Goal: Information Seeking & Learning: Learn about a topic

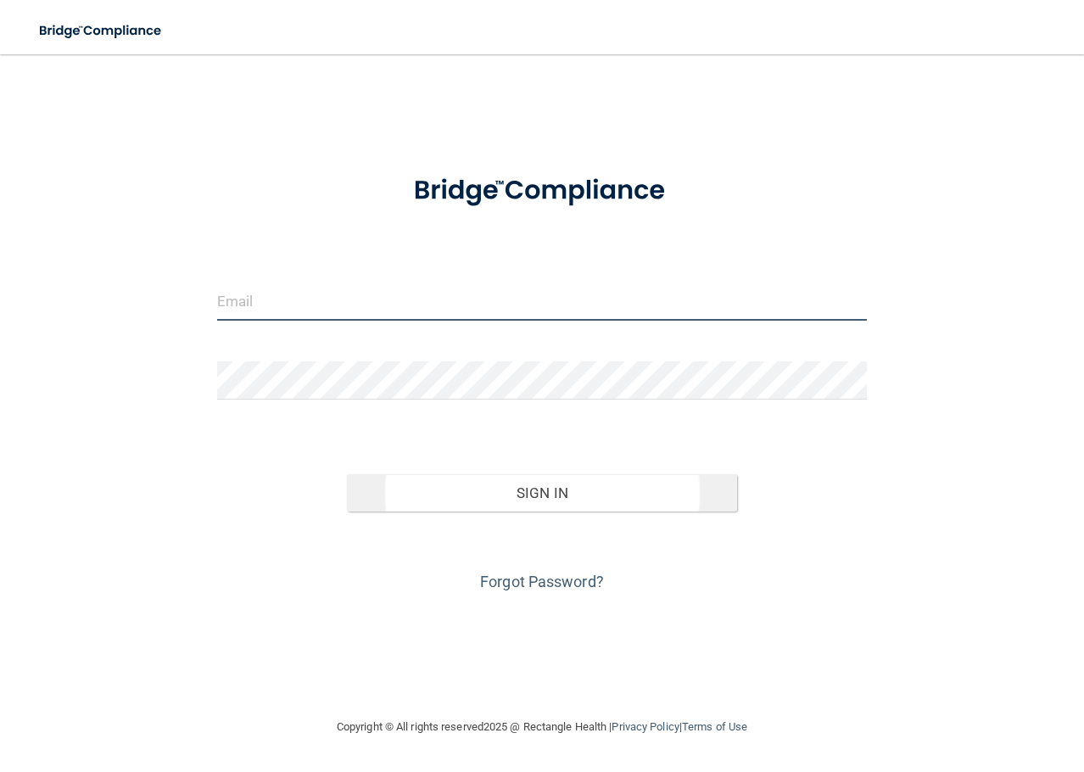
type input "[EMAIL_ADDRESS][DOMAIN_NAME]"
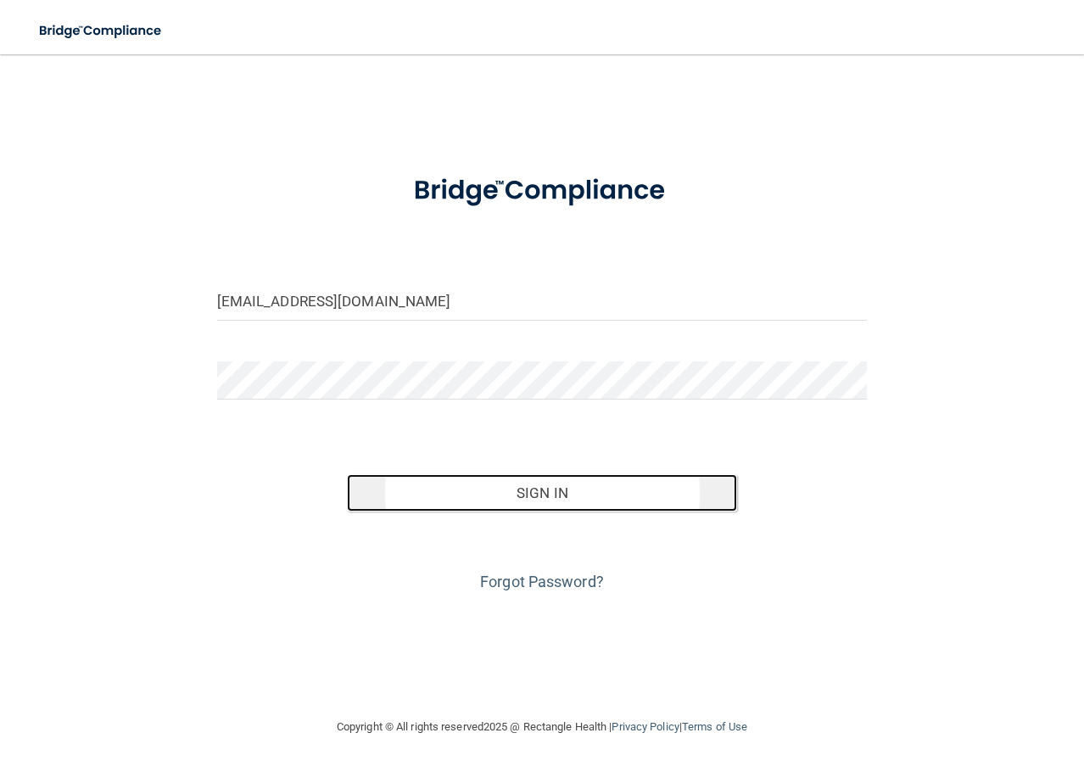
click at [493, 495] on button "Sign In" at bounding box center [542, 492] width 390 height 37
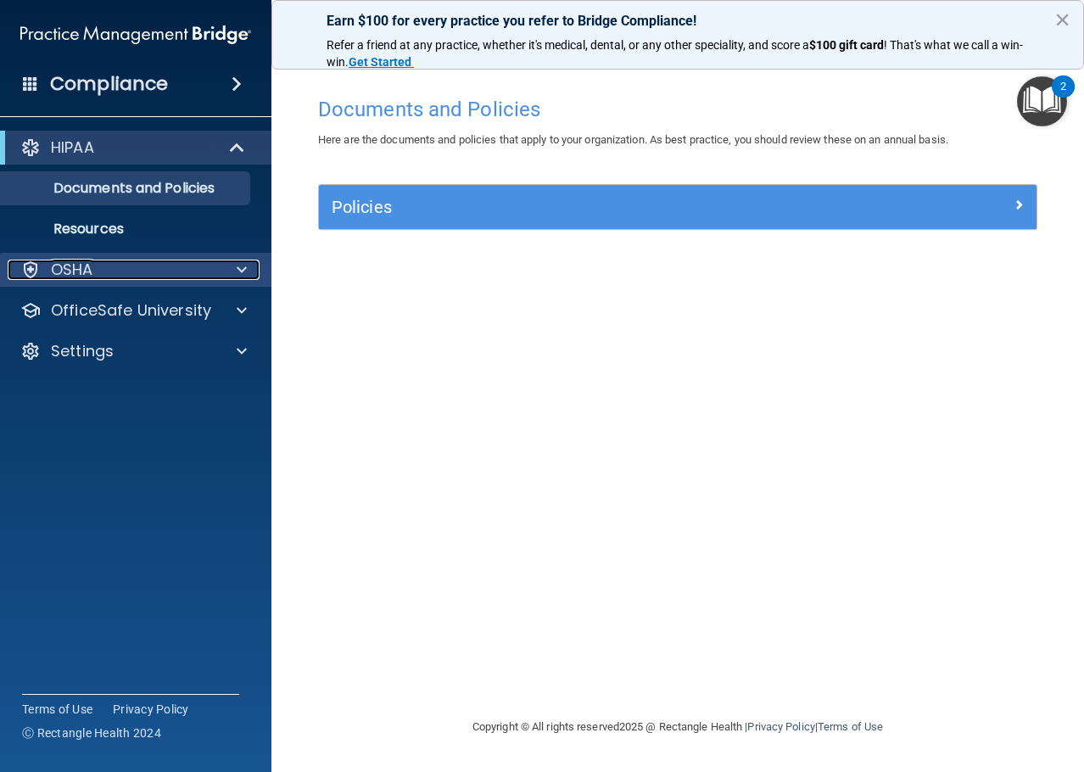
click at [248, 259] on div at bounding box center [239, 269] width 42 height 20
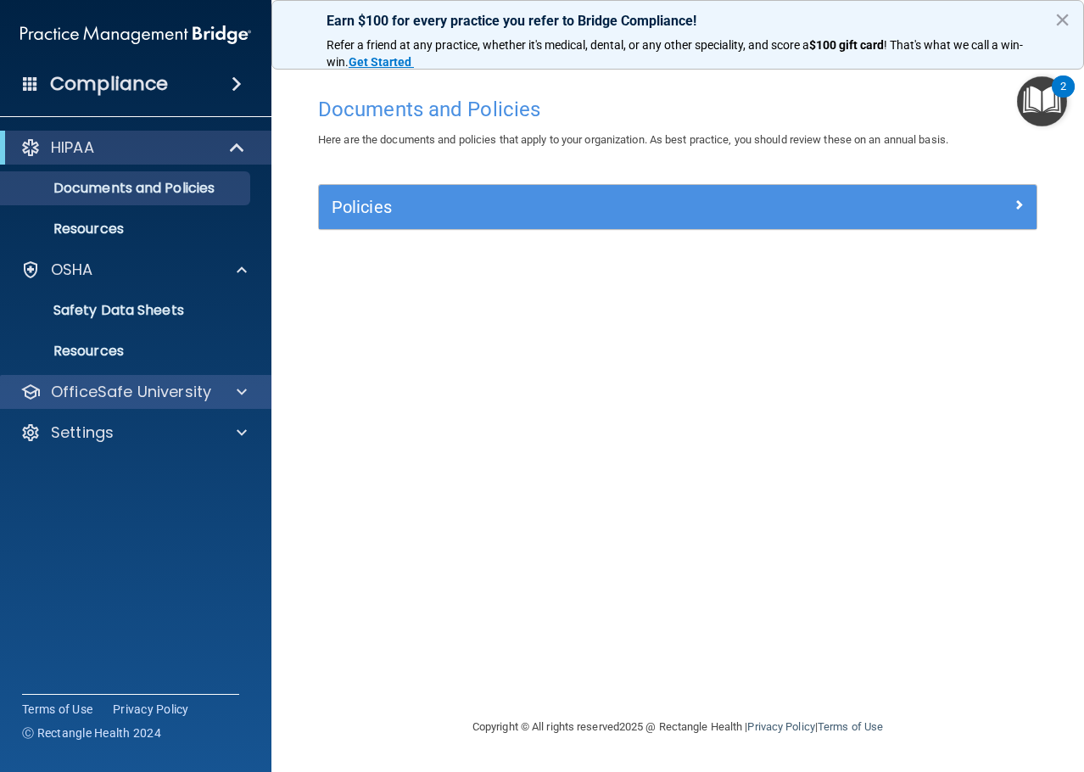
click at [260, 393] on div "OfficeSafe University" at bounding box center [136, 392] width 272 height 34
click at [250, 390] on div at bounding box center [239, 392] width 42 height 20
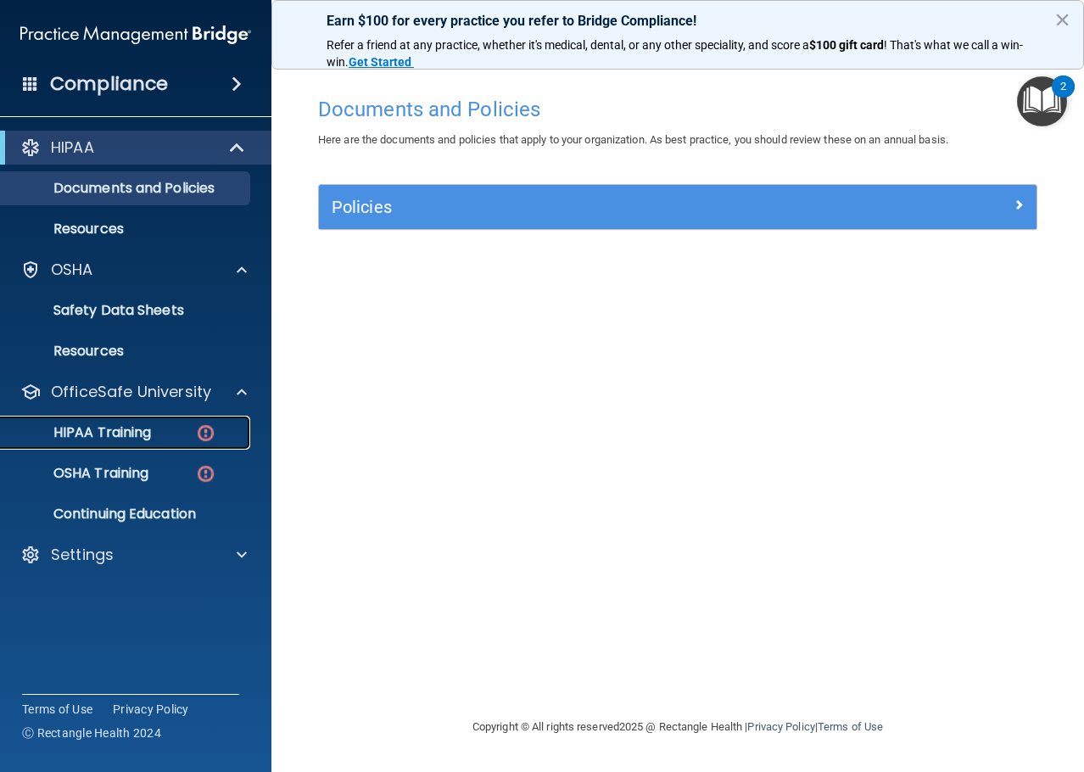
click at [142, 428] on p "HIPAA Training" at bounding box center [81, 432] width 140 height 17
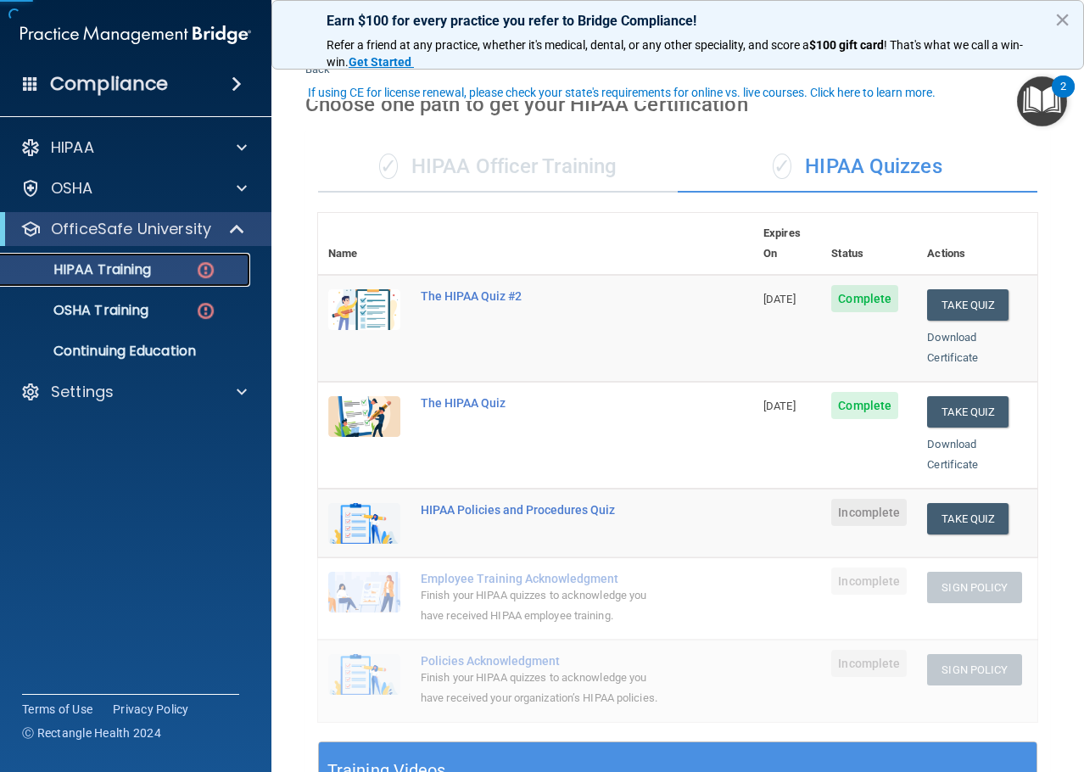
scroll to position [85, 0]
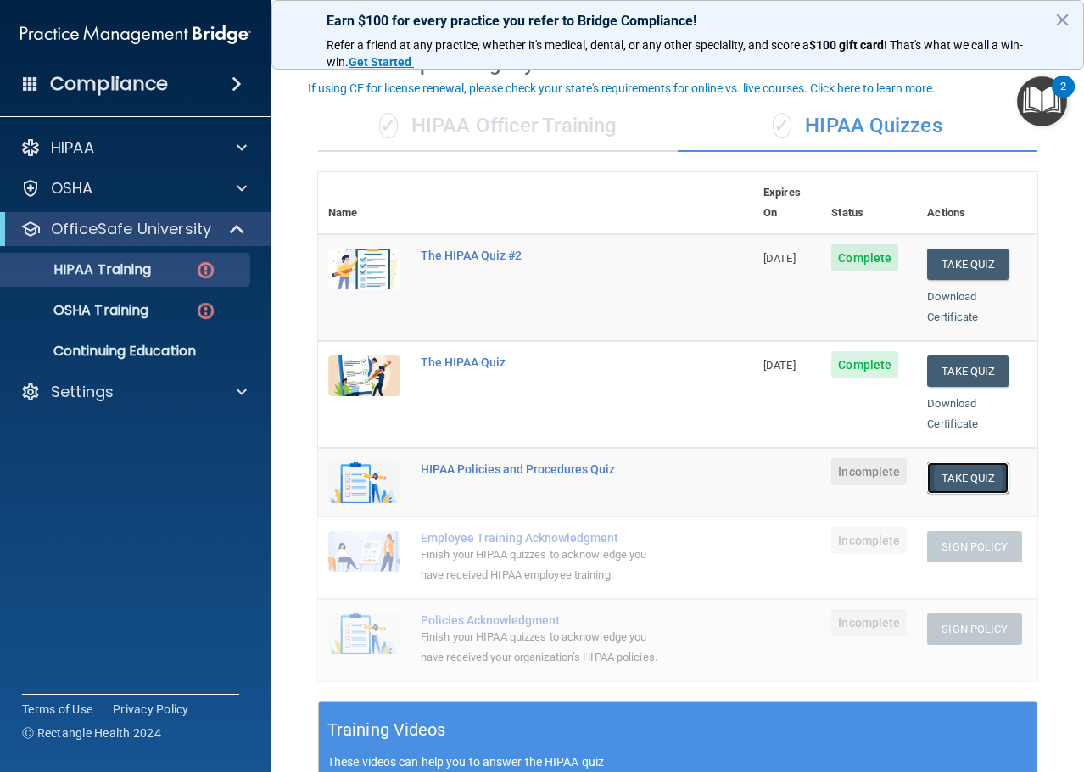
click at [968, 466] on button "Take Quiz" at bounding box center [967, 477] width 81 height 31
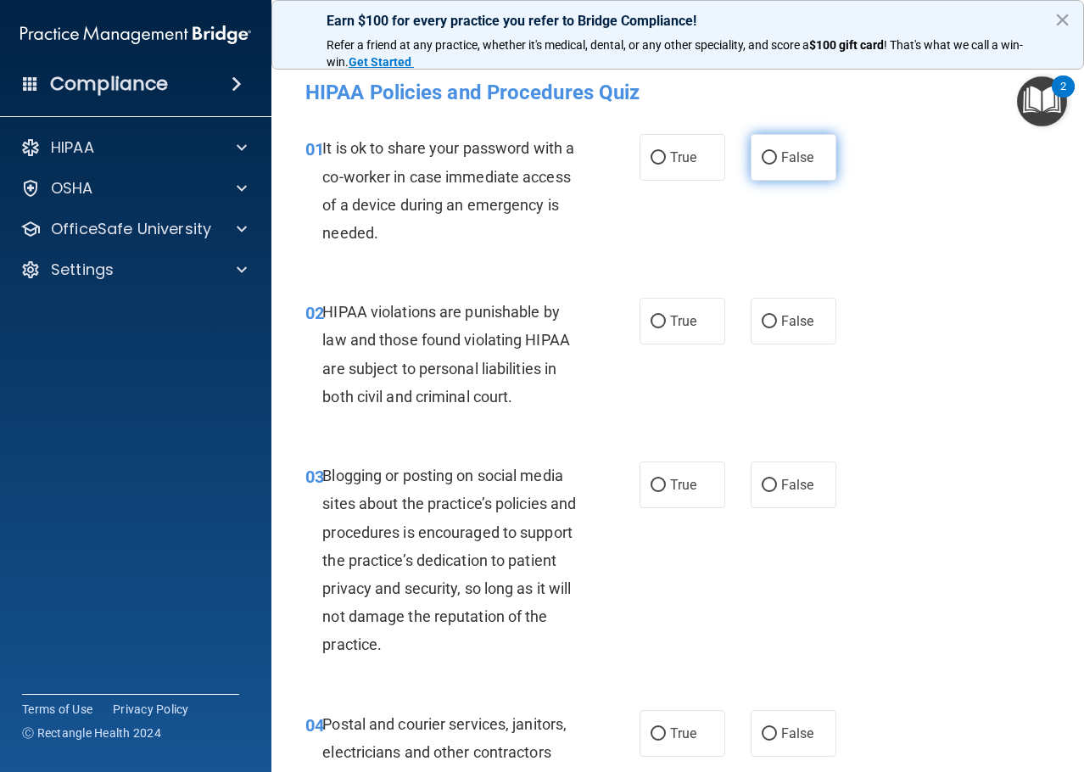
click at [755, 146] on label "False" at bounding box center [793, 157] width 86 height 47
click at [761, 152] on input "False" at bounding box center [768, 158] width 15 height 13
radio input "true"
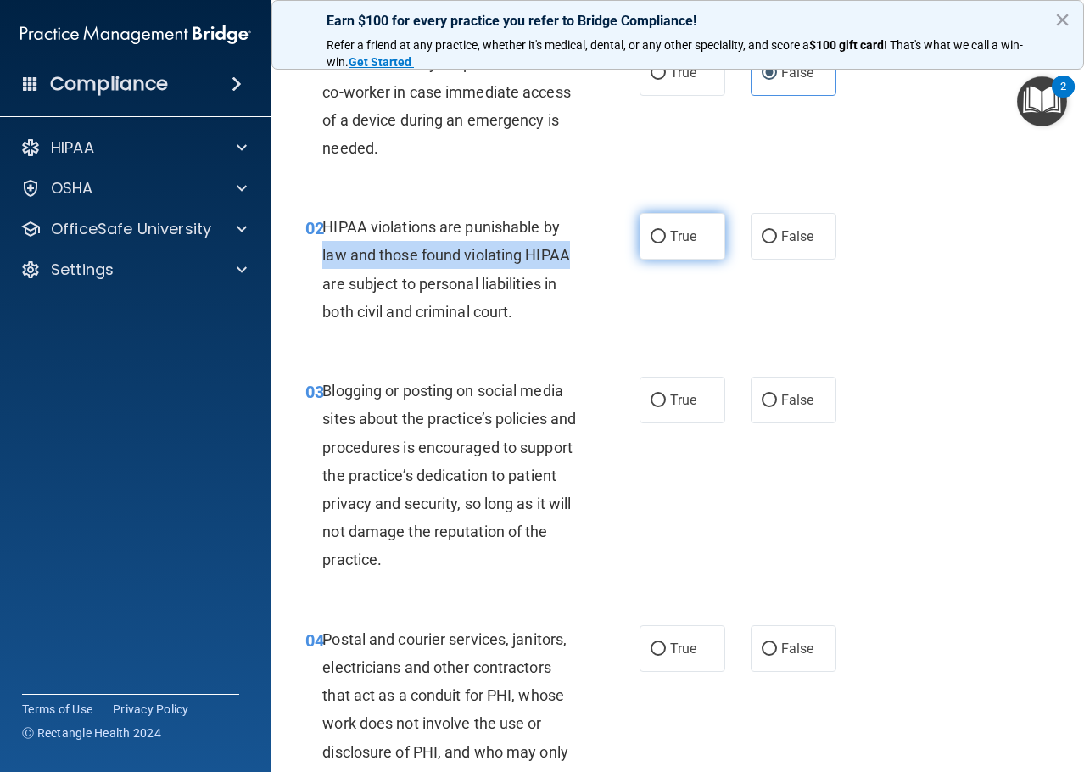
drag, startPoint x: 601, startPoint y: 237, endPoint x: 658, endPoint y: 243, distance: 57.2
click at [616, 242] on div "02 HIPAA violations are punishable by law and those found violating HIPAA are s…" at bounding box center [472, 273] width 385 height 121
click at [684, 241] on span "True" at bounding box center [683, 236] width 26 height 16
click at [666, 241] on input "True" at bounding box center [657, 237] width 15 height 13
radio input "true"
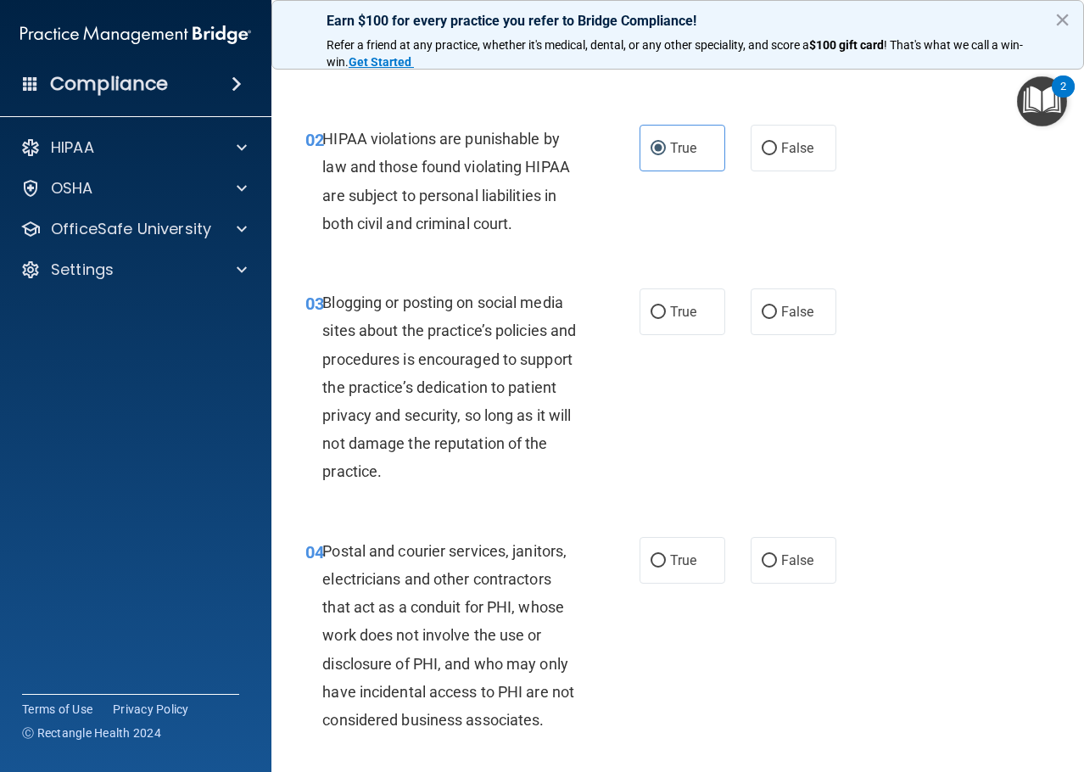
scroll to position [254, 0]
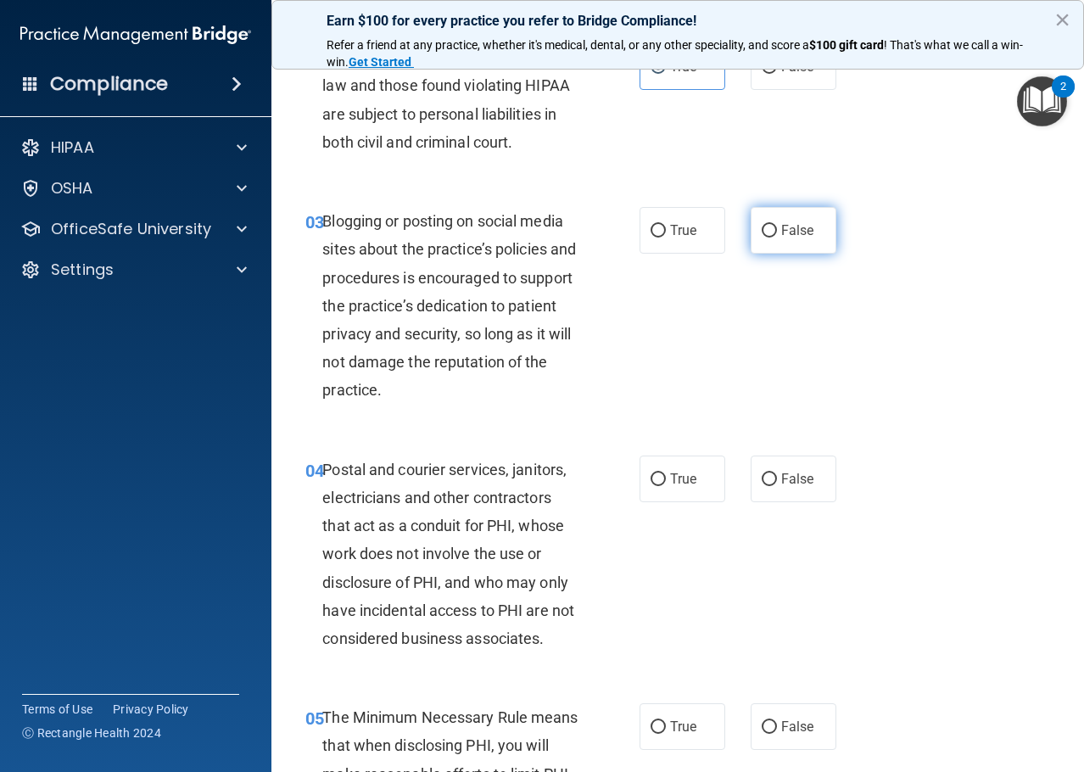
click at [811, 231] on label "False" at bounding box center [793, 230] width 86 height 47
click at [777, 231] on input "False" at bounding box center [768, 231] width 15 height 13
radio input "true"
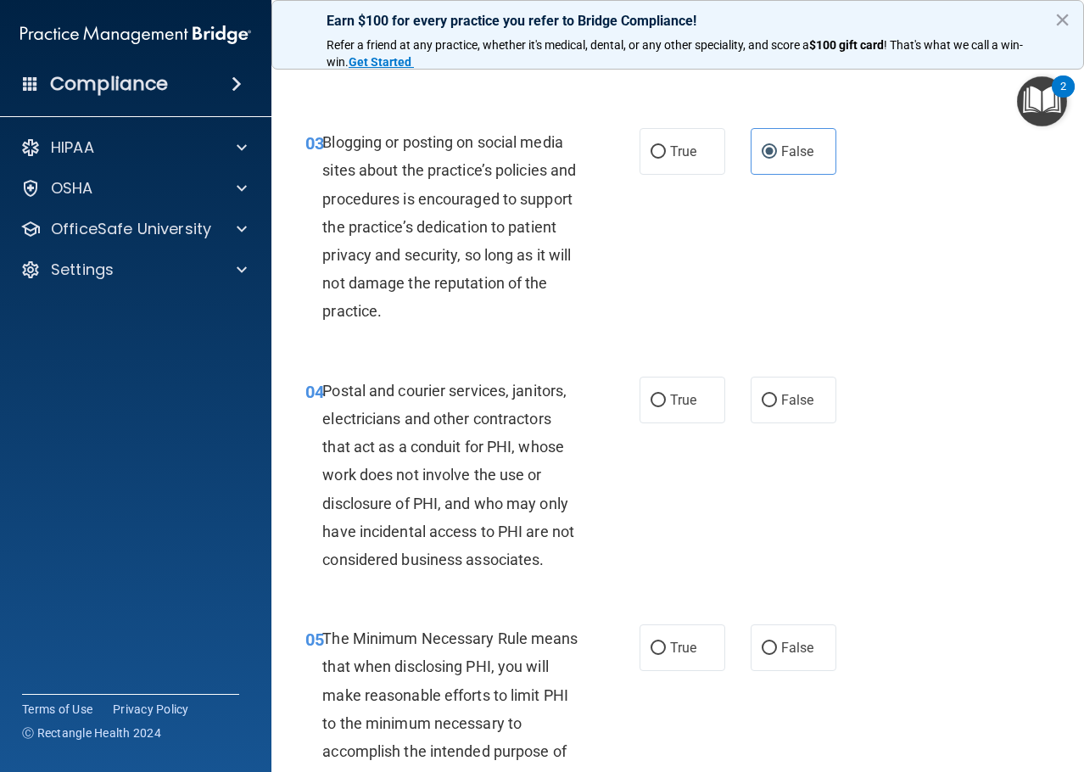
scroll to position [424, 0]
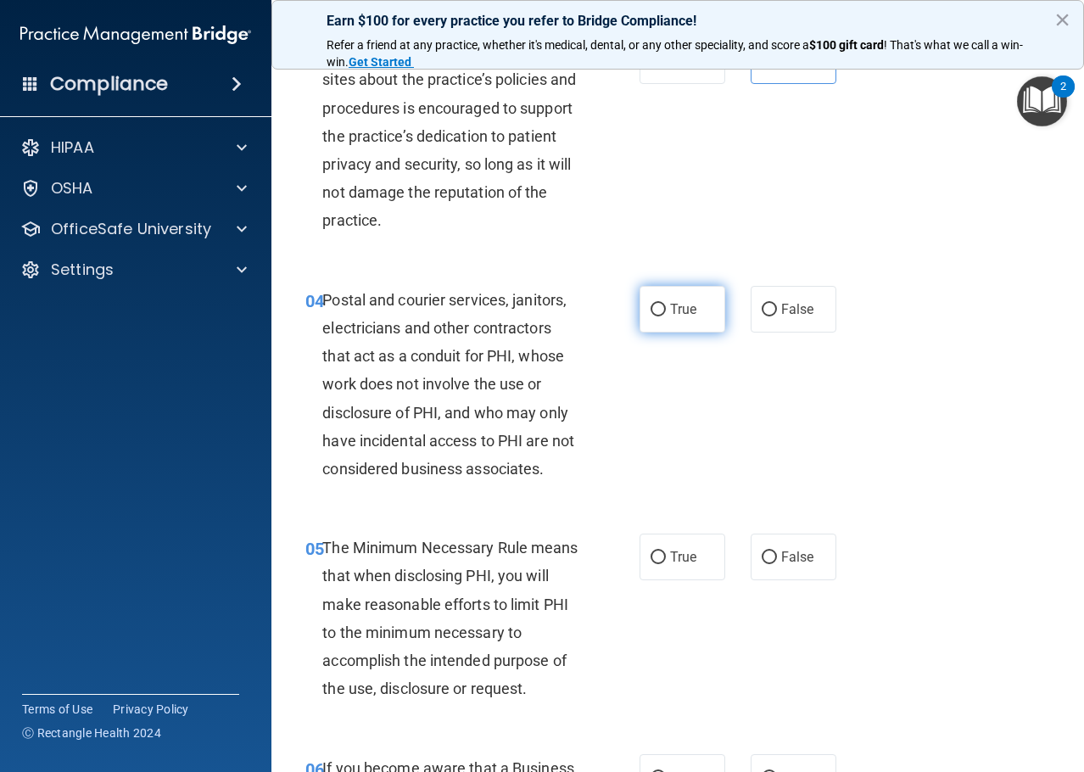
click at [656, 301] on label "True" at bounding box center [682, 309] width 86 height 47
click at [656, 304] on input "True" at bounding box center [657, 310] width 15 height 13
radio input "true"
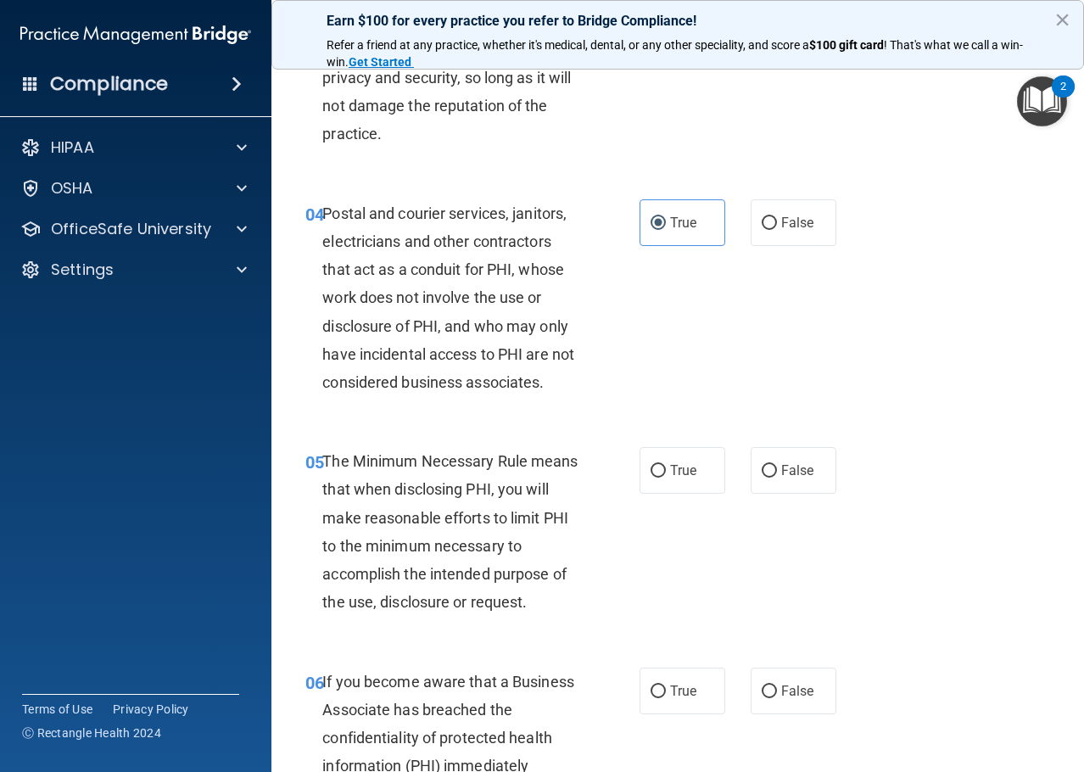
scroll to position [594, 0]
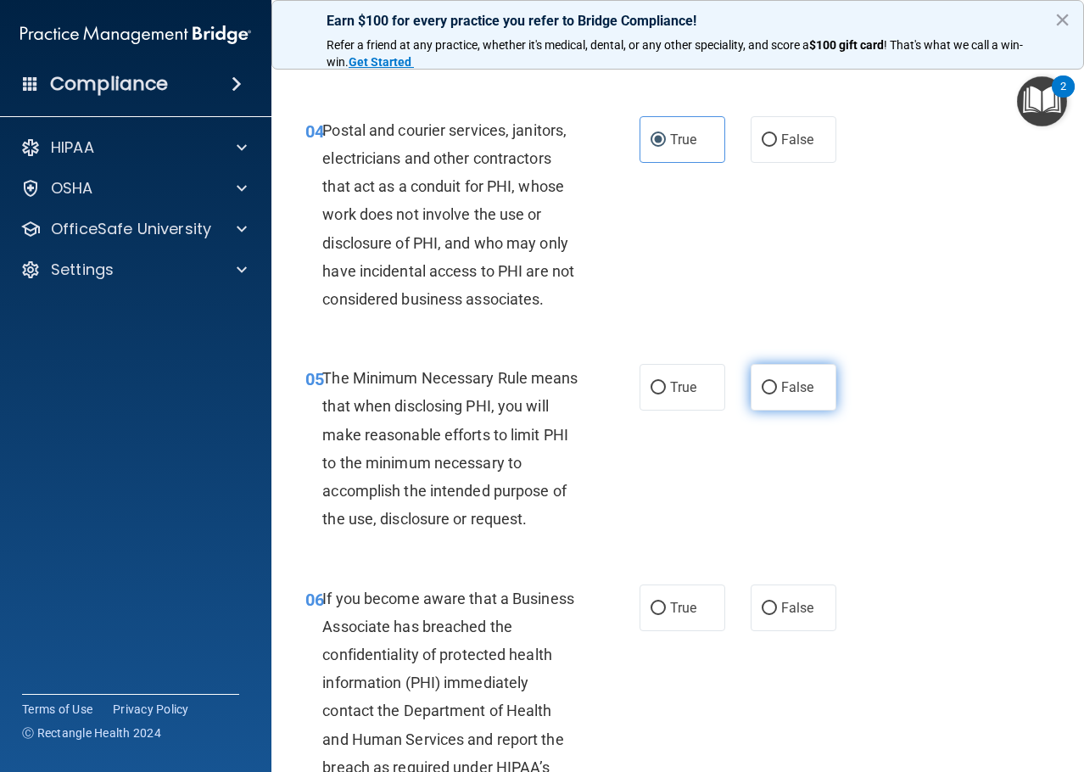
click at [782, 381] on span "False" at bounding box center [797, 387] width 33 height 16
click at [777, 382] on input "False" at bounding box center [768, 388] width 15 height 13
radio input "true"
click at [642, 395] on label "True" at bounding box center [682, 387] width 86 height 47
click at [650, 394] on input "True" at bounding box center [657, 388] width 15 height 13
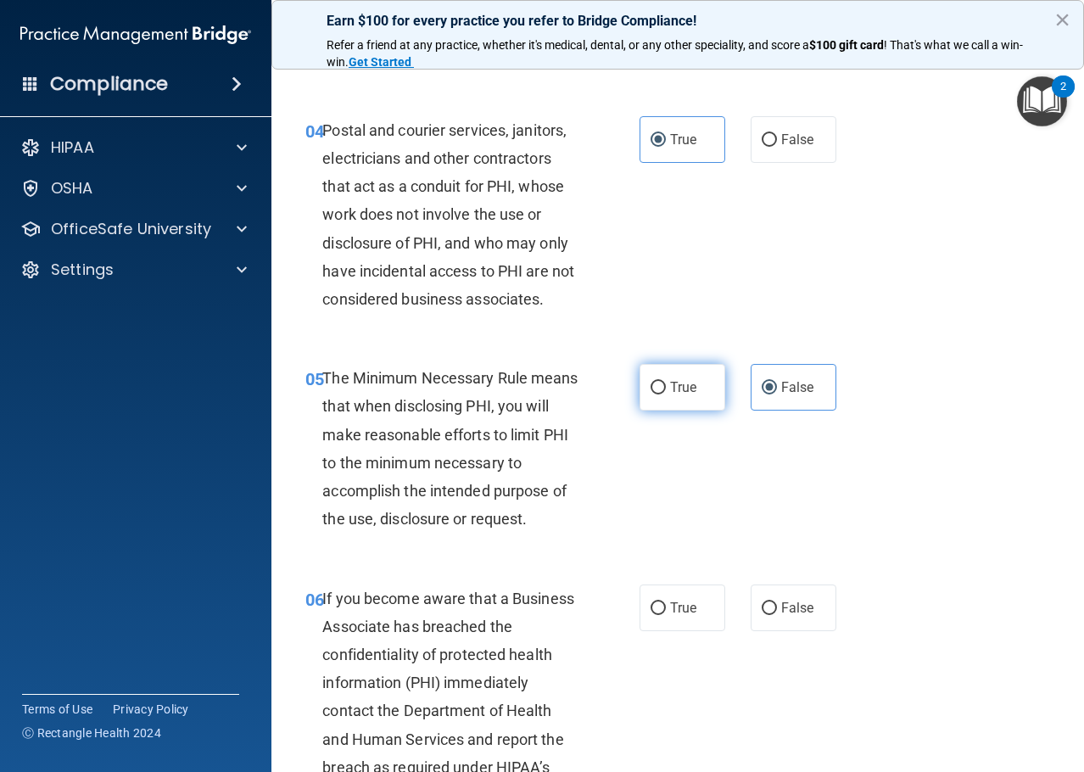
radio input "true"
radio input "false"
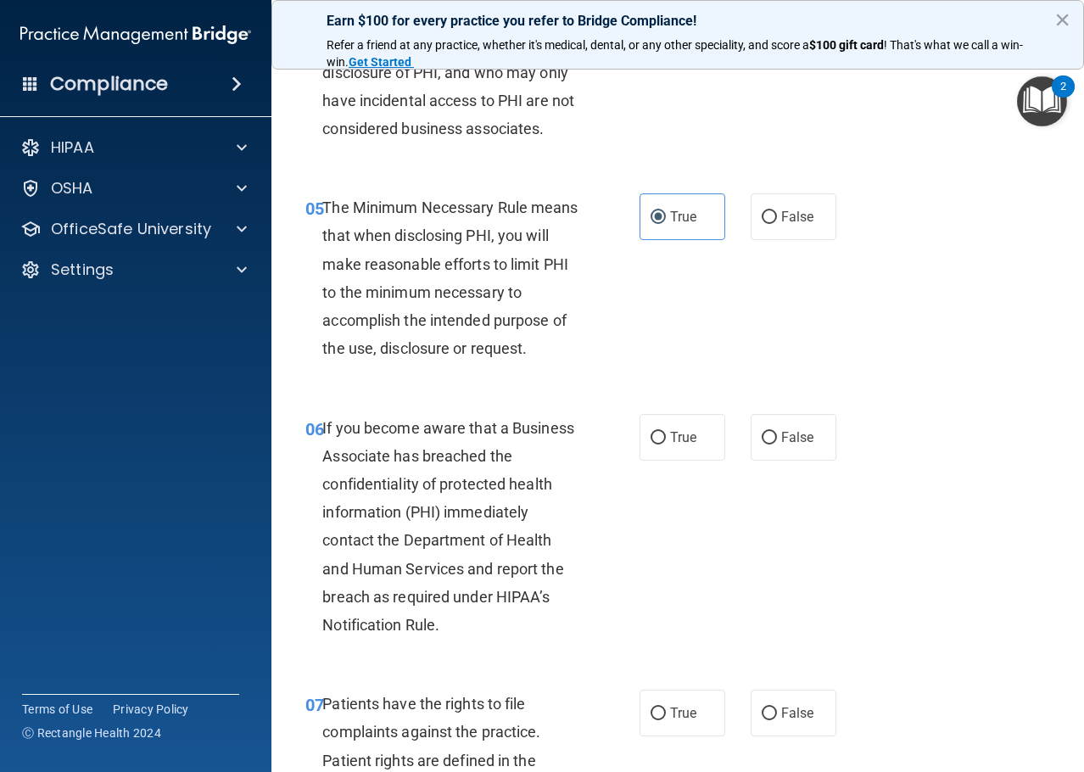
scroll to position [933, 0]
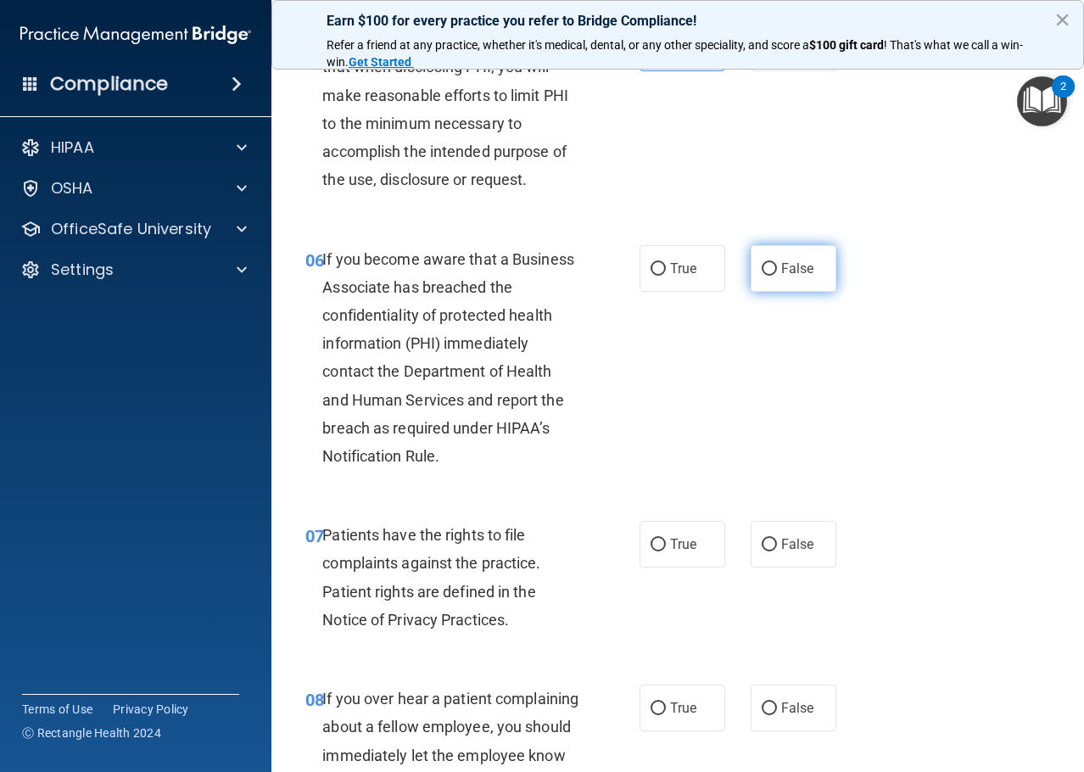
click at [811, 276] on label "False" at bounding box center [793, 268] width 86 height 47
click at [777, 276] on input "False" at bounding box center [768, 269] width 15 height 13
radio input "true"
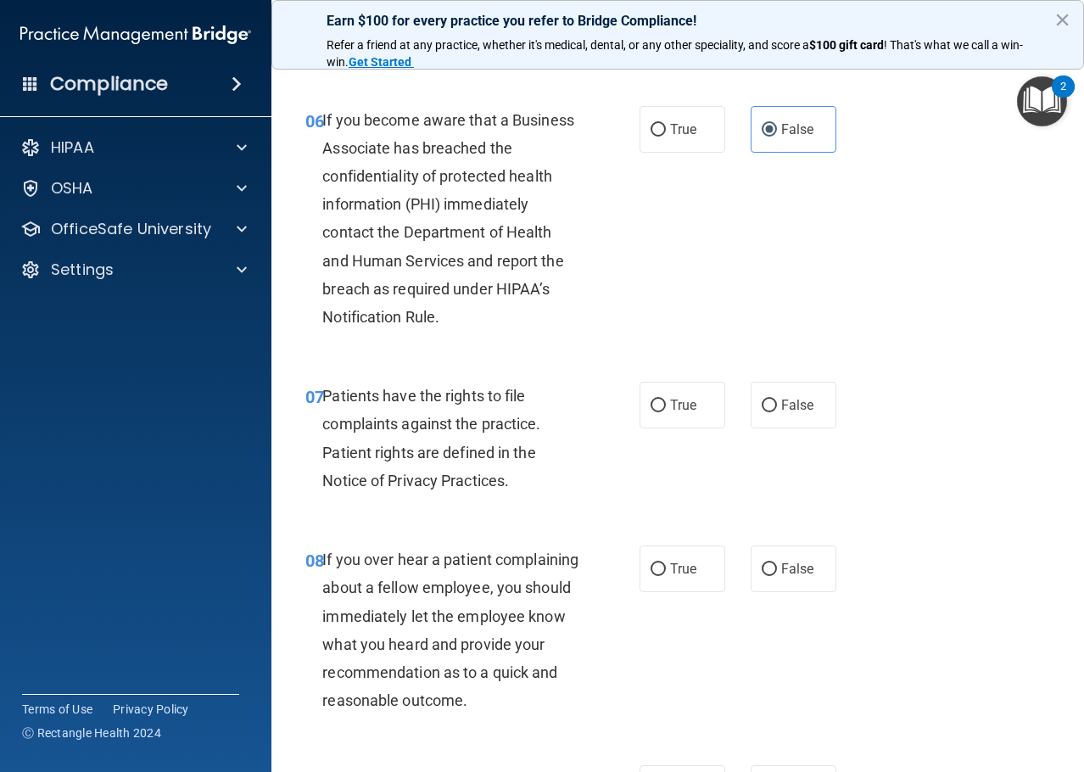
scroll to position [1102, 0]
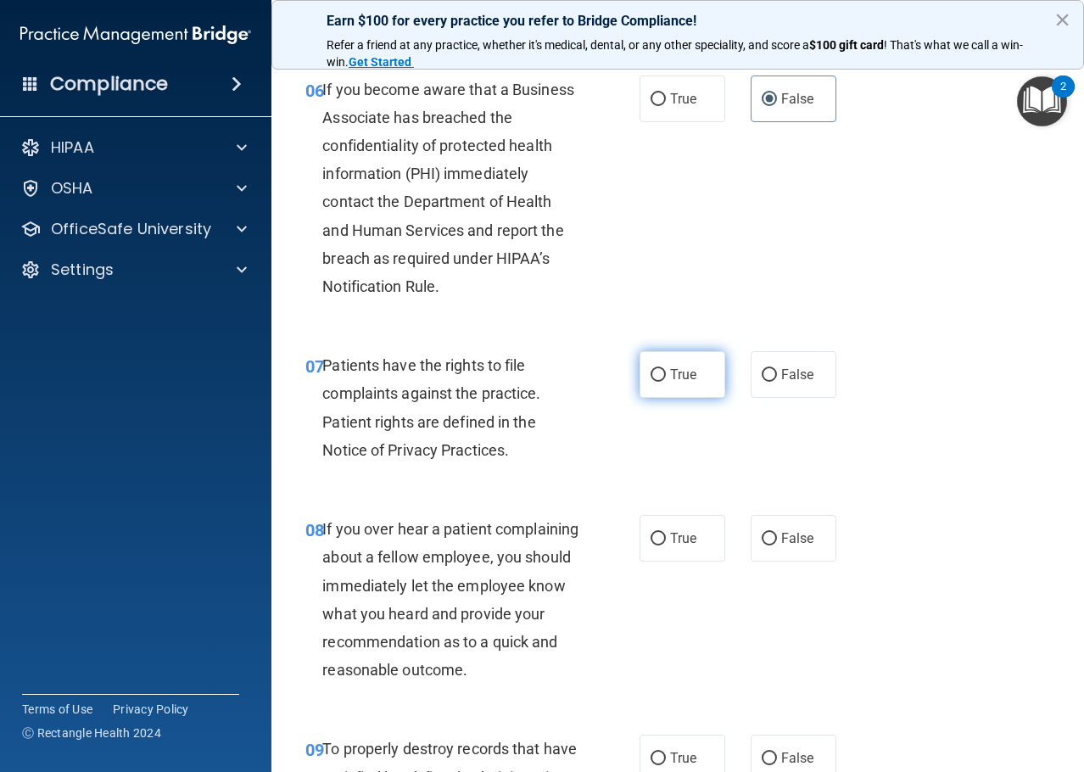
click at [662, 385] on label "True" at bounding box center [682, 374] width 86 height 47
click at [662, 382] on input "True" at bounding box center [657, 375] width 15 height 13
radio input "true"
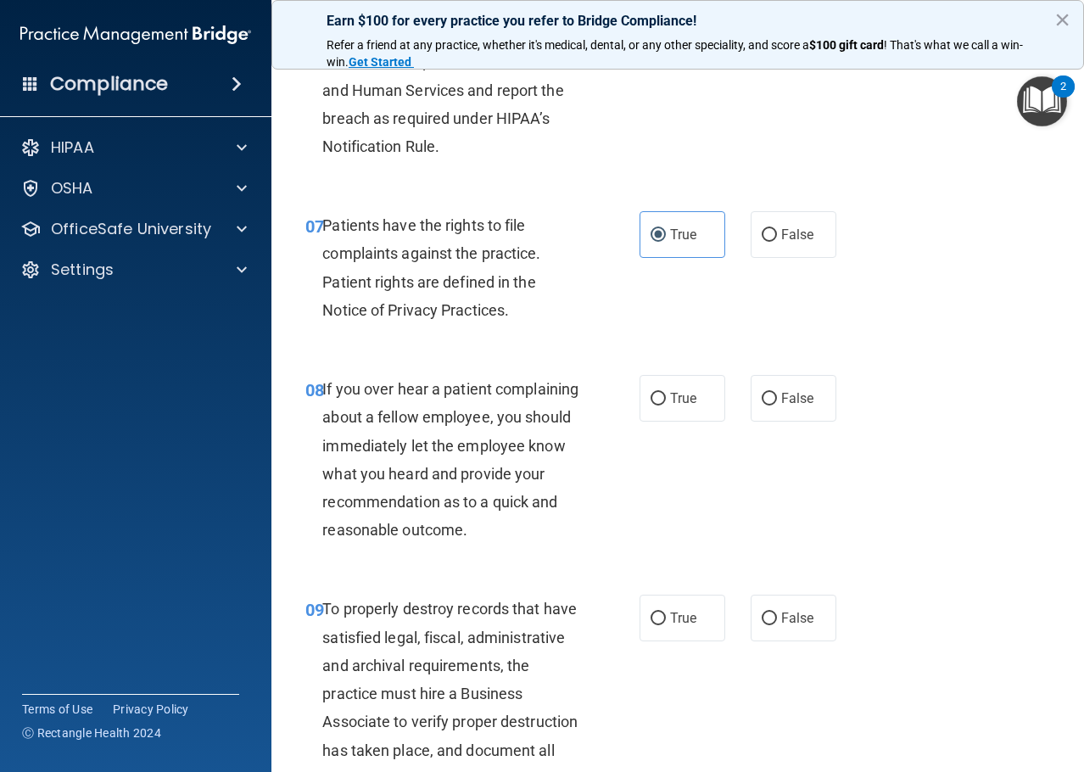
scroll to position [1272, 0]
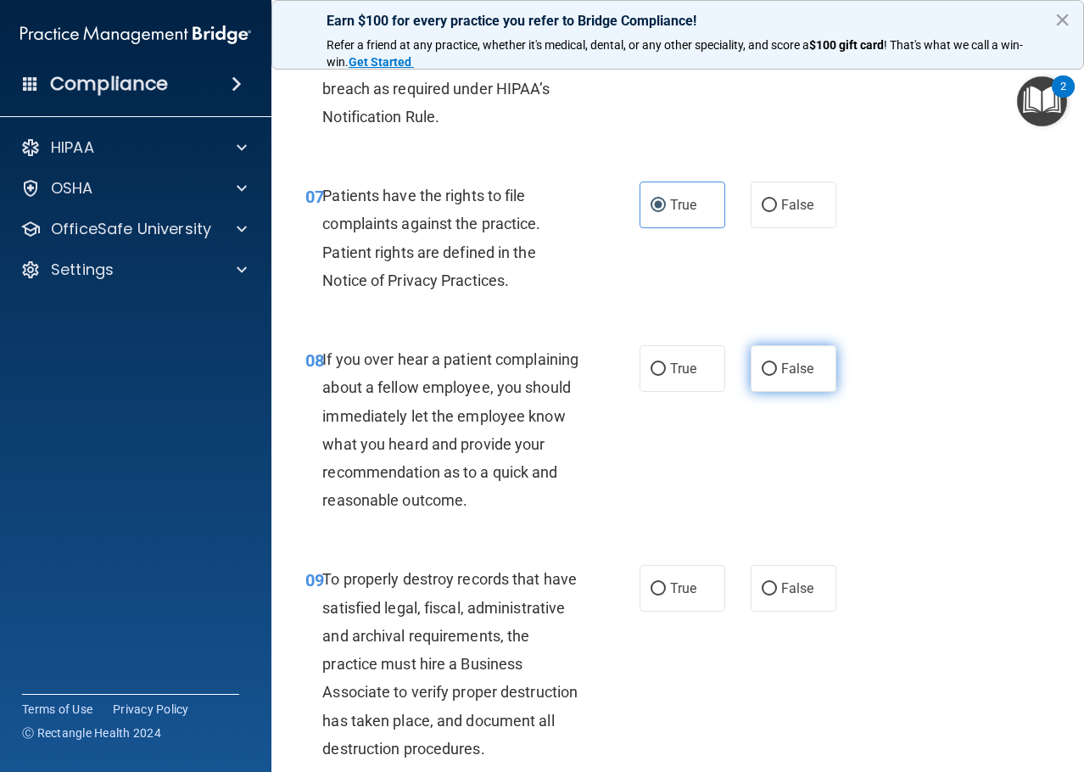
click at [816, 365] on label "False" at bounding box center [793, 368] width 86 height 47
click at [777, 365] on input "False" at bounding box center [768, 369] width 15 height 13
radio input "true"
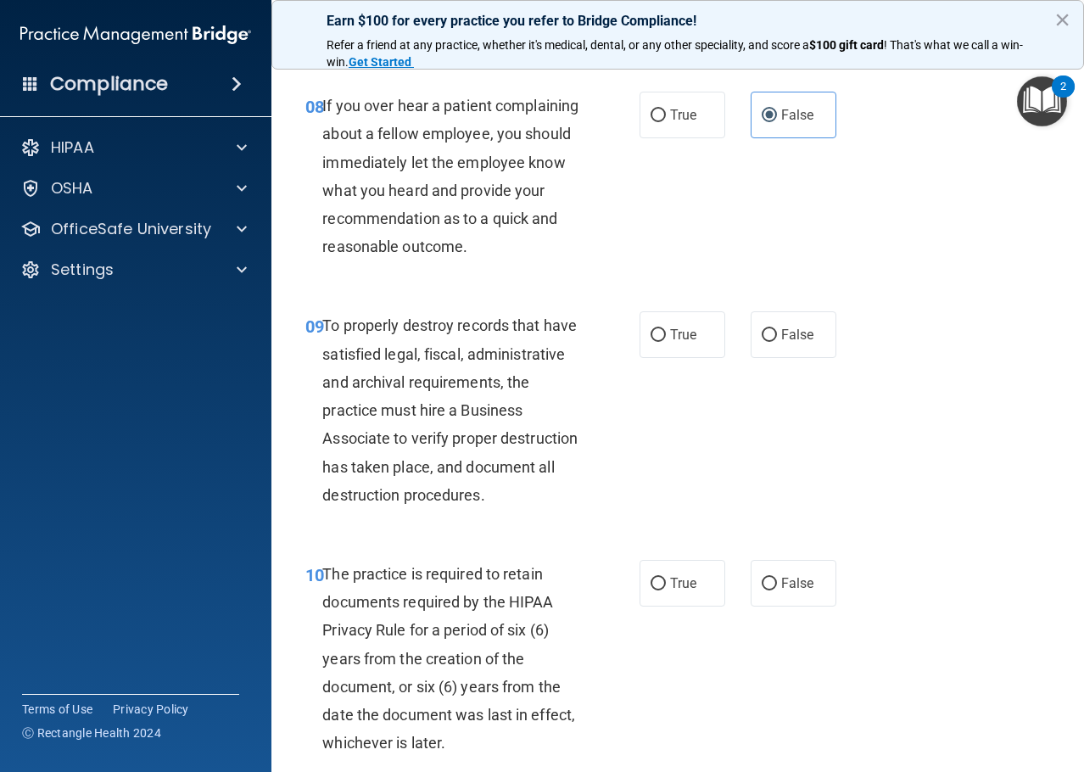
scroll to position [1526, 0]
click at [764, 341] on input "False" at bounding box center [768, 334] width 15 height 13
radio input "true"
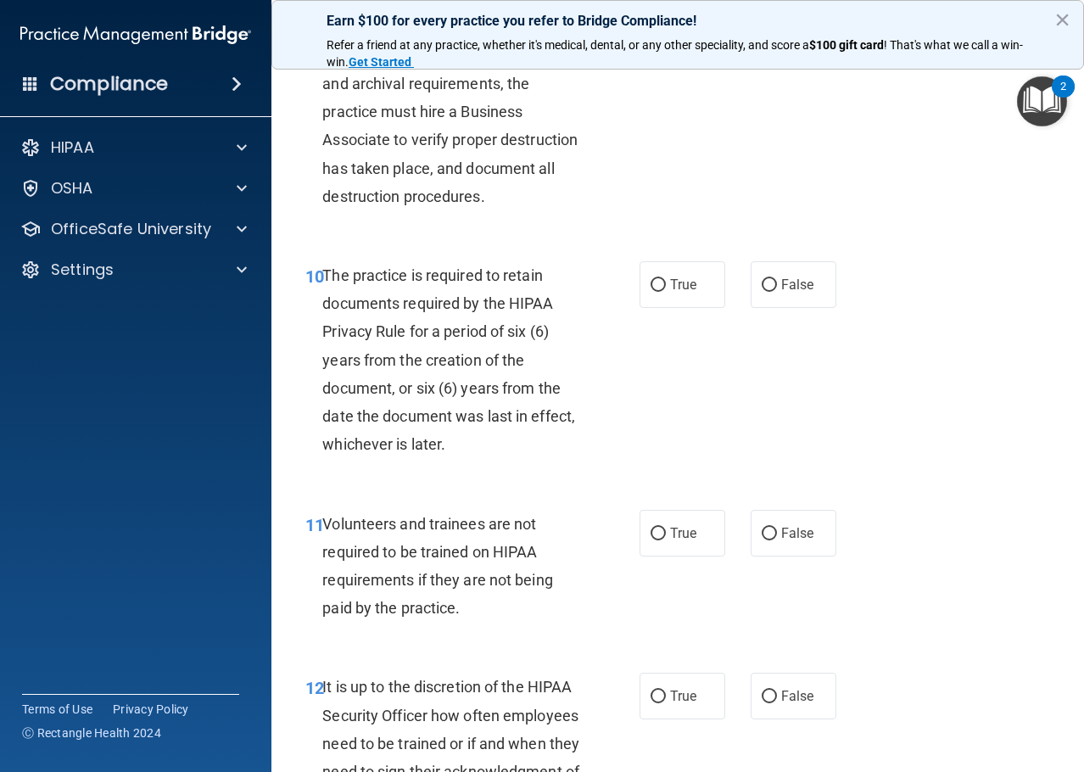
scroll to position [1865, 0]
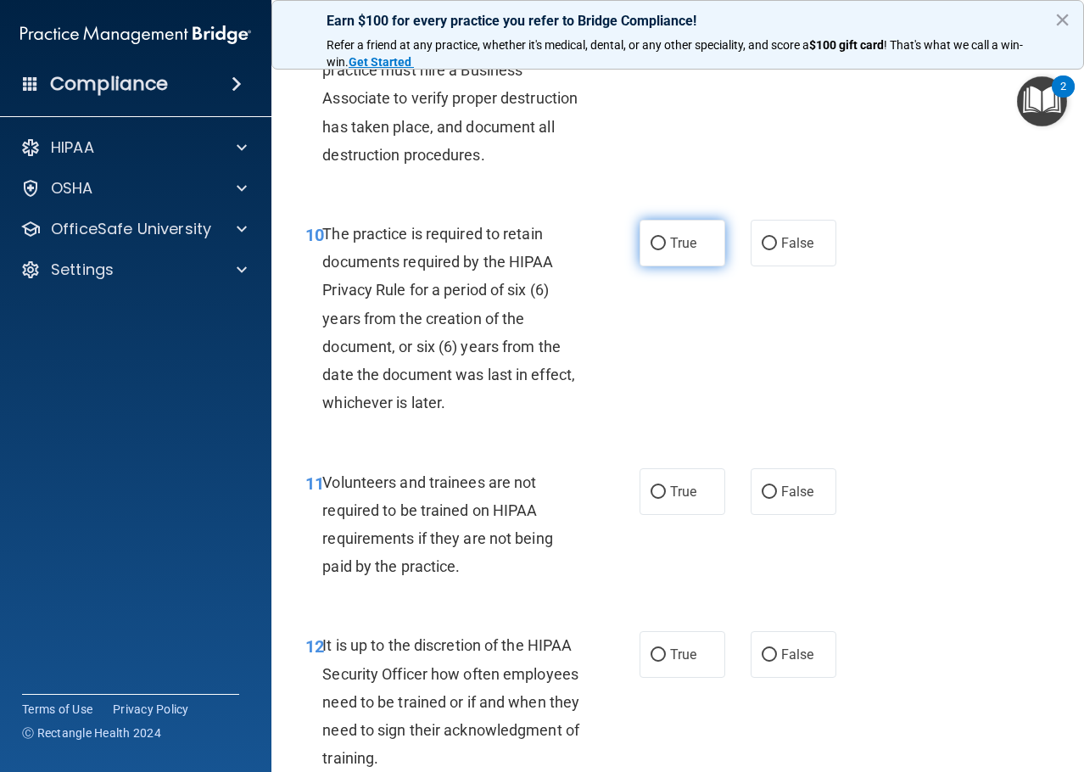
click at [644, 266] on label "True" at bounding box center [682, 243] width 86 height 47
click at [650, 250] on input "True" at bounding box center [657, 243] width 15 height 13
radio input "true"
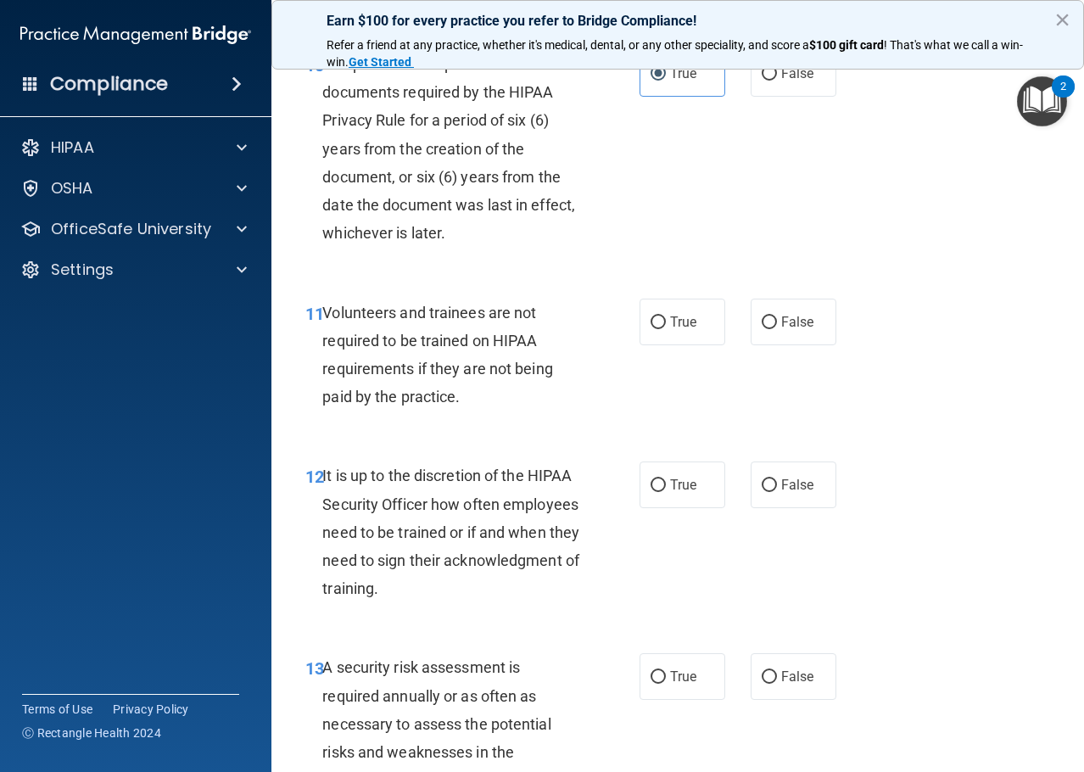
scroll to position [2120, 0]
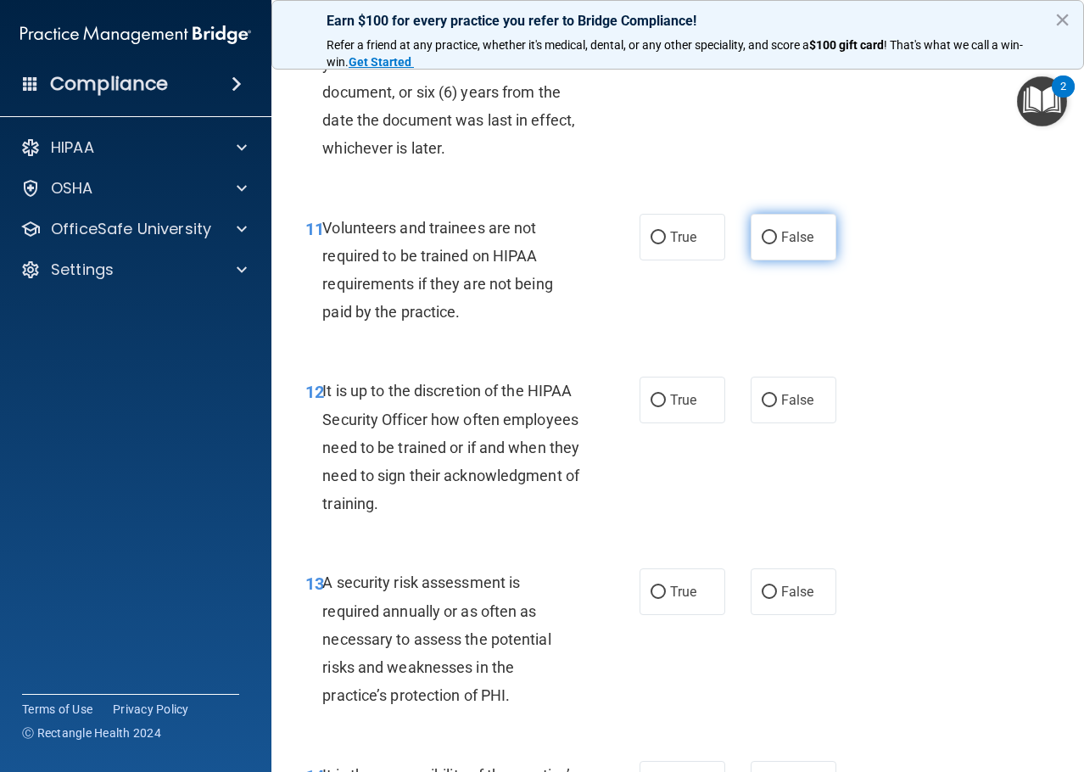
click at [789, 245] on span "False" at bounding box center [797, 237] width 33 height 16
click at [777, 244] on input "False" at bounding box center [768, 237] width 15 height 13
radio input "true"
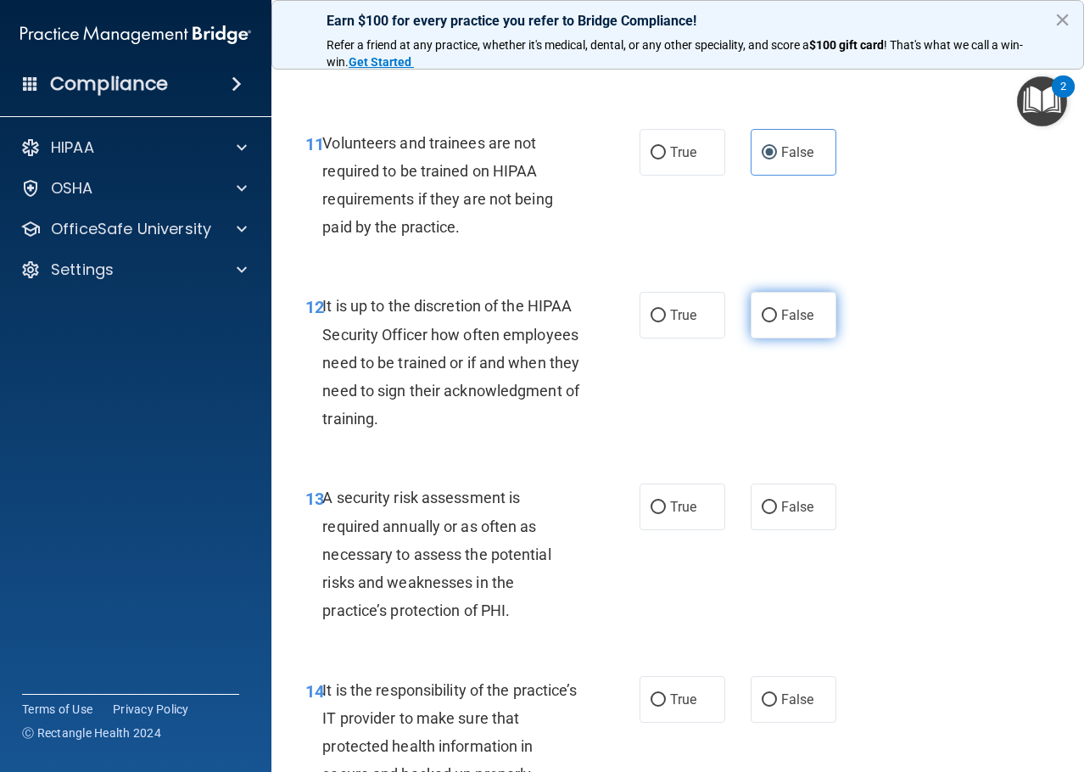
click at [815, 338] on label "False" at bounding box center [793, 315] width 86 height 47
click at [777, 322] on input "False" at bounding box center [768, 315] width 15 height 13
radio input "true"
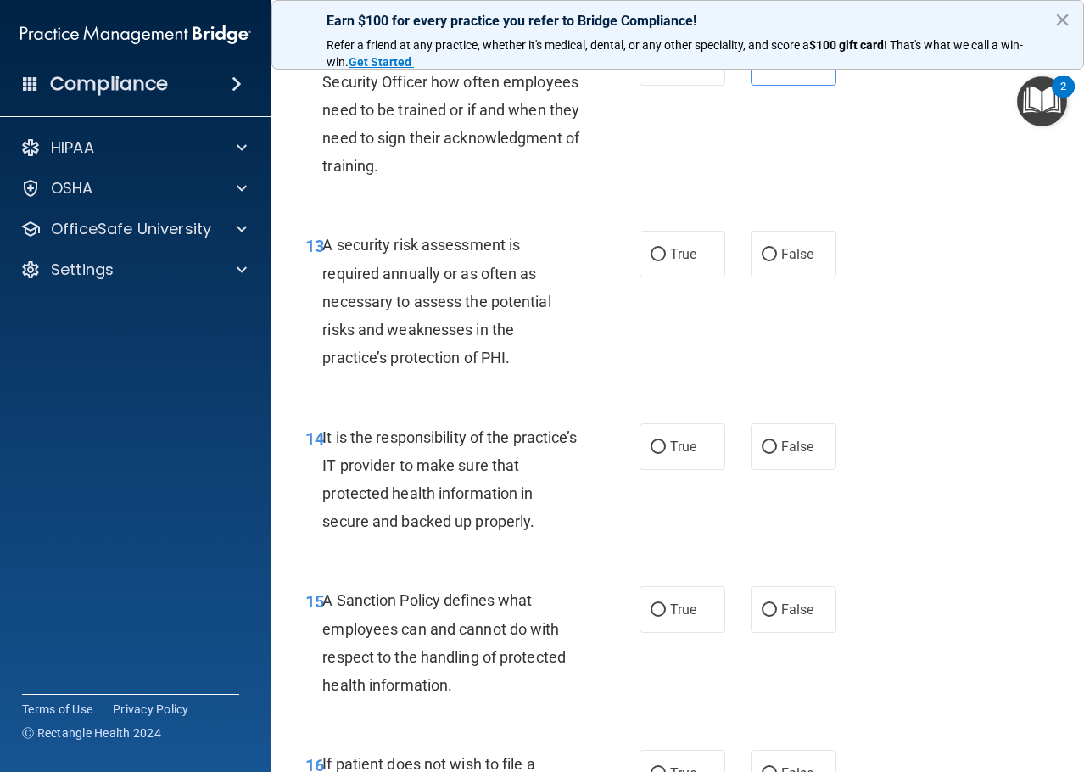
scroll to position [2459, 0]
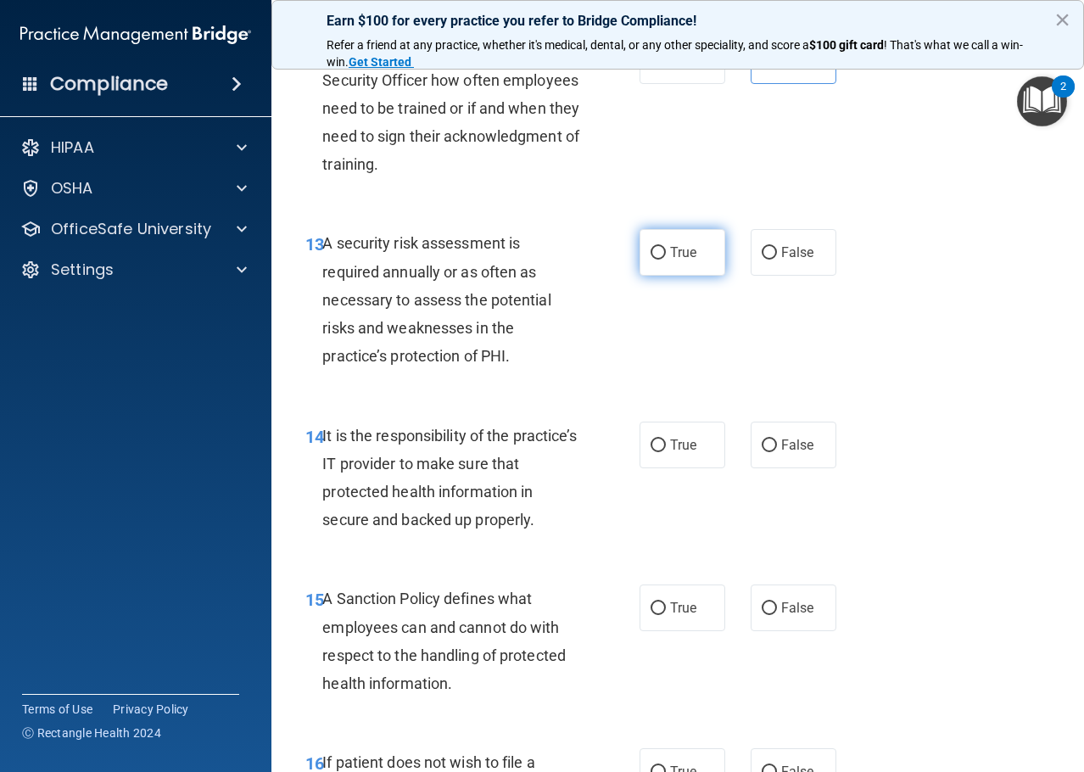
click at [670, 260] on span "True" at bounding box center [683, 252] width 26 height 16
click at [665, 259] on input "True" at bounding box center [657, 253] width 15 height 13
radio input "true"
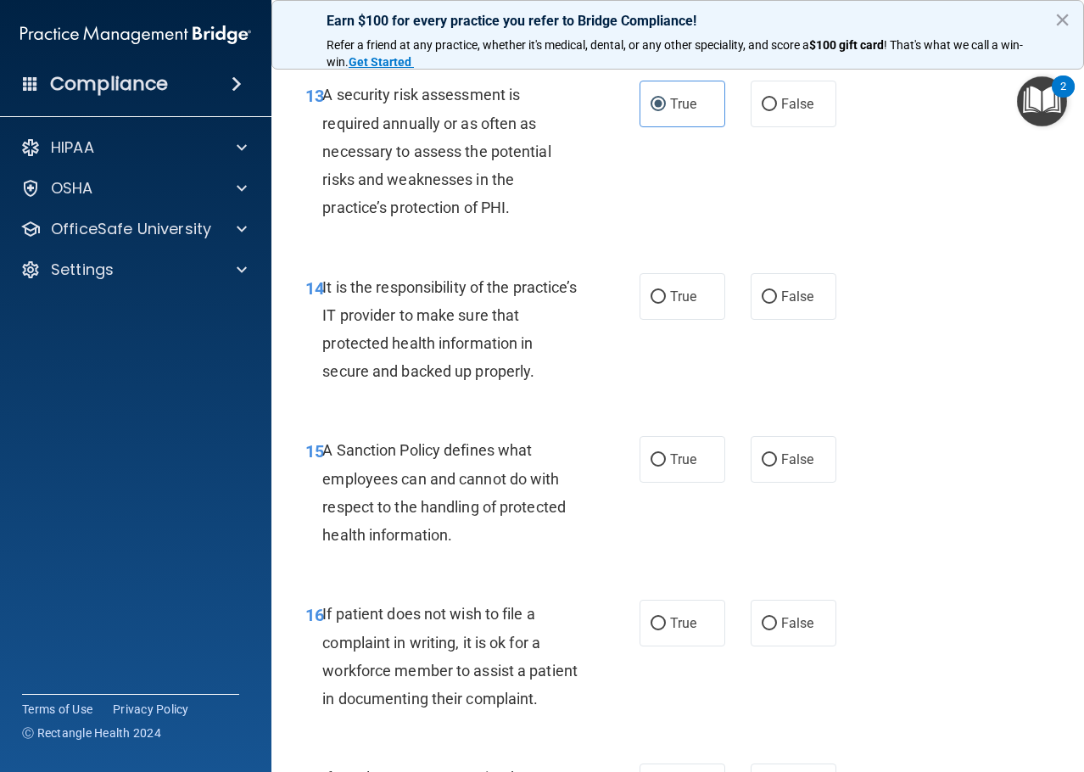
scroll to position [2713, 0]
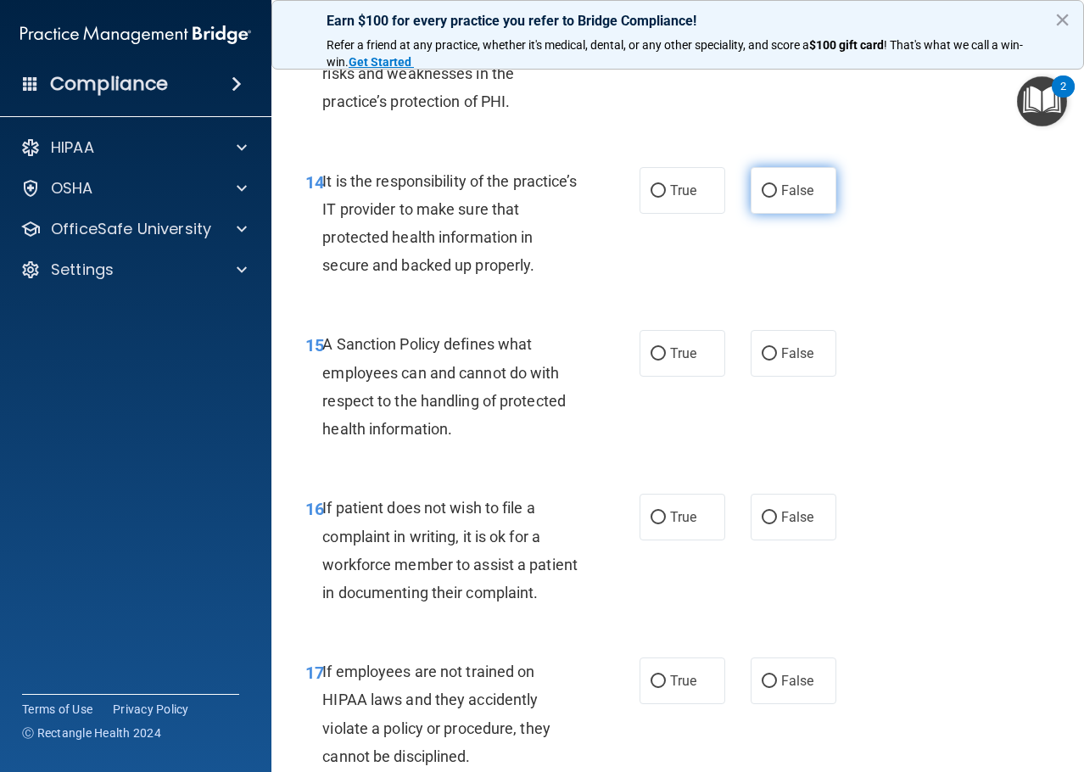
click at [805, 198] on span "False" at bounding box center [797, 190] width 33 height 16
click at [777, 198] on input "False" at bounding box center [768, 191] width 15 height 13
radio input "true"
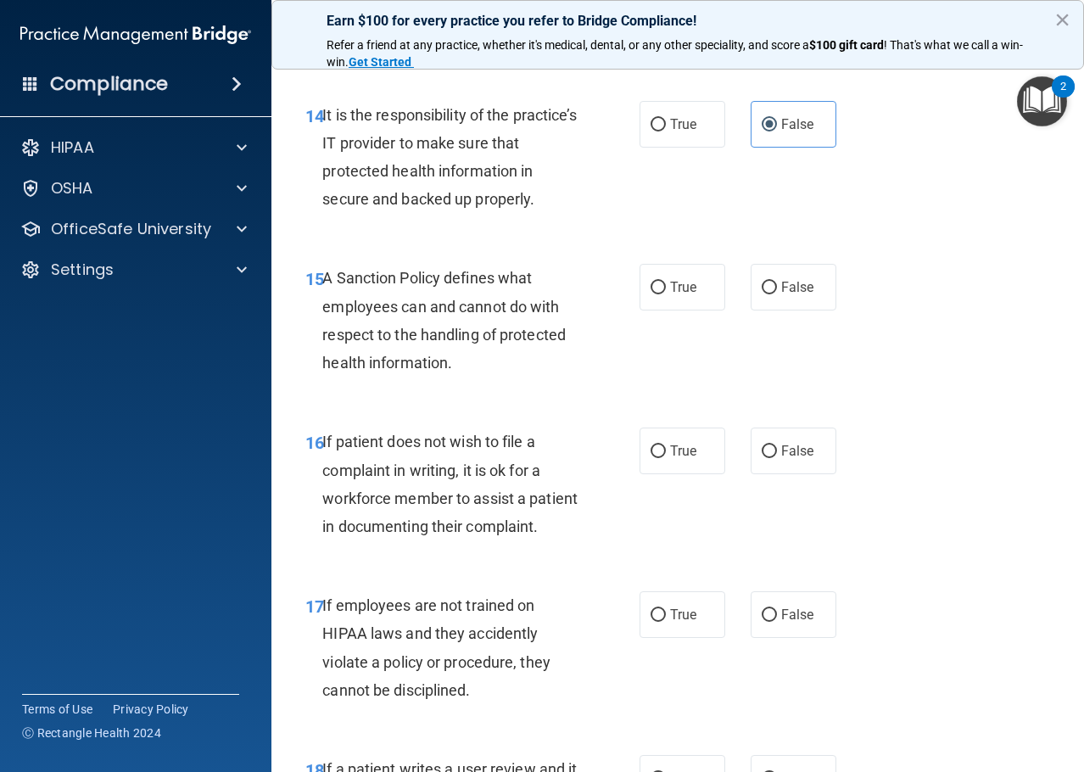
scroll to position [2883, 0]
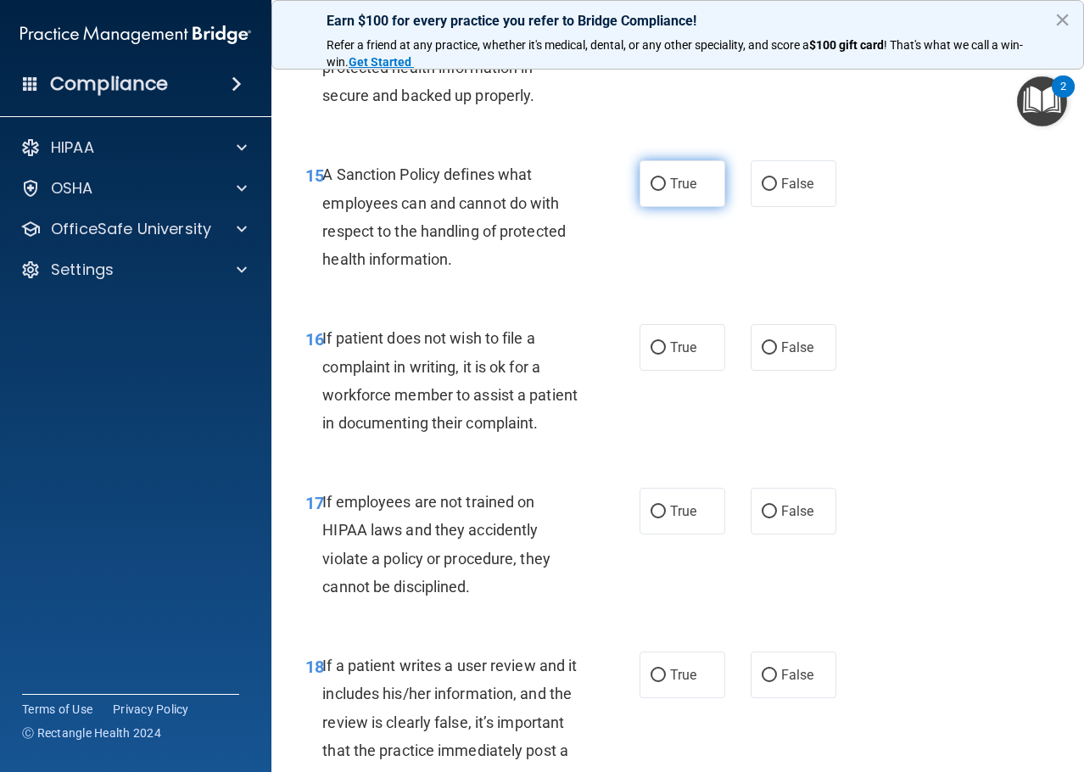
click at [704, 207] on label "True" at bounding box center [682, 183] width 86 height 47
click at [666, 191] on input "True" at bounding box center [657, 184] width 15 height 13
radio input "true"
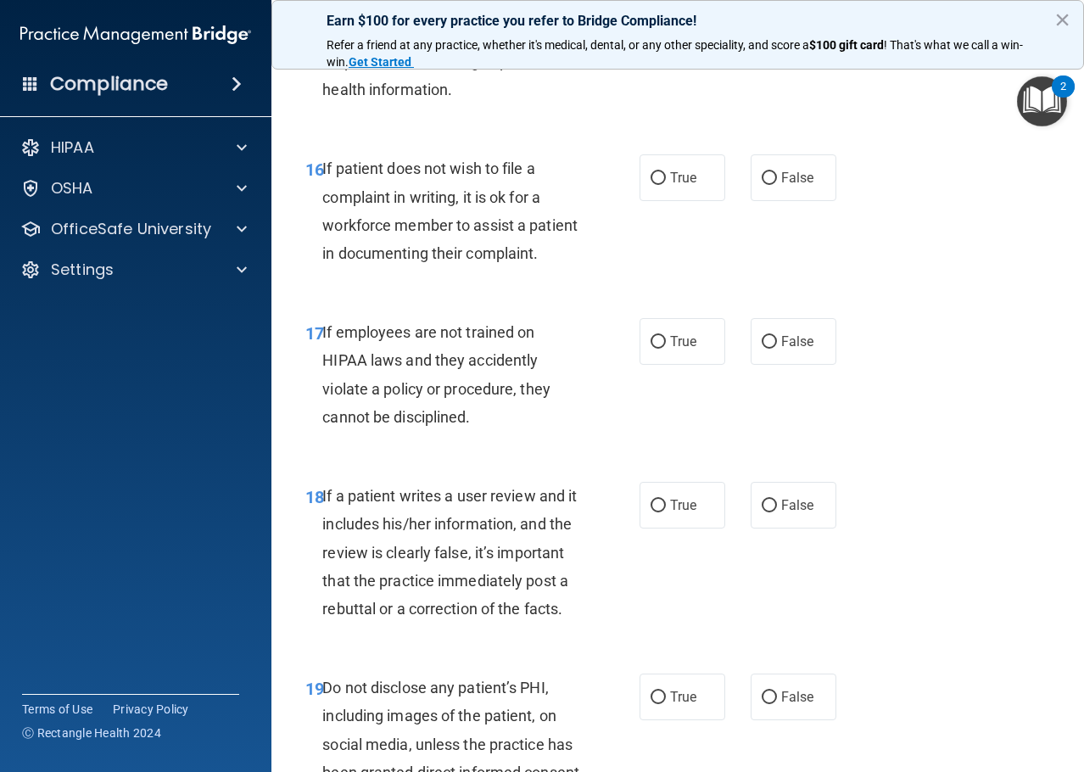
scroll to position [2968, 0]
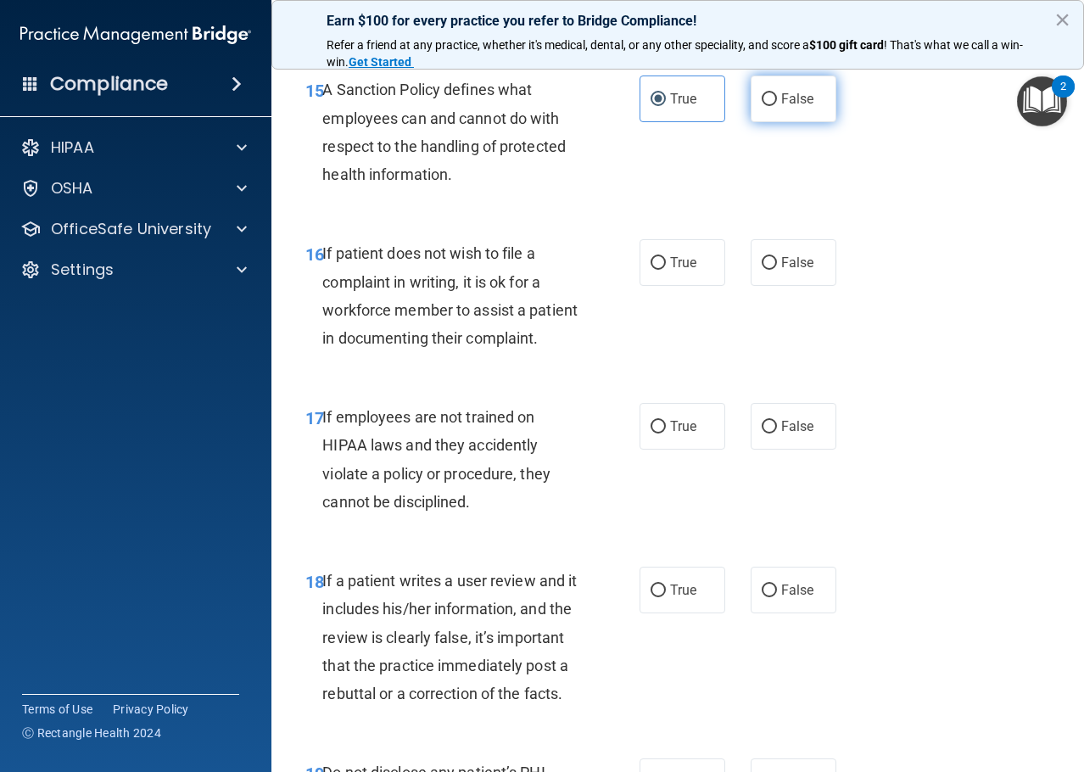
click at [764, 106] on input "False" at bounding box center [768, 99] width 15 height 13
radio input "true"
radio input "false"
drag, startPoint x: 650, startPoint y: 308, endPoint x: 649, endPoint y: 320, distance: 12.8
click at [652, 286] on label "True" at bounding box center [682, 262] width 86 height 47
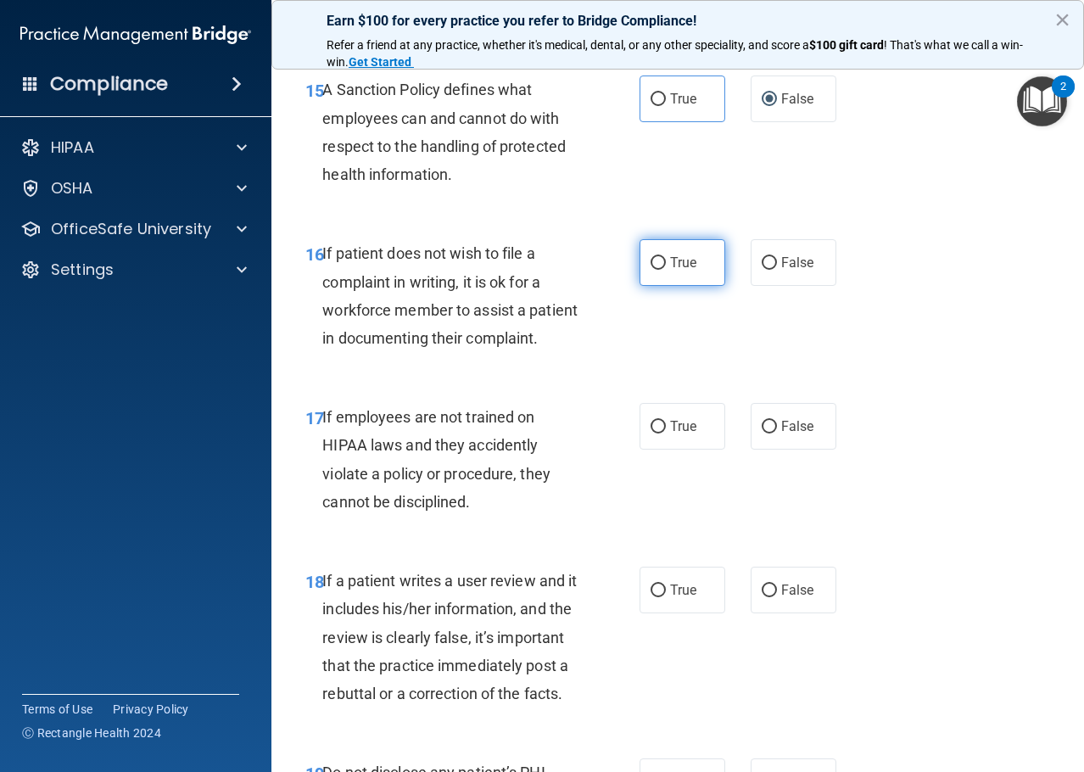
click at [673, 270] on span "True" at bounding box center [683, 262] width 26 height 16
click at [666, 270] on input "True" at bounding box center [657, 263] width 15 height 13
radio input "true"
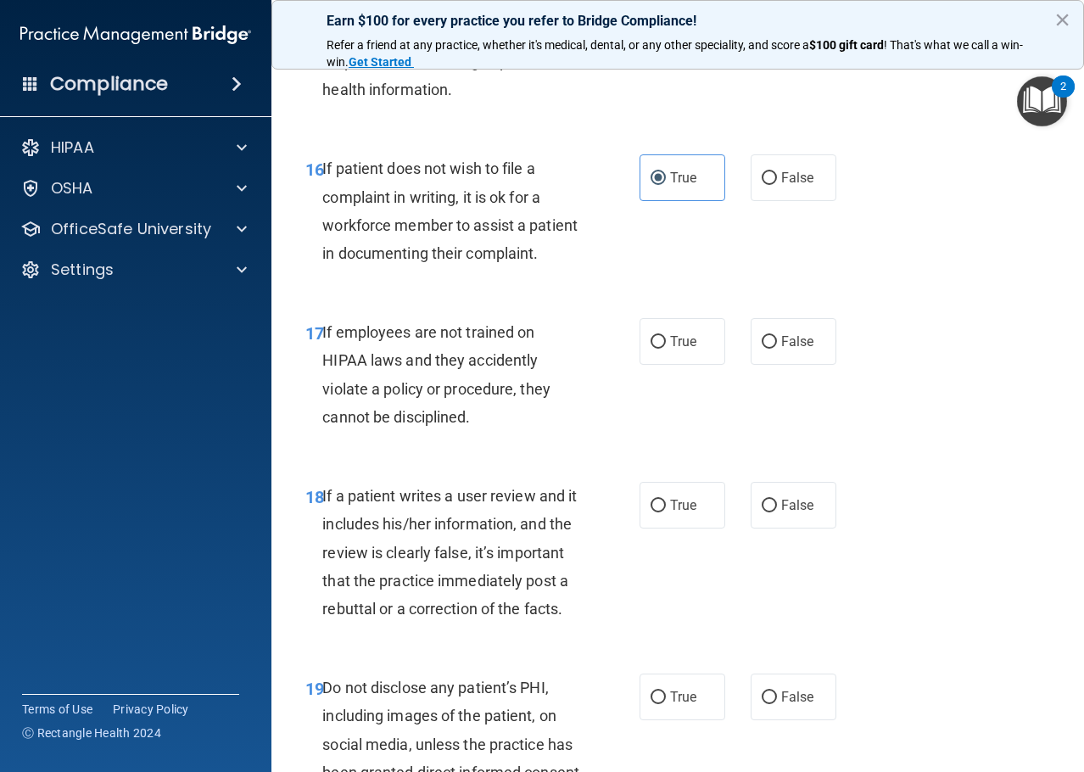
scroll to position [3137, 0]
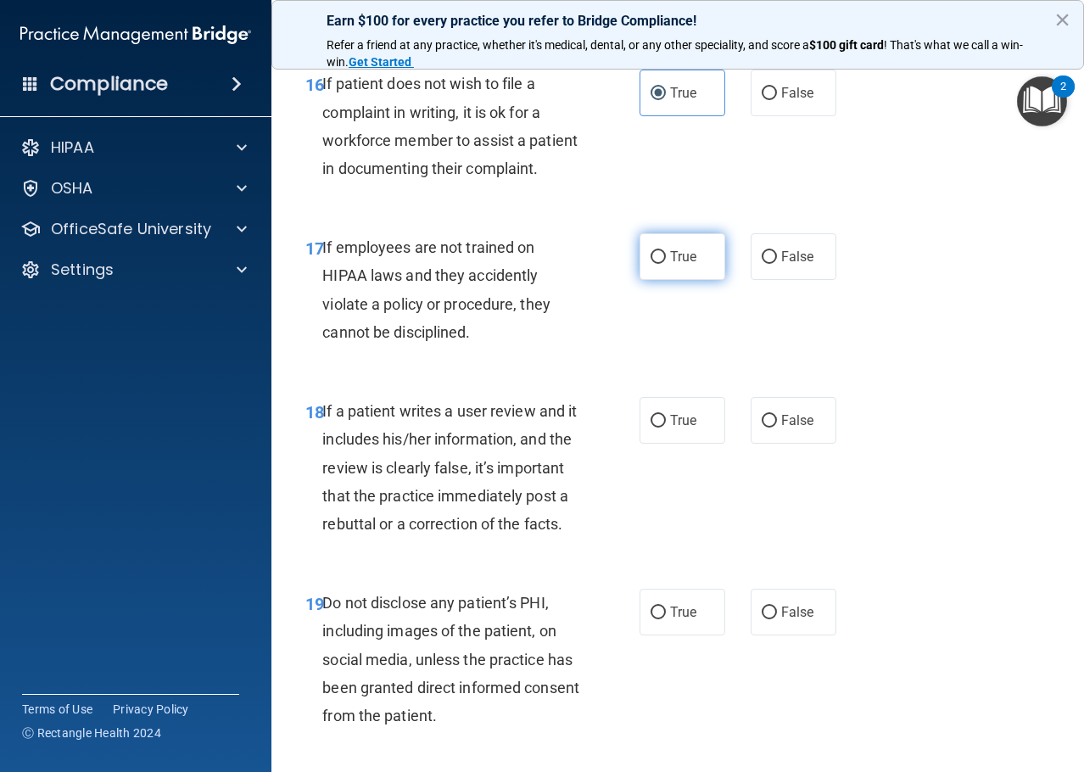
click at [687, 265] on span "True" at bounding box center [683, 256] width 26 height 16
click at [666, 264] on input "True" at bounding box center [657, 257] width 15 height 13
radio input "true"
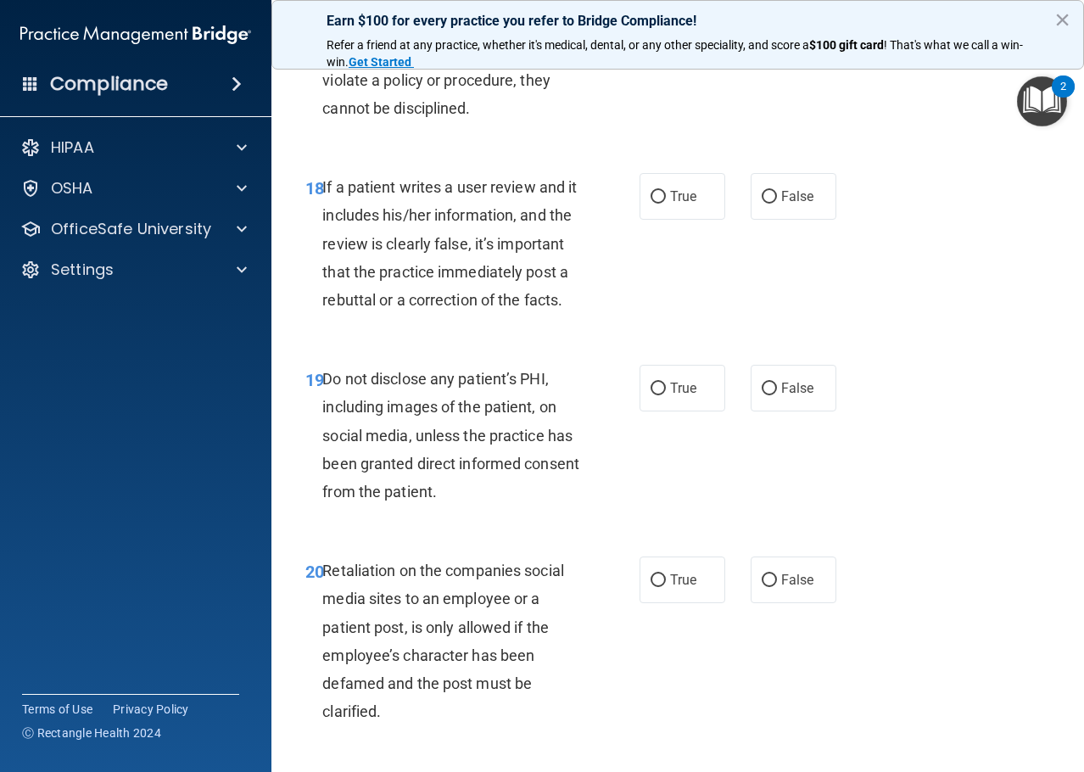
scroll to position [3391, 0]
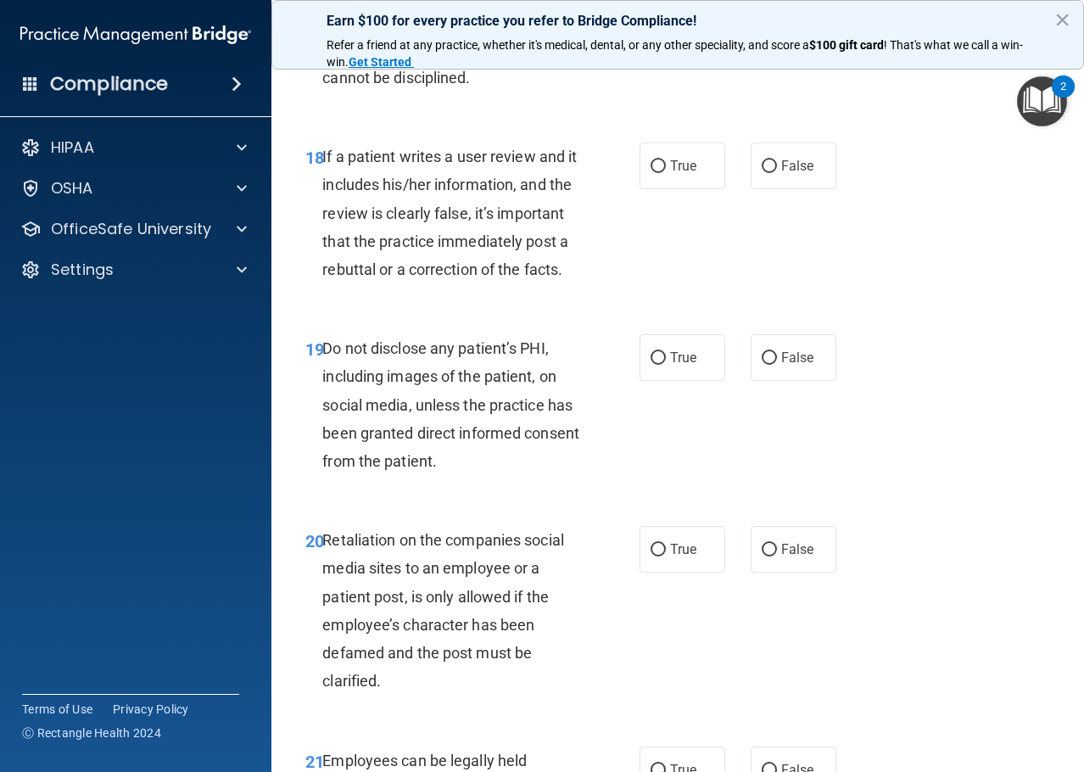
click at [810, 25] on label "False" at bounding box center [793, 2] width 86 height 47
click at [777, 9] on input "False" at bounding box center [768, 3] width 15 height 13
radio input "true"
radio input "false"
click at [801, 189] on label "False" at bounding box center [793, 165] width 86 height 47
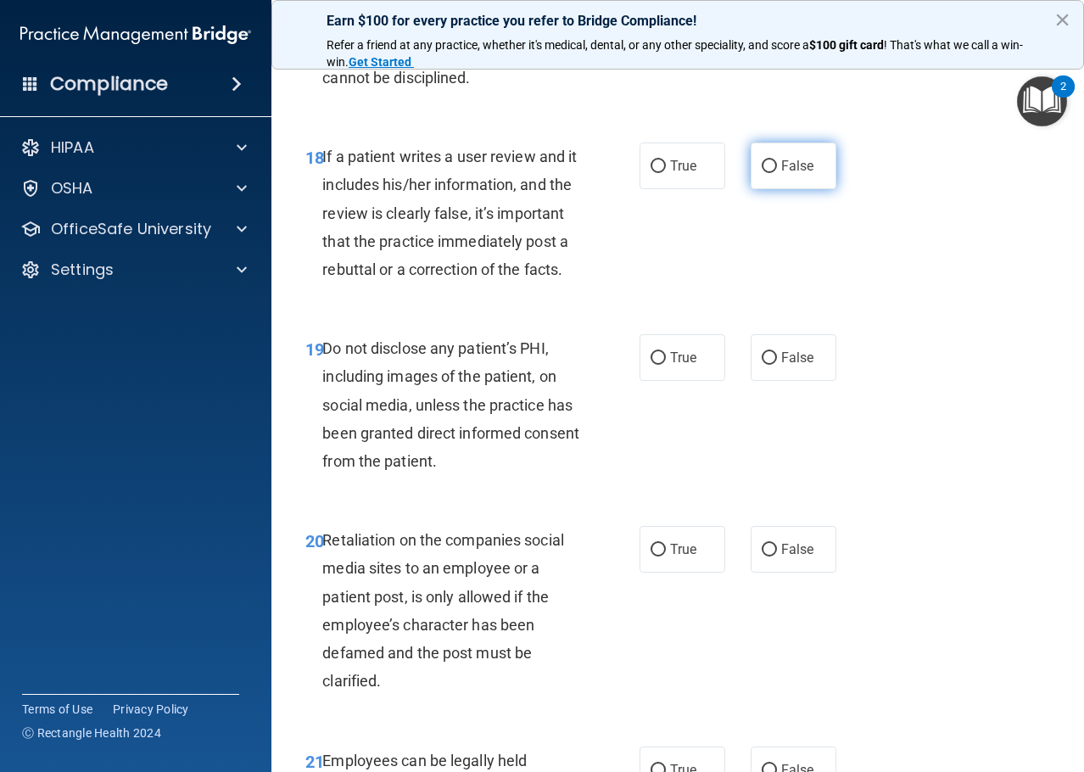
click at [777, 173] on input "False" at bounding box center [768, 166] width 15 height 13
radio input "true"
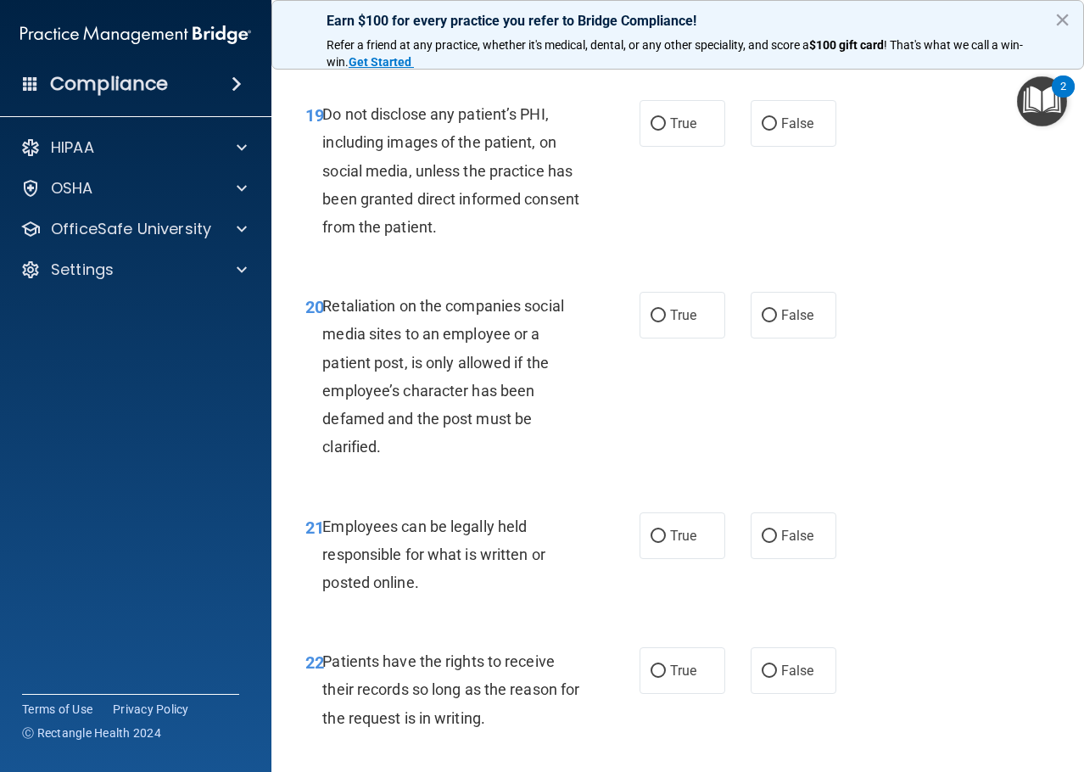
scroll to position [3646, 0]
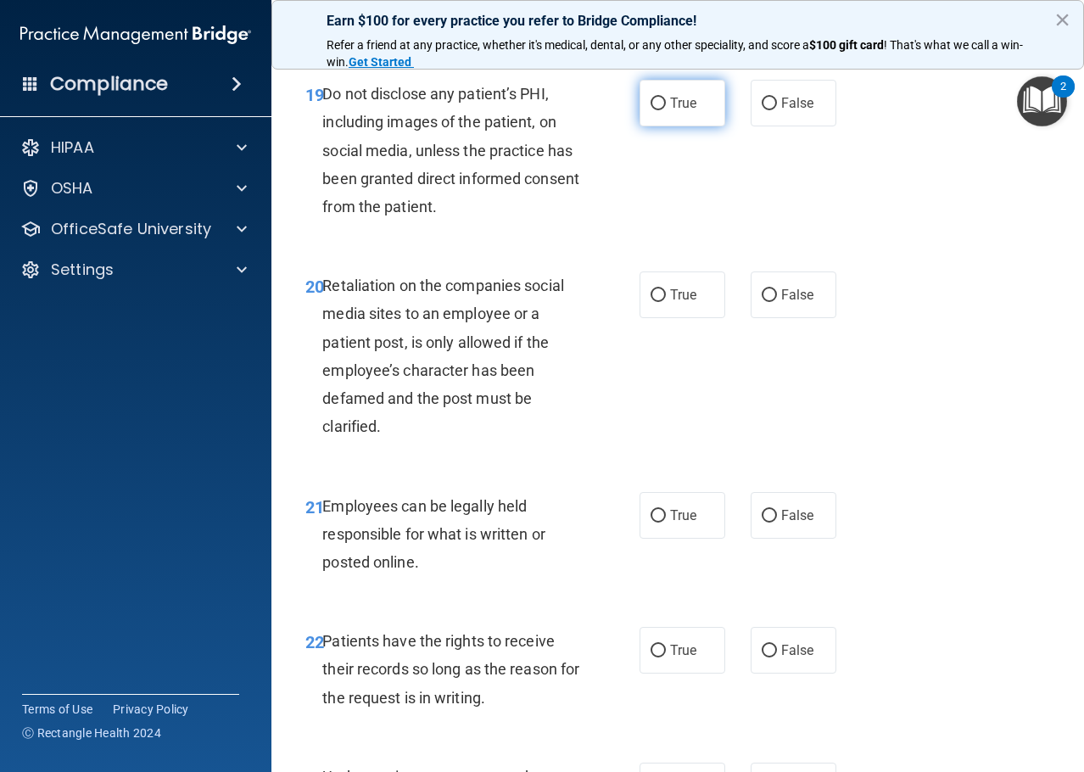
click at [675, 111] on span "True" at bounding box center [683, 103] width 26 height 16
click at [666, 110] on input "True" at bounding box center [657, 104] width 15 height 13
radio input "true"
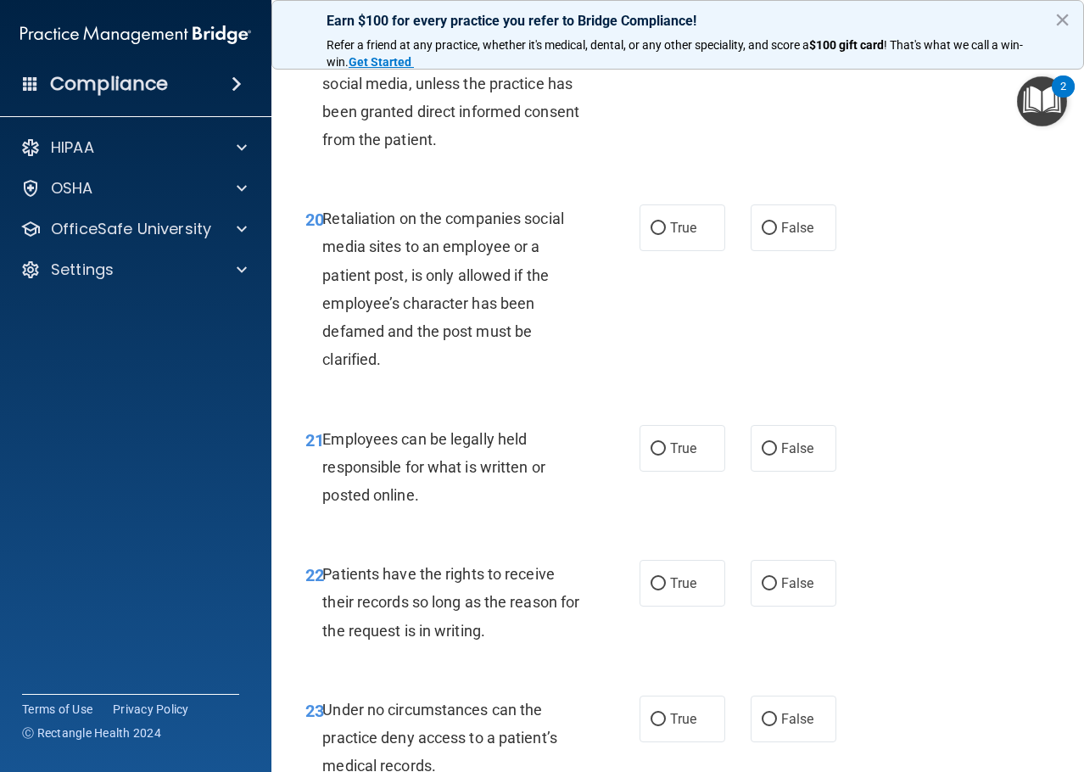
scroll to position [3815, 0]
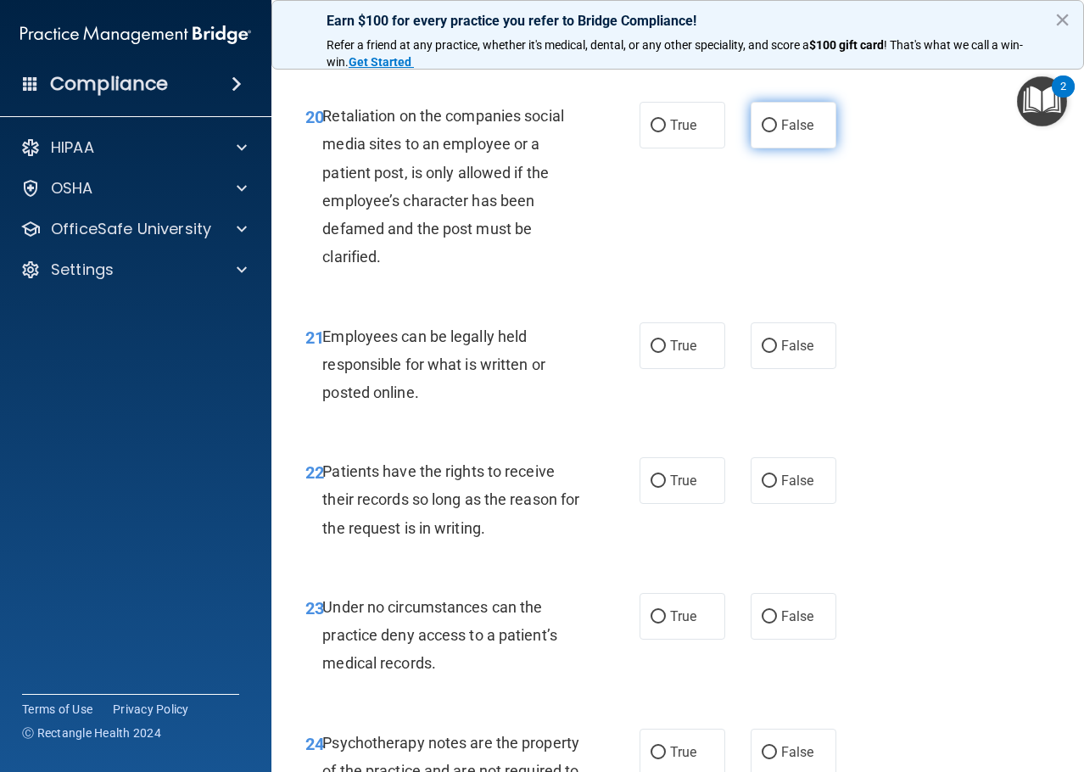
click at [750, 148] on label "False" at bounding box center [793, 125] width 86 height 47
click at [761, 132] on input "False" at bounding box center [768, 126] width 15 height 13
radio input "true"
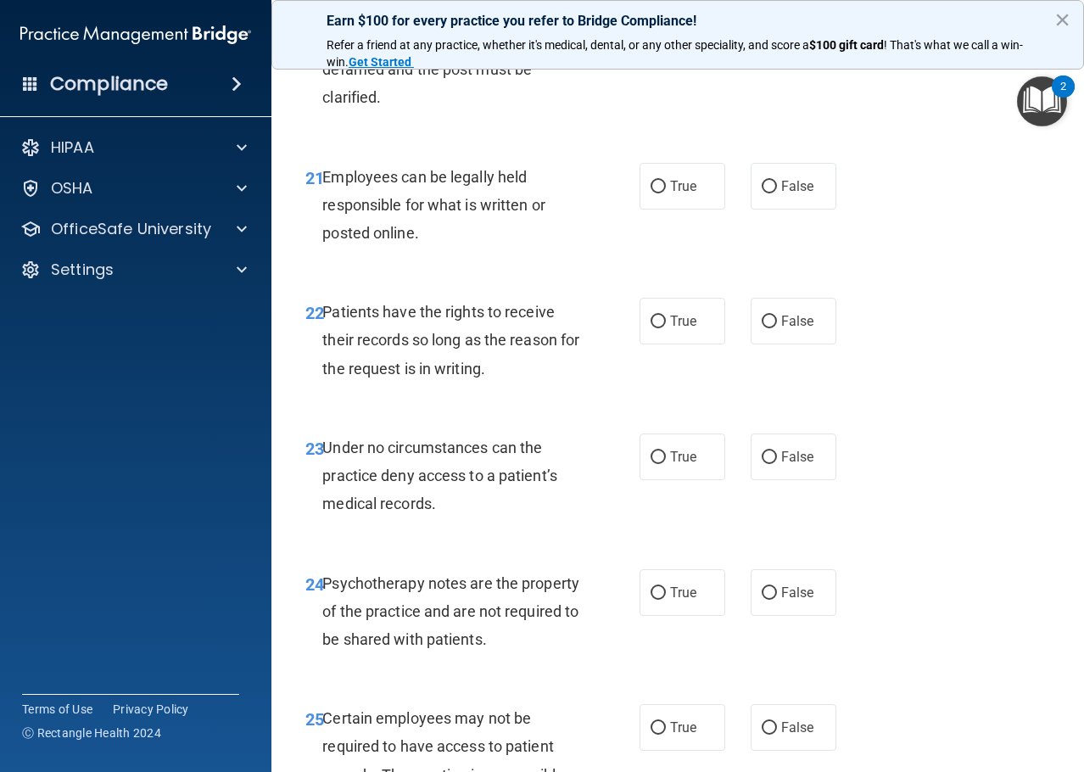
scroll to position [3985, 0]
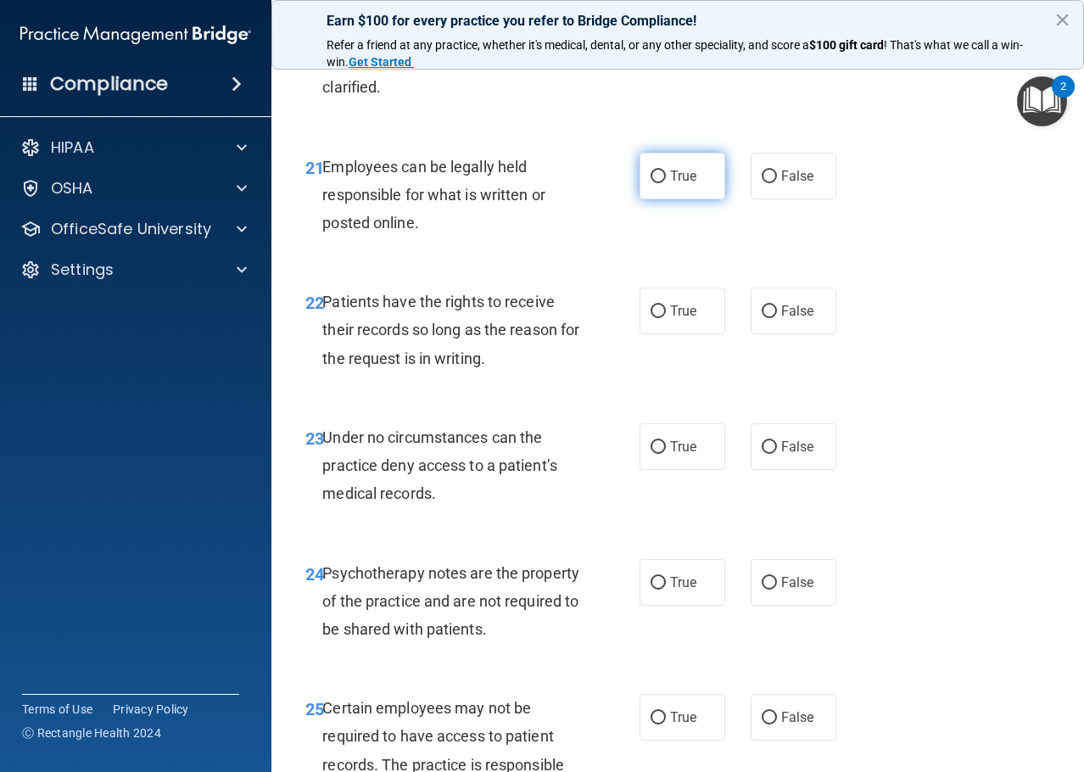
click at [656, 199] on label "True" at bounding box center [682, 176] width 86 height 47
click at [656, 183] on input "True" at bounding box center [657, 176] width 15 height 13
radio input "true"
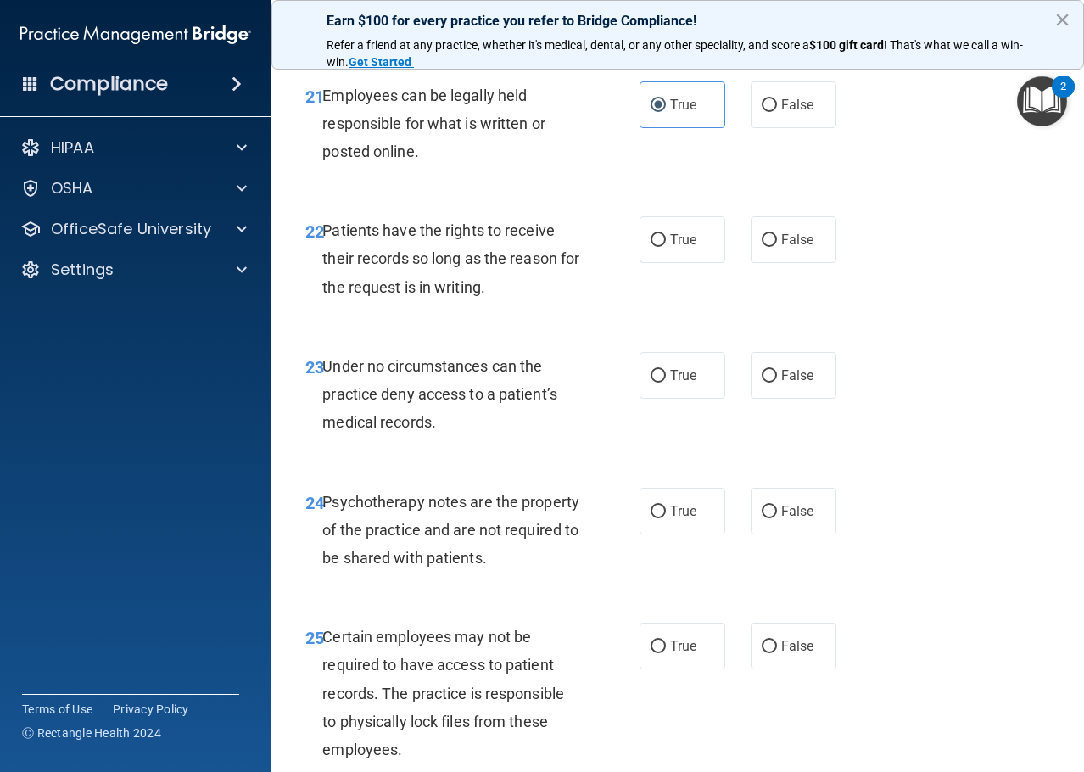
scroll to position [4155, 0]
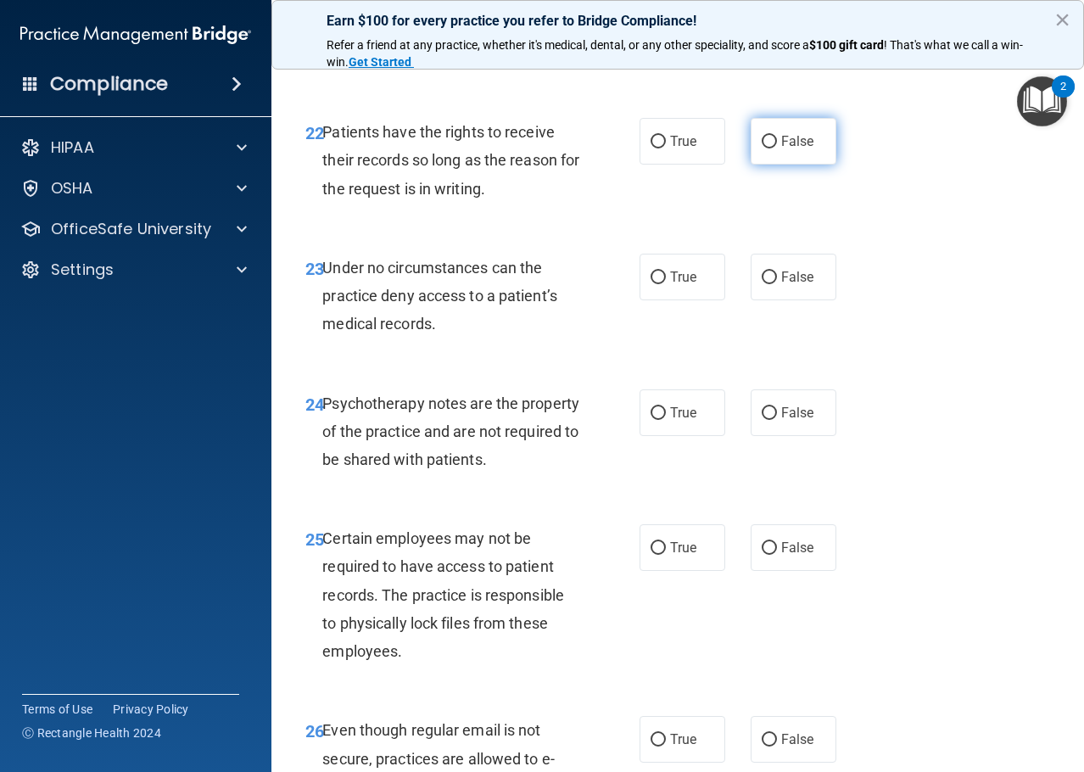
click at [798, 149] on span "False" at bounding box center [797, 141] width 33 height 16
click at [777, 148] on input "False" at bounding box center [768, 142] width 15 height 13
radio input "true"
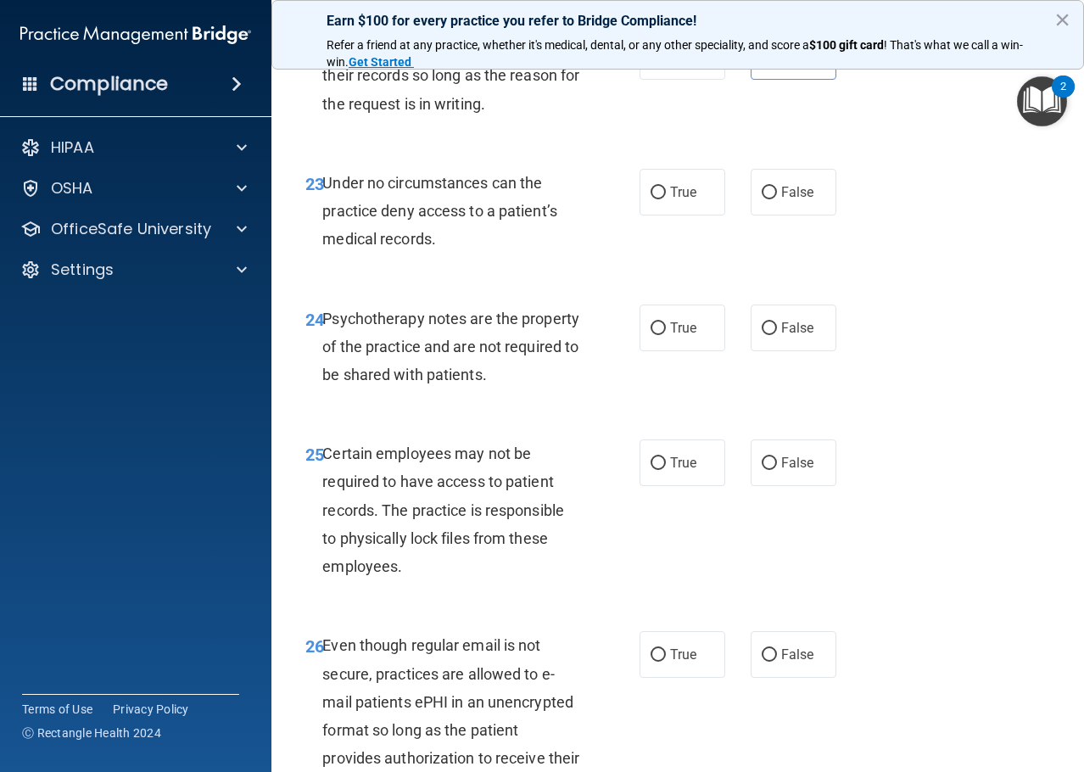
scroll to position [4324, 0]
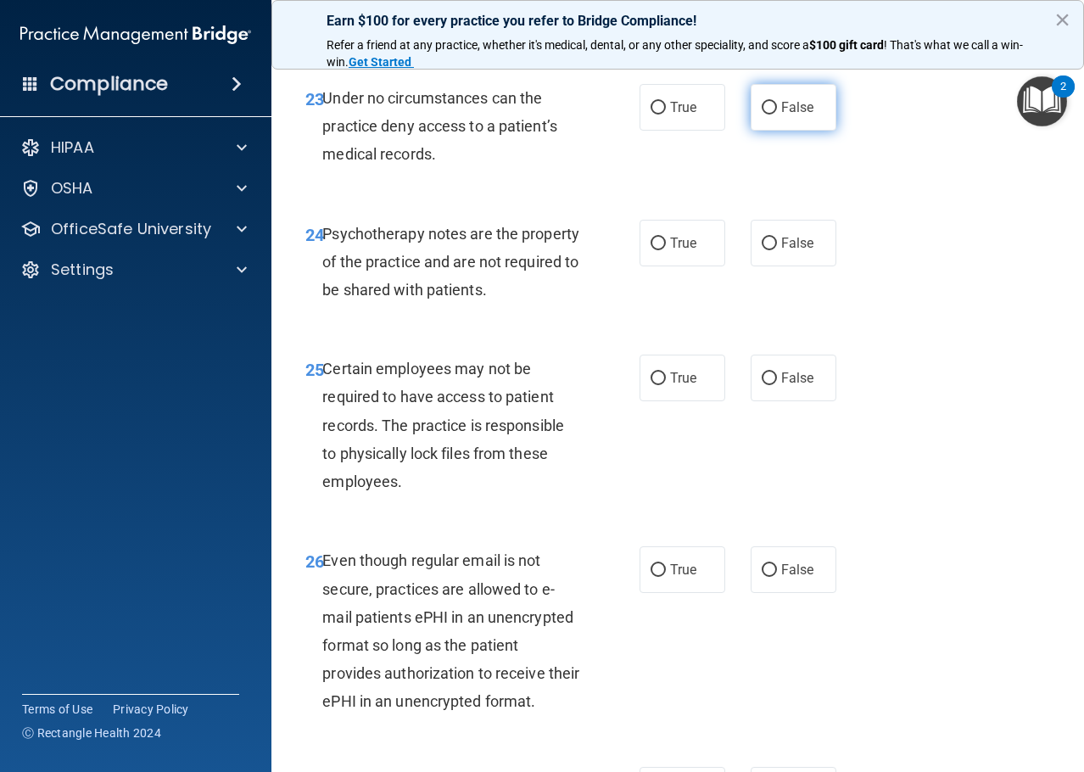
click at [801, 115] on span "False" at bounding box center [797, 107] width 33 height 16
click at [777, 114] on input "False" at bounding box center [768, 108] width 15 height 13
radio input "true"
click at [655, 266] on label "True" at bounding box center [682, 243] width 86 height 47
click at [655, 250] on input "True" at bounding box center [657, 243] width 15 height 13
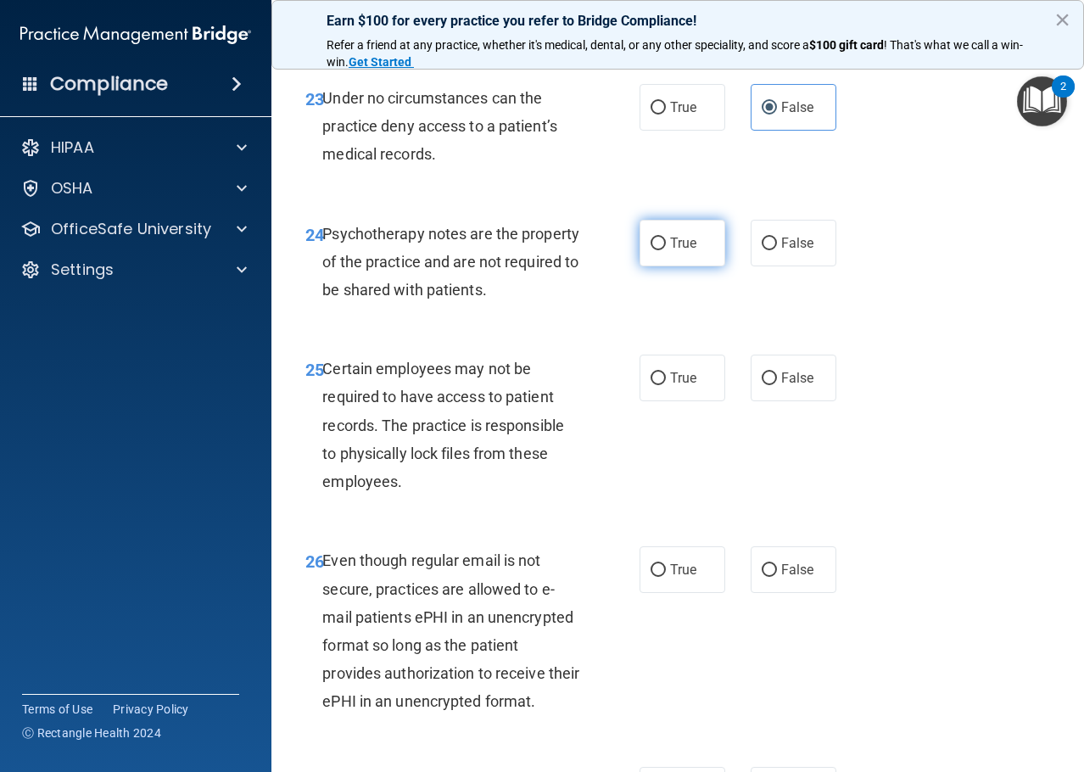
radio input "true"
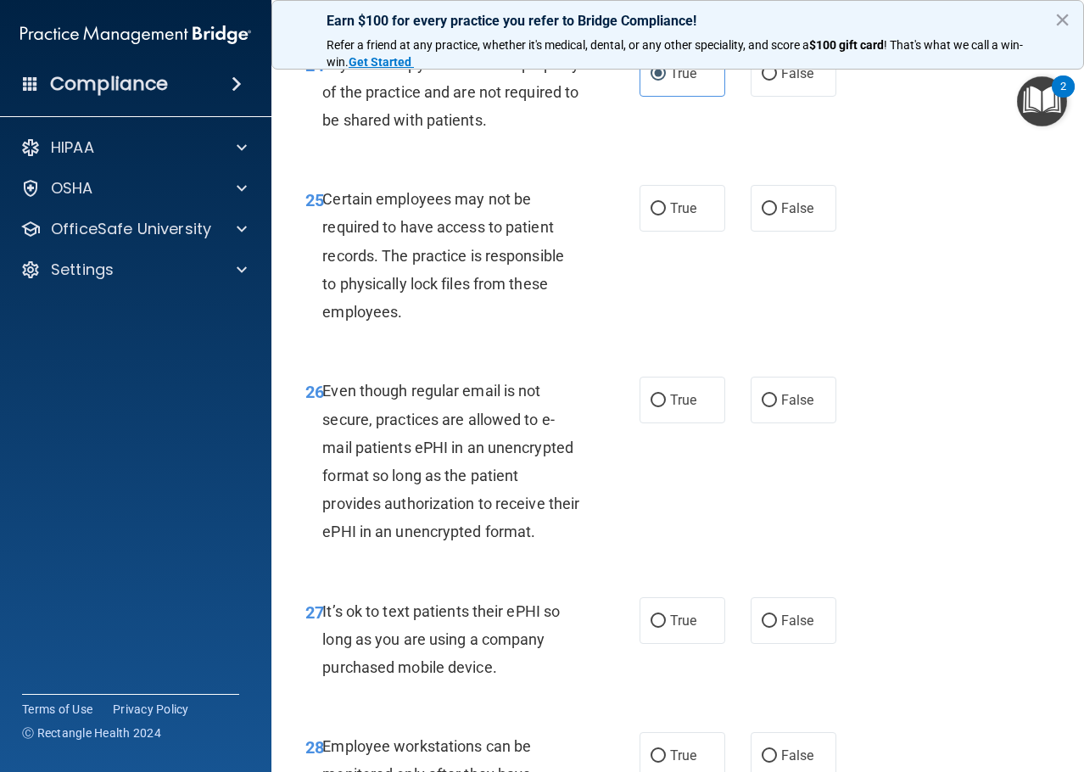
scroll to position [4578, 0]
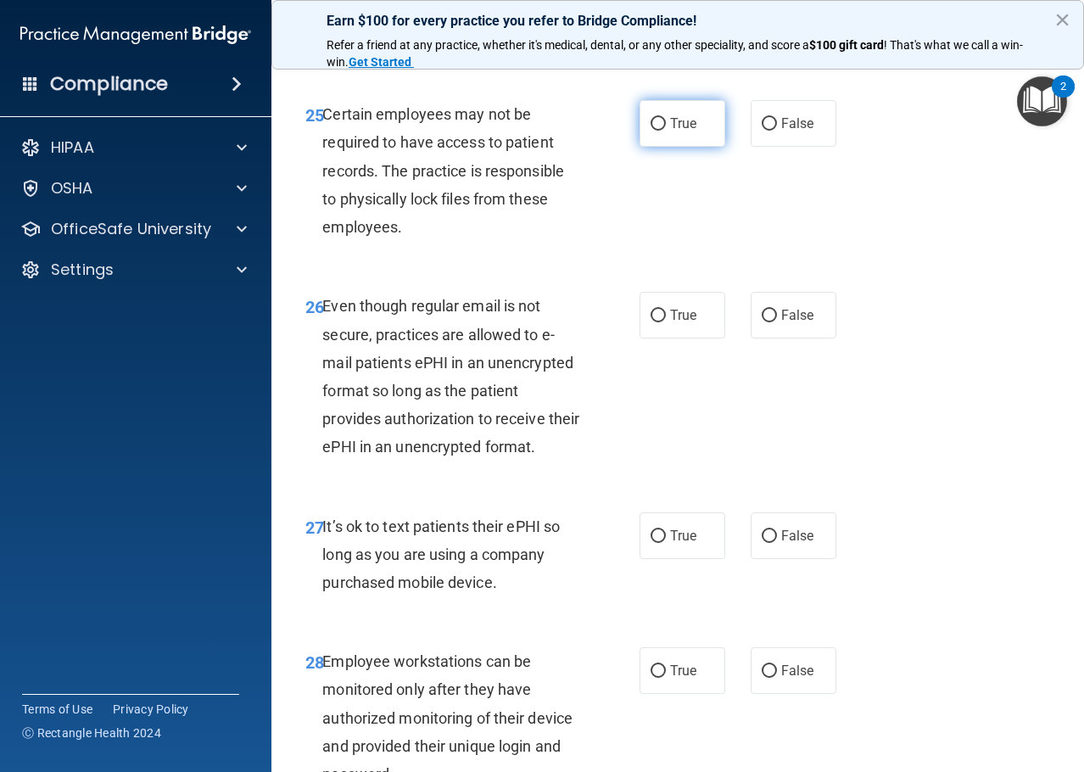
click at [686, 147] on label "True" at bounding box center [682, 123] width 86 height 47
click at [666, 131] on input "True" at bounding box center [657, 124] width 15 height 13
radio input "true"
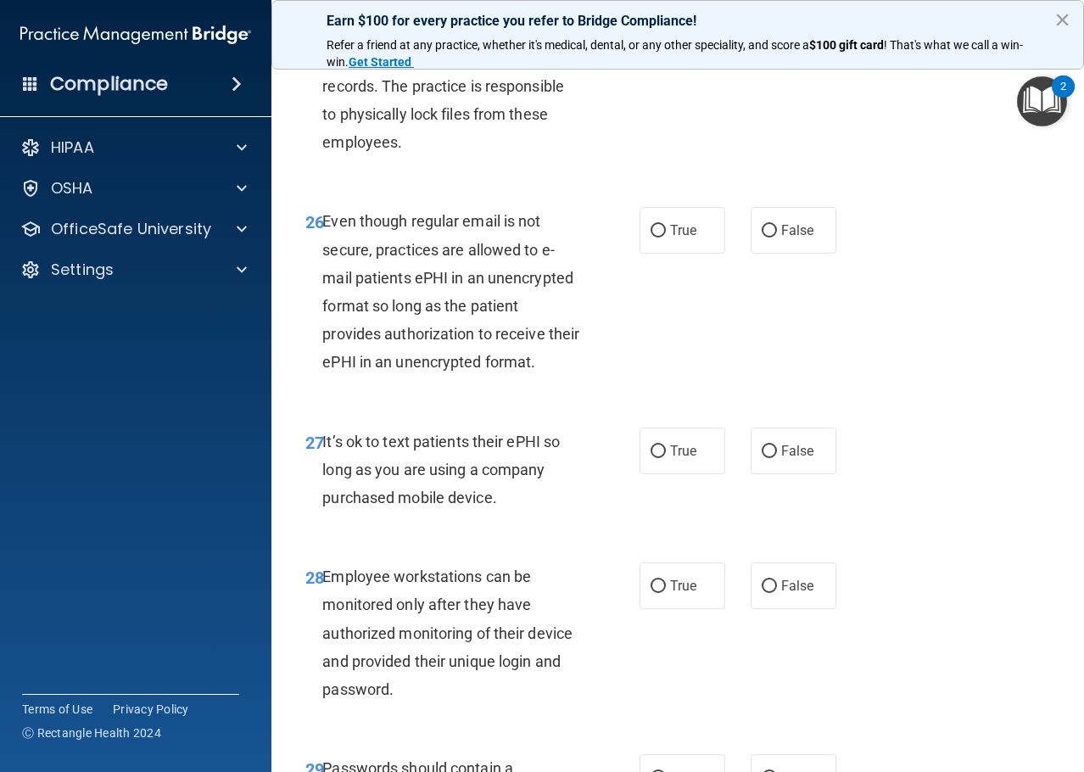
scroll to position [4748, 0]
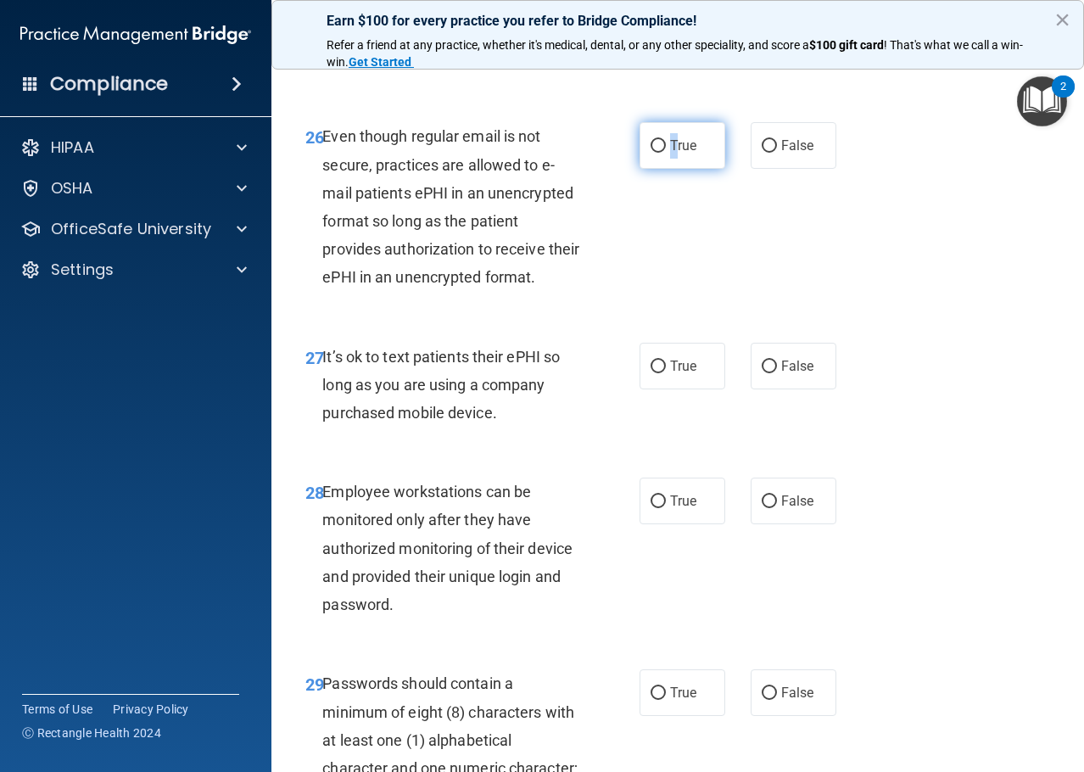
click at [670, 153] on span "True" at bounding box center [683, 145] width 26 height 16
click at [654, 153] on input "True" at bounding box center [657, 146] width 15 height 13
radio input "true"
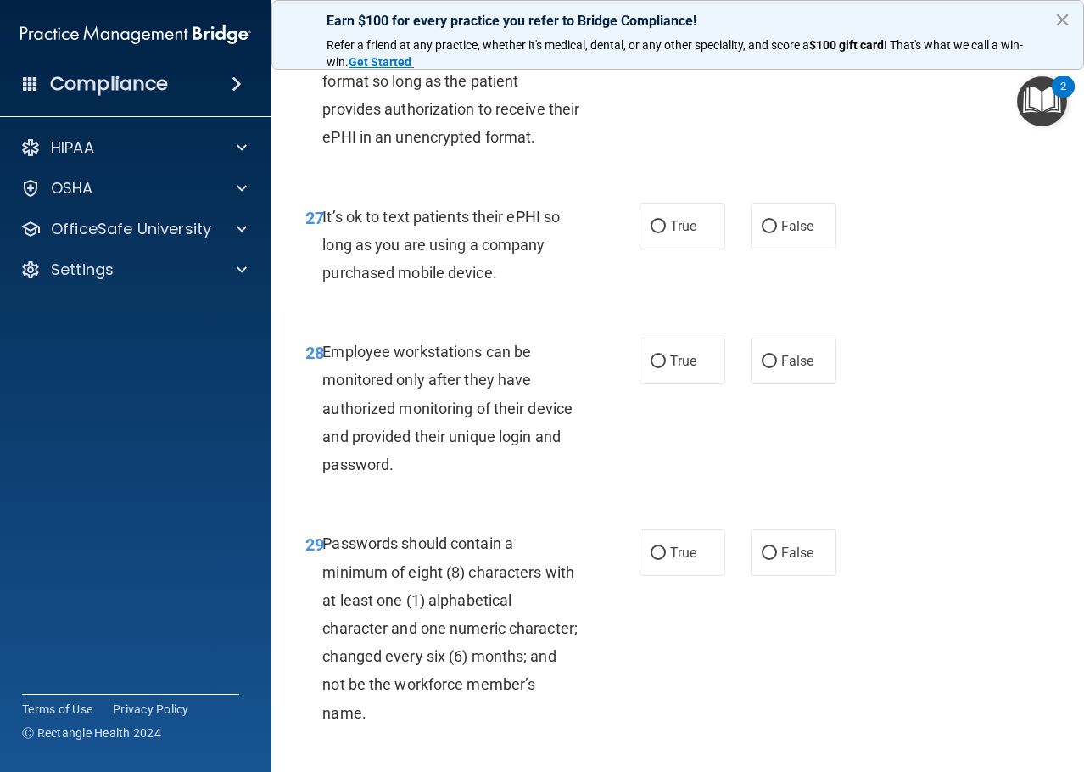
scroll to position [4918, 0]
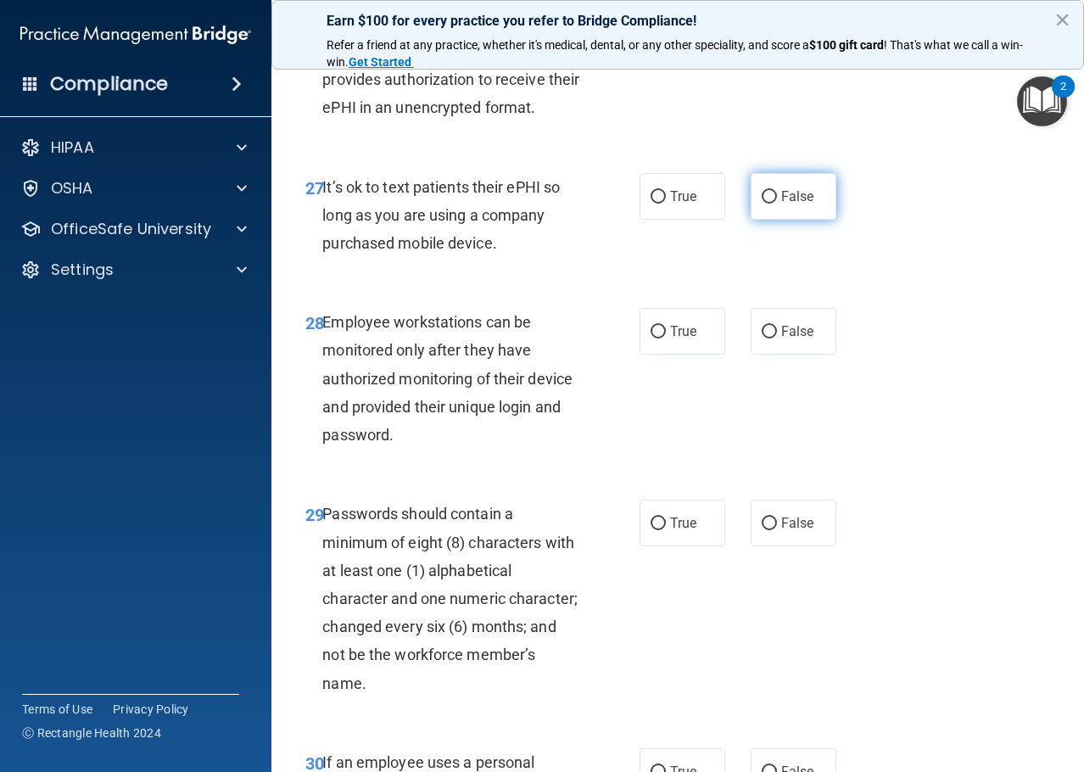
click at [791, 204] on span "False" at bounding box center [797, 196] width 33 height 16
click at [777, 203] on input "False" at bounding box center [768, 197] width 15 height 13
radio input "true"
click at [761, 338] on input "False" at bounding box center [768, 332] width 15 height 13
radio input "true"
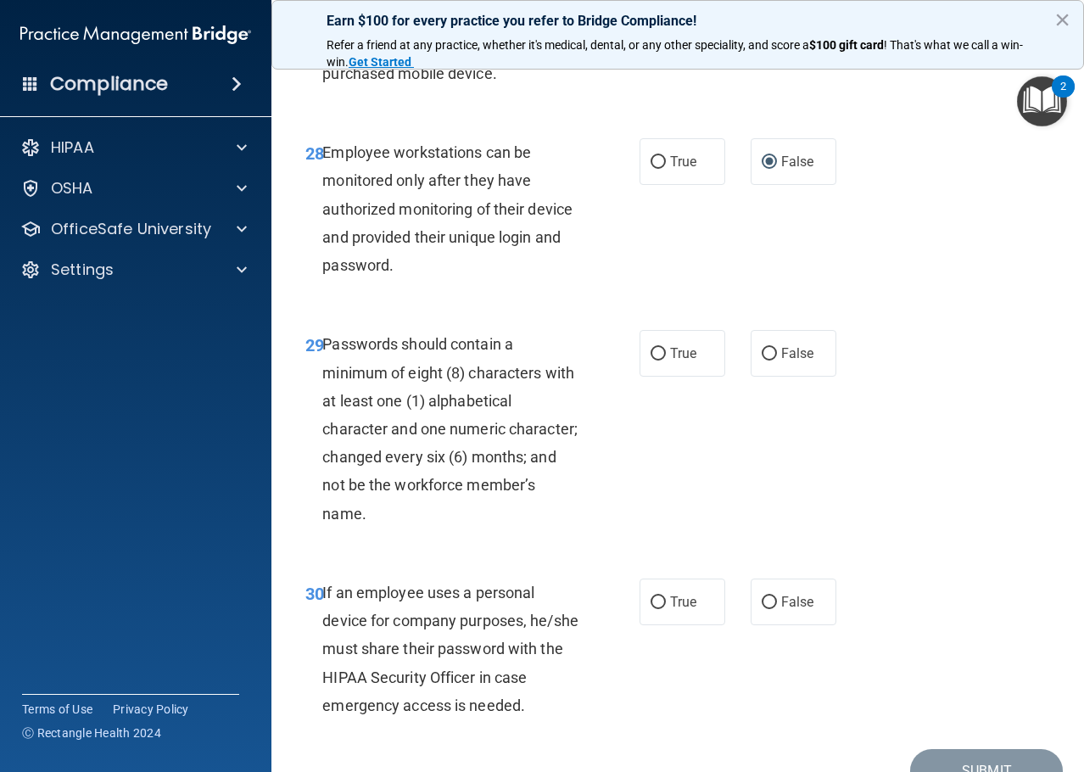
scroll to position [5172, 0]
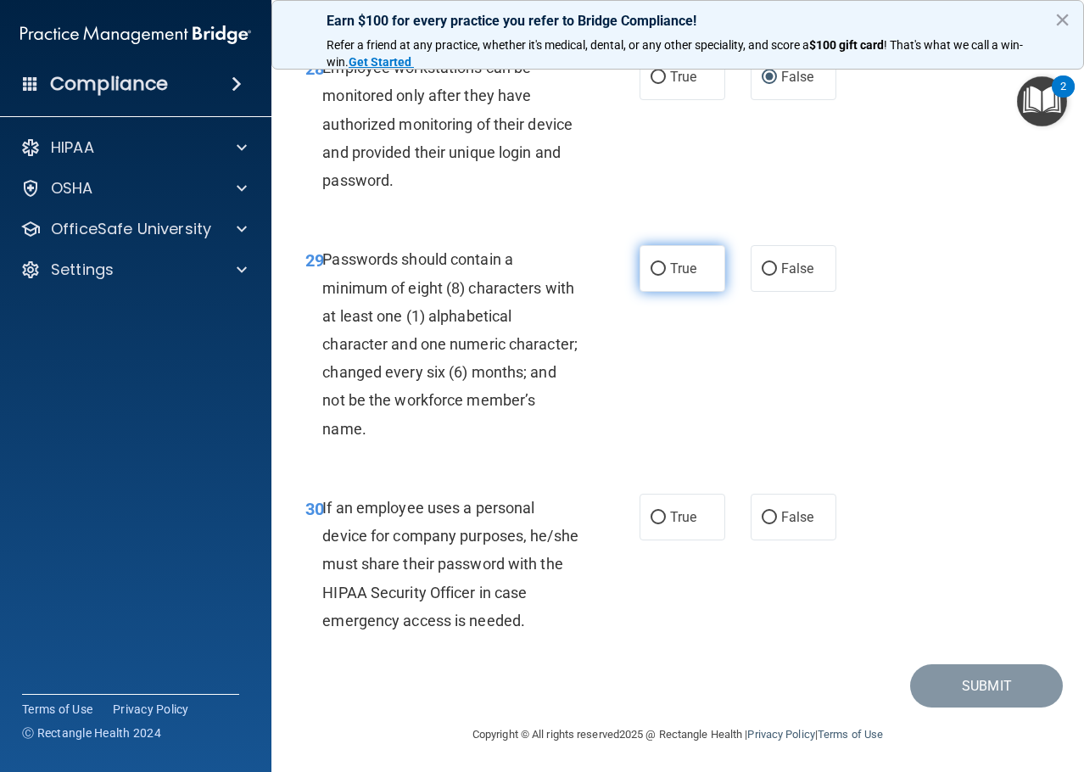
click at [653, 276] on input "True" at bounding box center [657, 269] width 15 height 13
radio input "true"
click at [761, 524] on input "False" at bounding box center [768, 517] width 15 height 13
radio input "true"
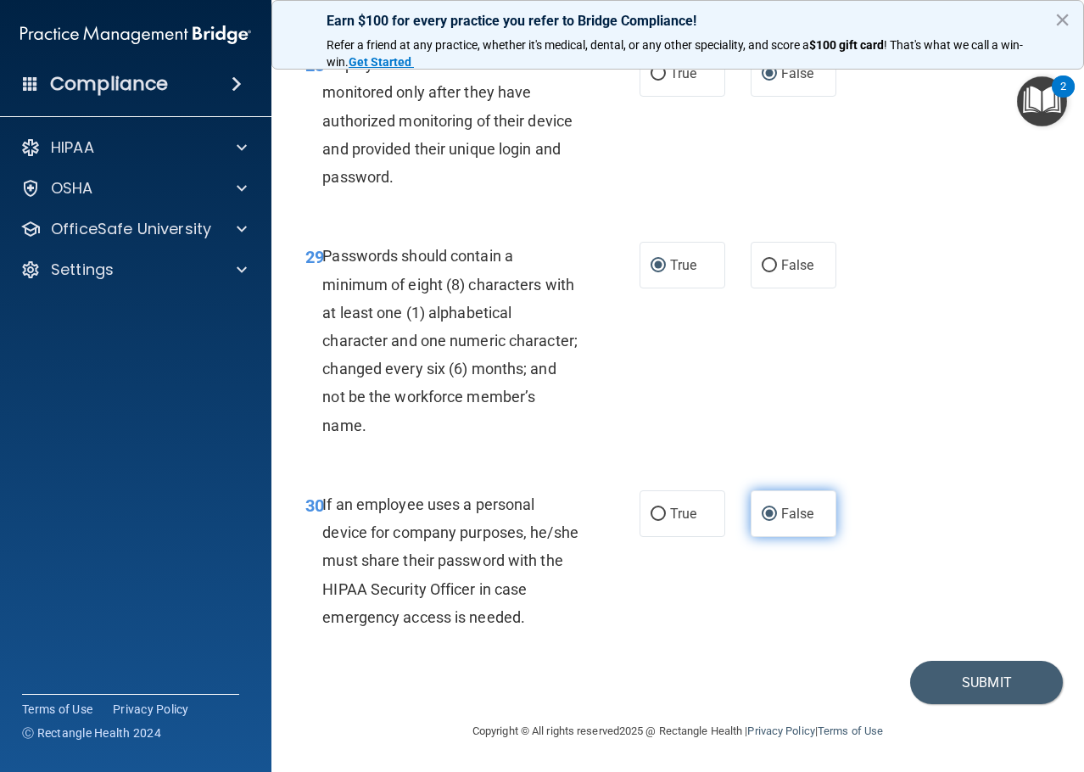
scroll to position [5287, 0]
click at [934, 683] on button "Submit" at bounding box center [986, 681] width 153 height 43
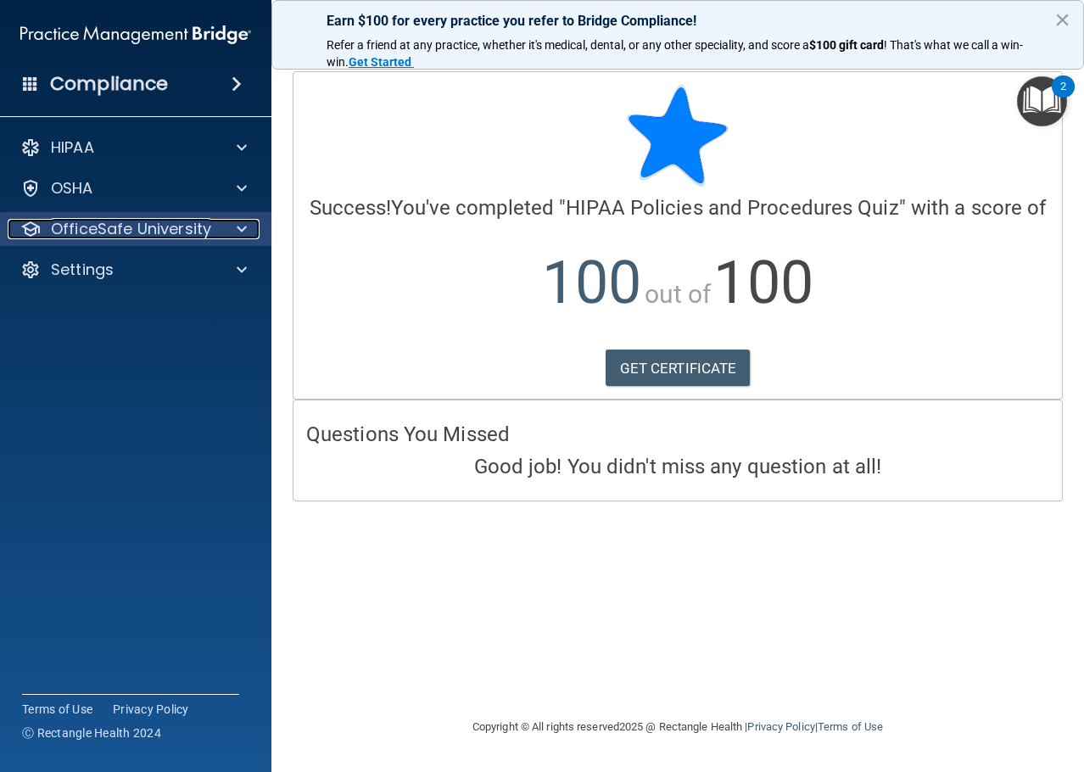
click at [237, 229] on div at bounding box center [239, 229] width 42 height 20
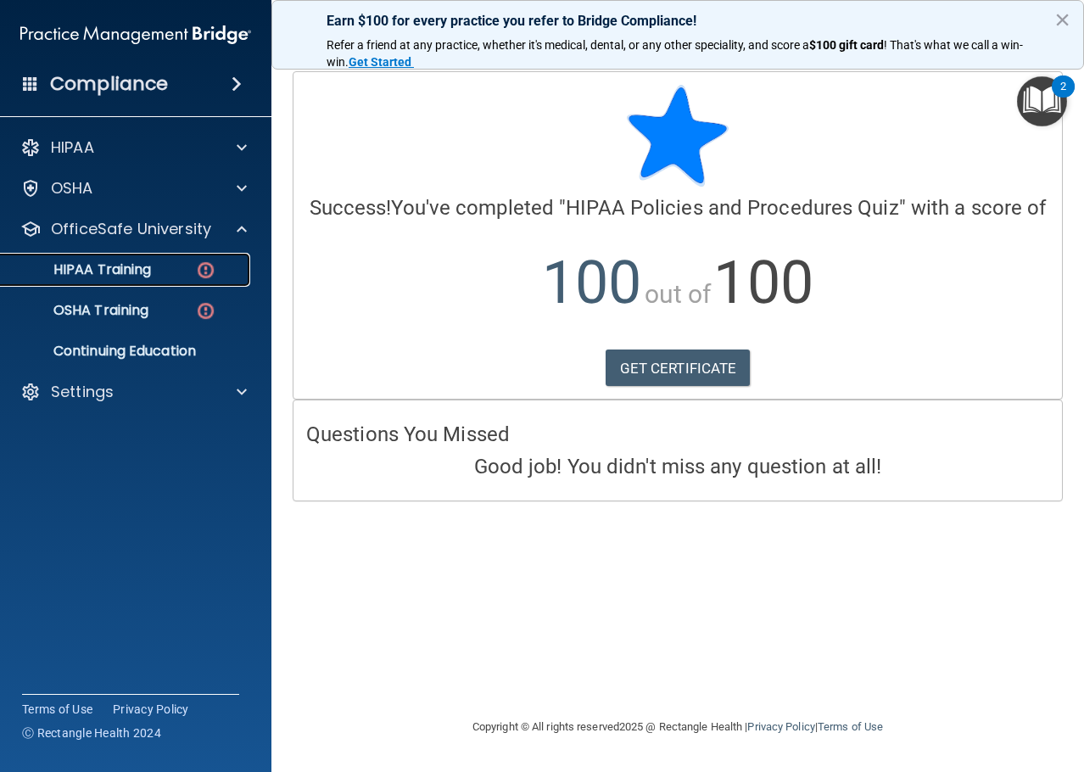
click at [89, 269] on p "HIPAA Training" at bounding box center [81, 269] width 140 height 17
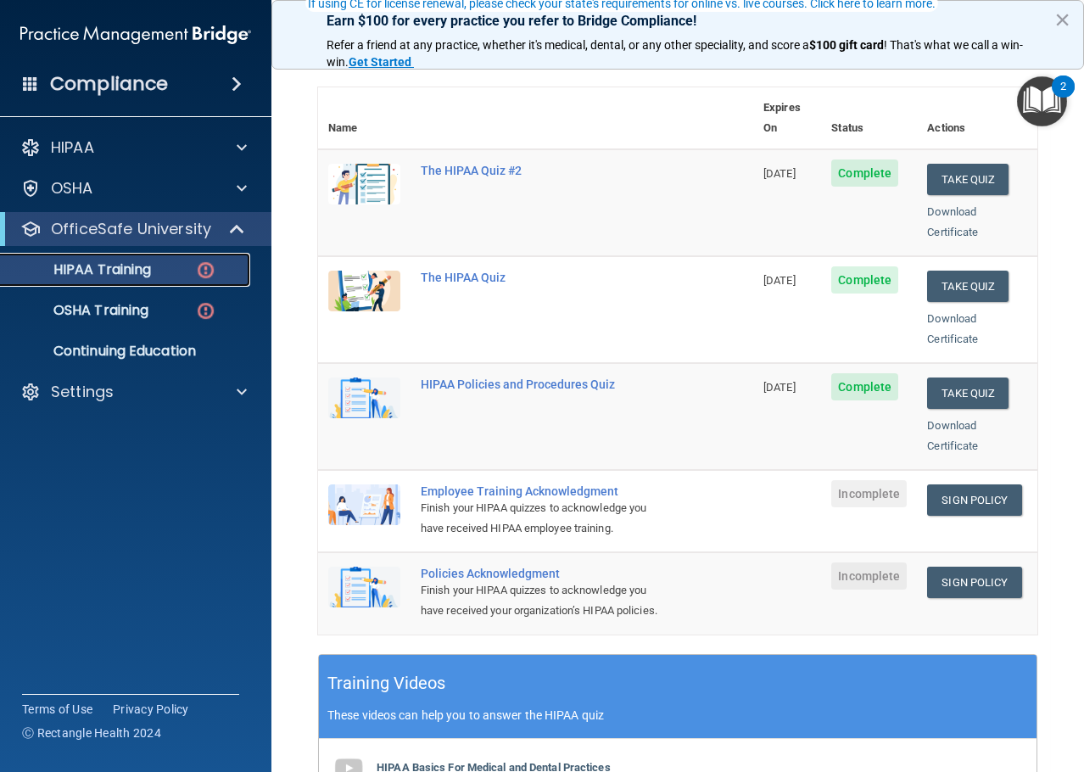
scroll to position [254, 0]
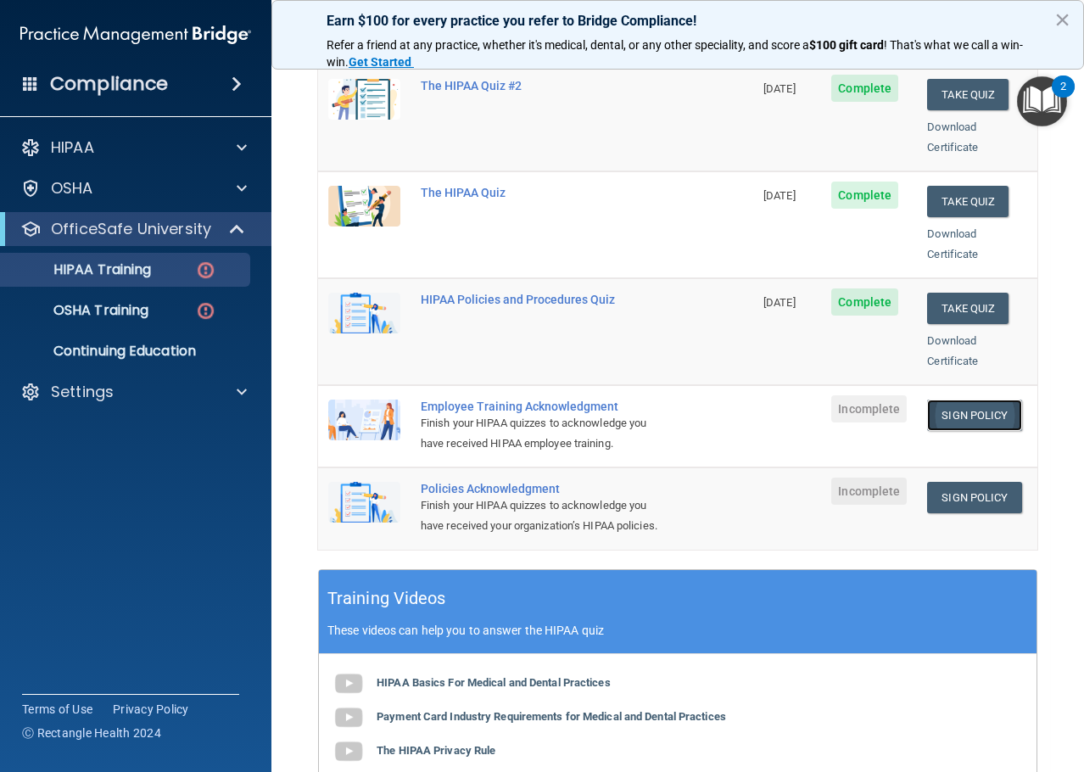
click at [962, 399] on link "Sign Policy" at bounding box center [974, 414] width 94 height 31
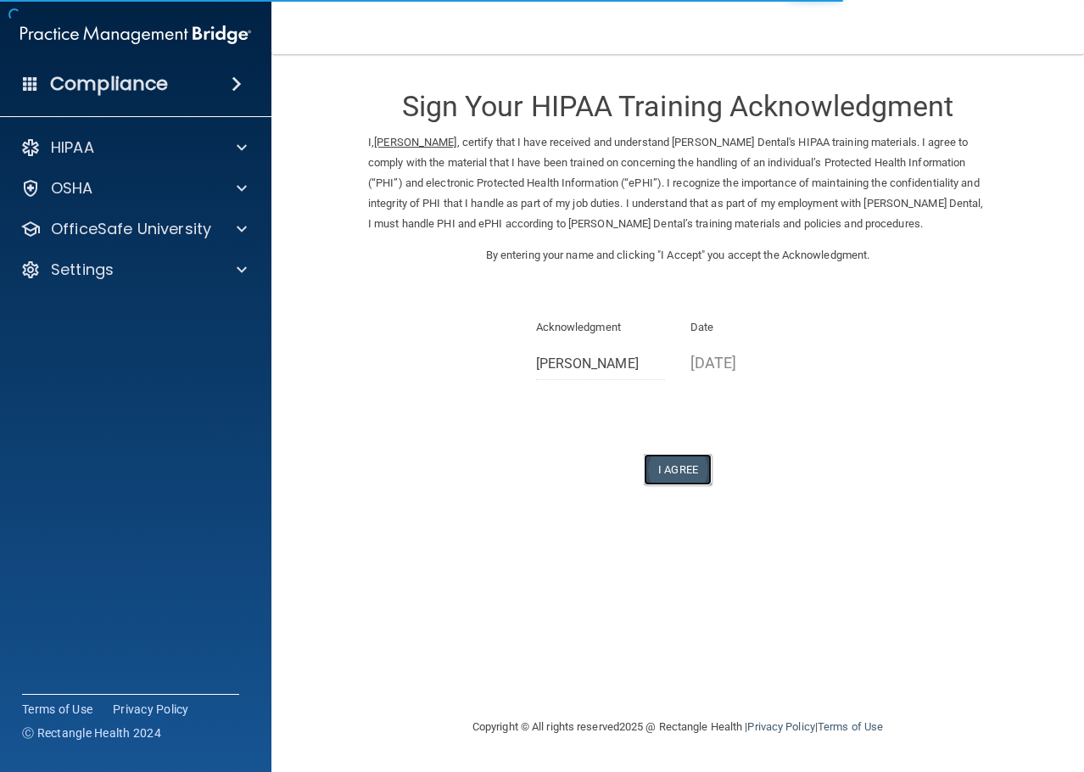
click at [684, 485] on button "I Agree" at bounding box center [678, 469] width 68 height 31
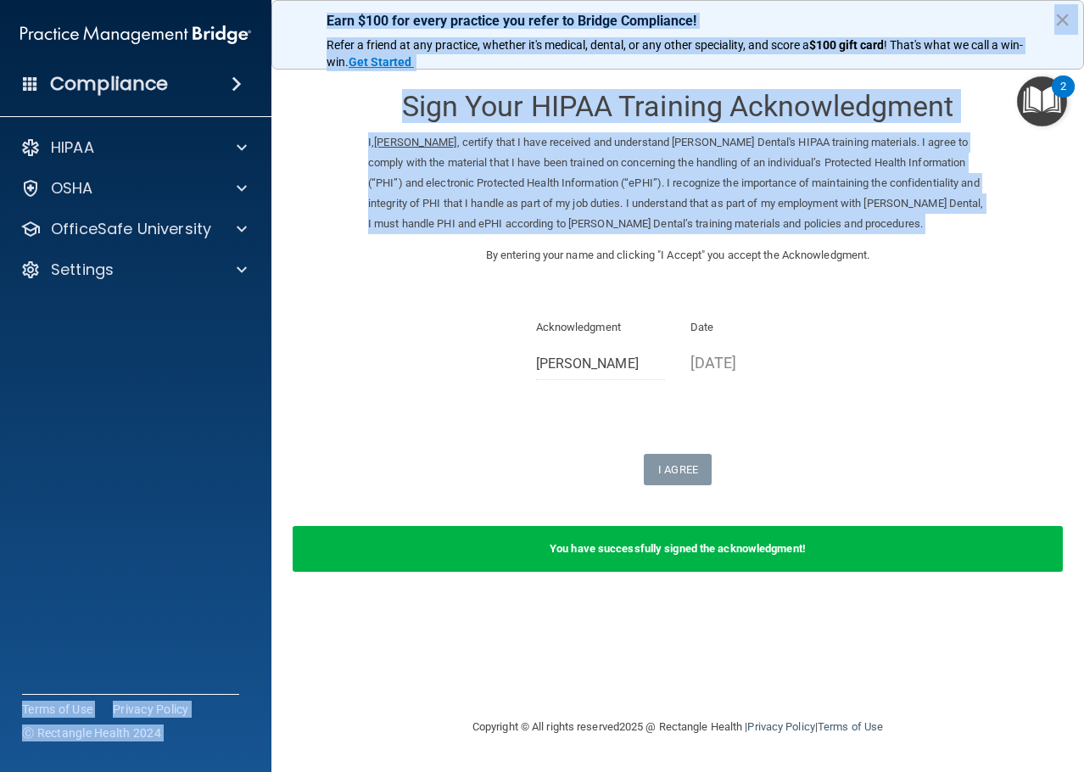
drag, startPoint x: 241, startPoint y: 287, endPoint x: 307, endPoint y: 258, distance: 72.1
click at [315, 267] on div "Compliance HIPAA Documents and Policies Report an Incident Business Associates …" at bounding box center [542, 386] width 1084 height 772
click at [256, 226] on div at bounding box center [239, 229] width 42 height 20
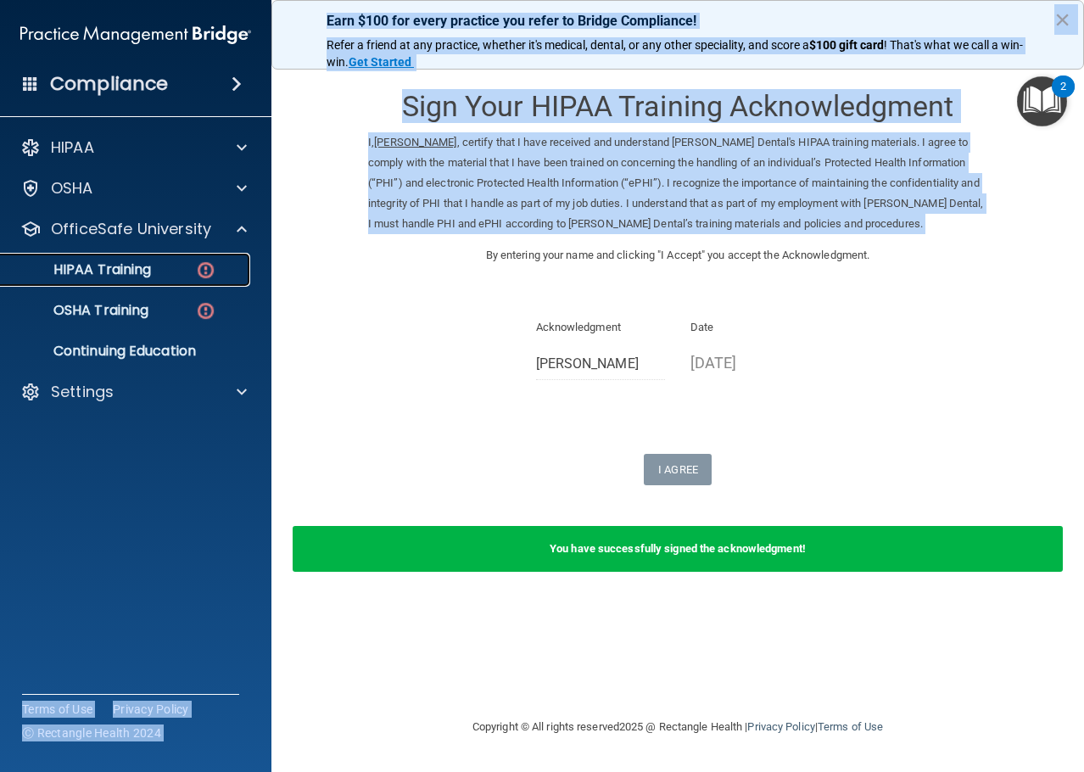
click at [165, 279] on link "HIPAA Training" at bounding box center [116, 270] width 267 height 34
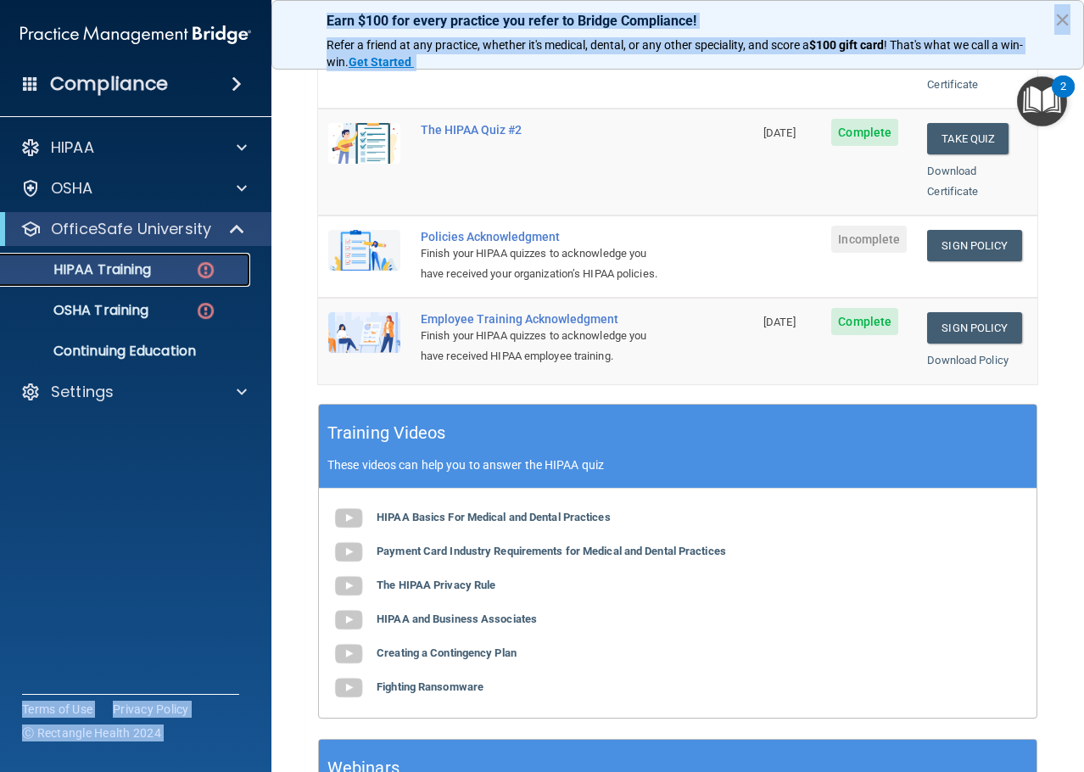
scroll to position [339, 0]
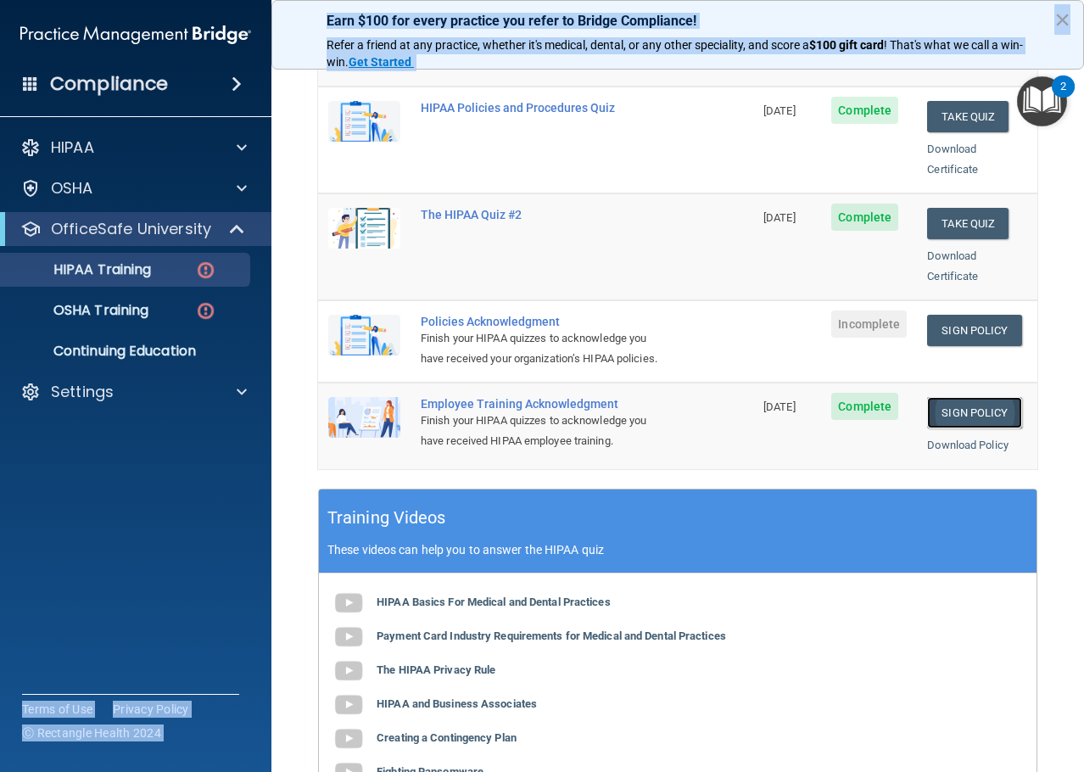
click at [953, 415] on link "Sign Policy" at bounding box center [974, 412] width 94 height 31
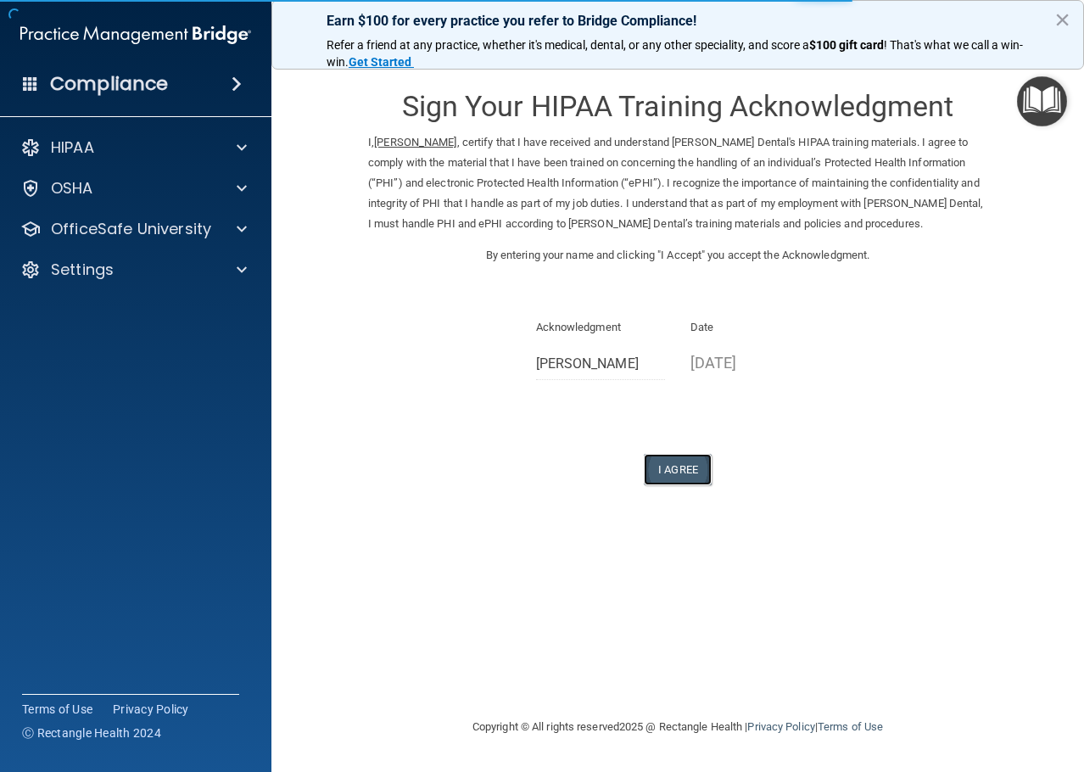
click at [662, 485] on button "I Agree" at bounding box center [678, 469] width 68 height 31
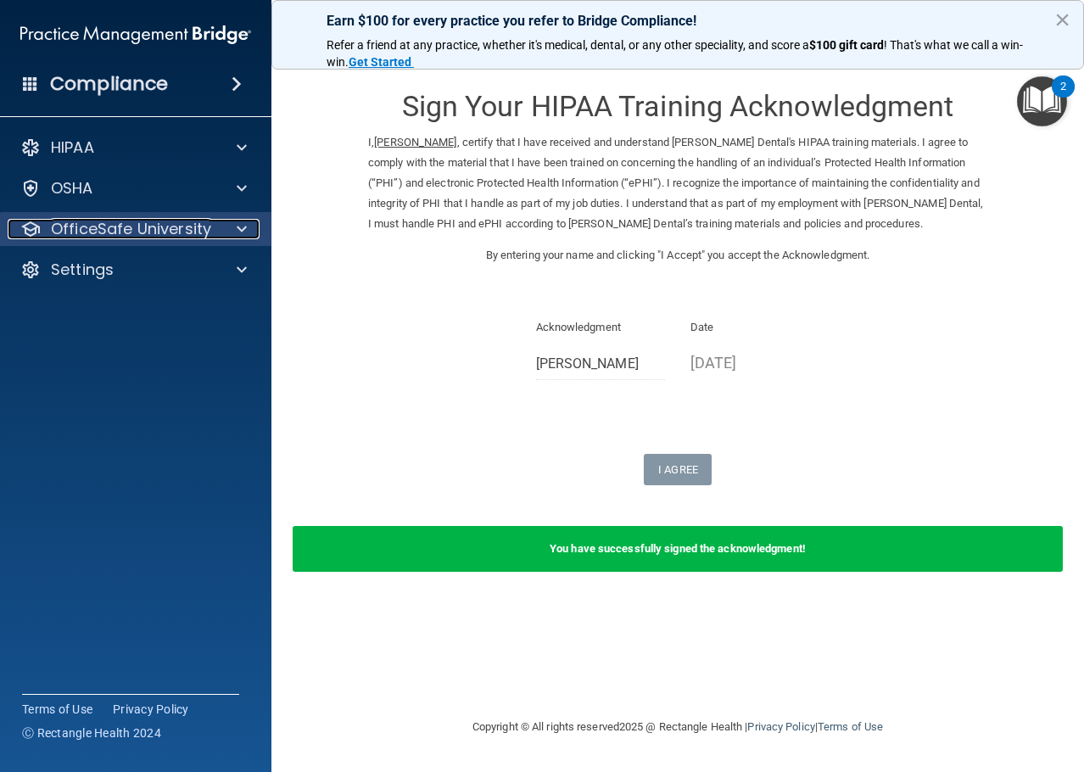
click at [235, 226] on div at bounding box center [239, 229] width 42 height 20
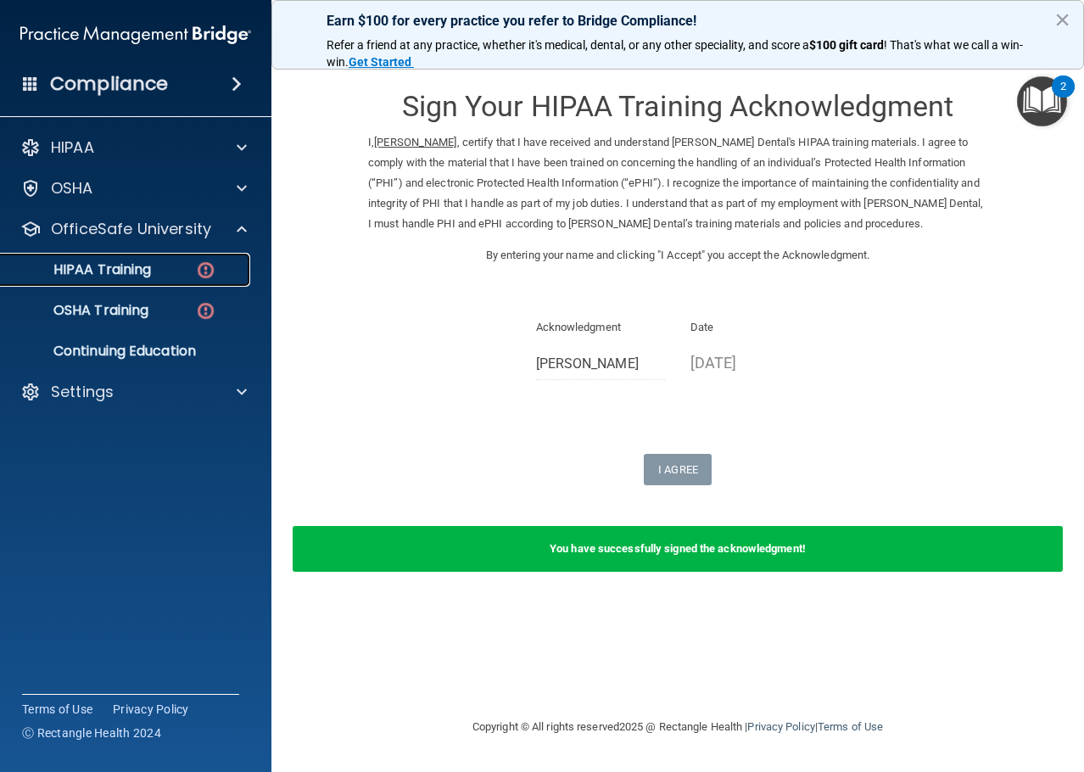
click at [157, 282] on link "HIPAA Training" at bounding box center [116, 270] width 267 height 34
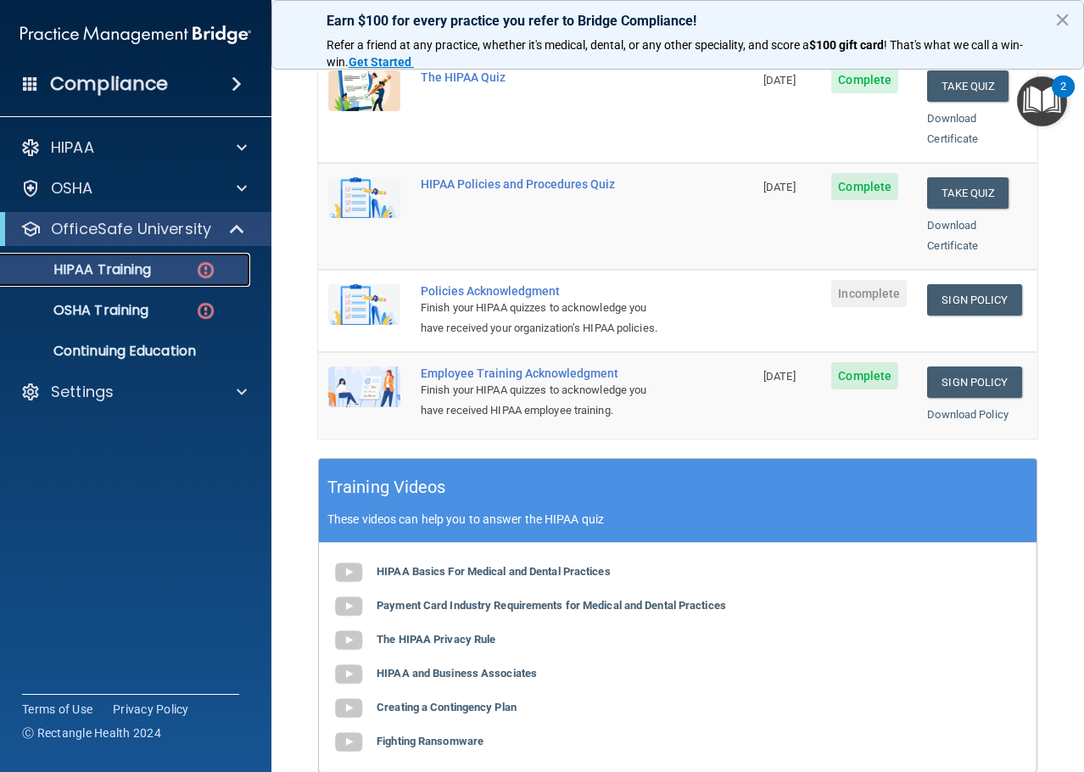
scroll to position [339, 0]
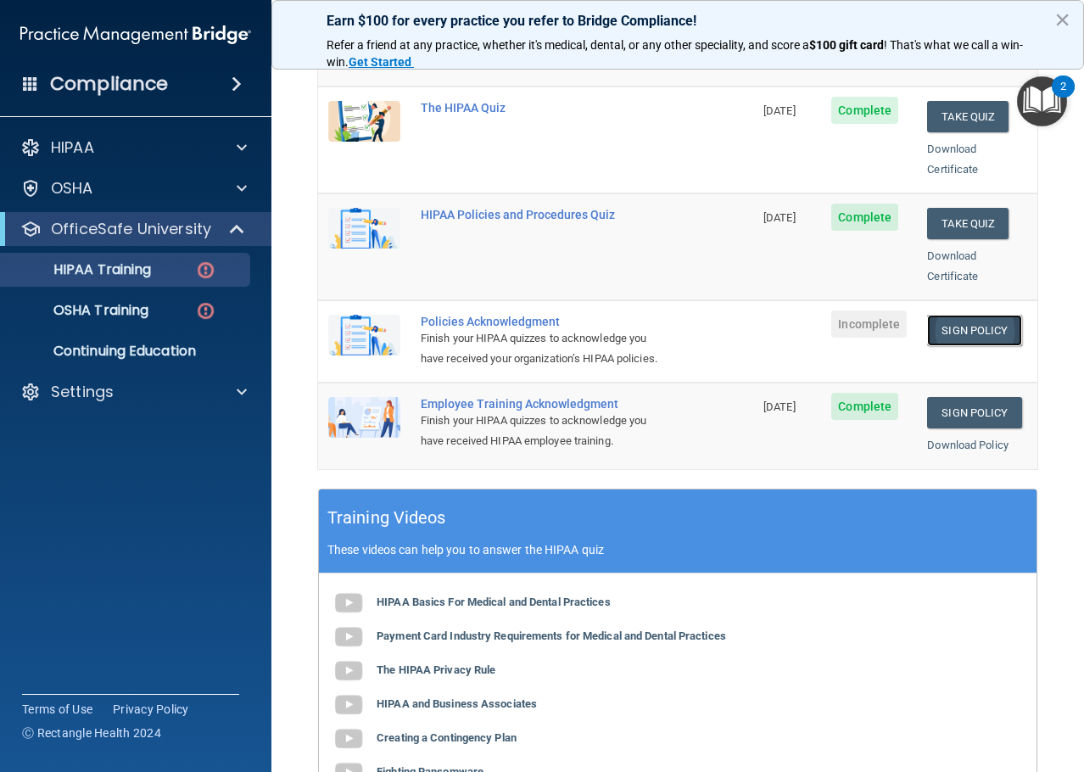
click at [942, 315] on link "Sign Policy" at bounding box center [974, 330] width 94 height 31
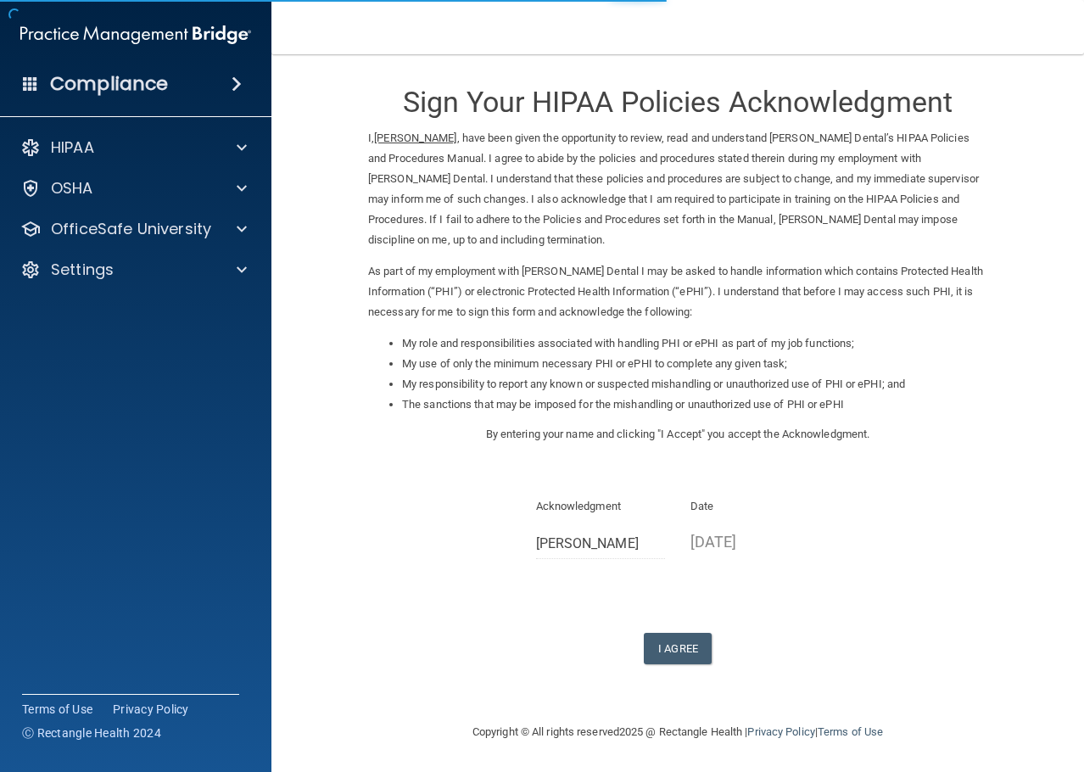
scroll to position [5, 0]
click at [668, 649] on button "I Agree" at bounding box center [678, 647] width 68 height 31
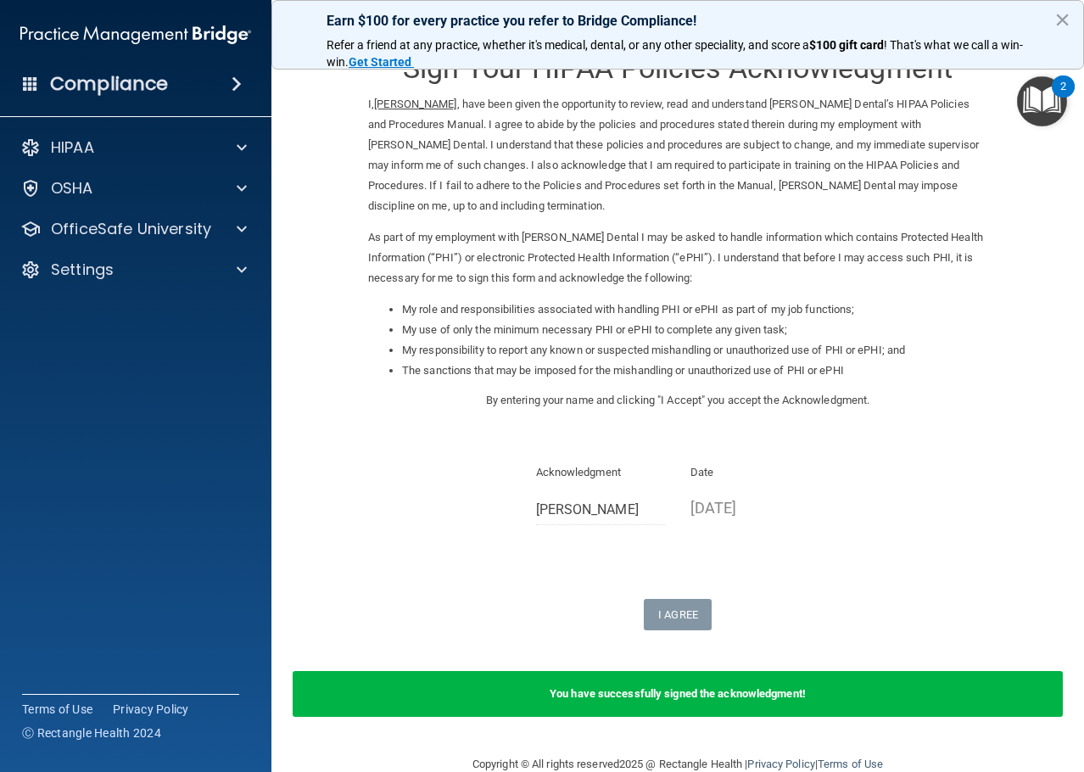
scroll to position [71, 0]
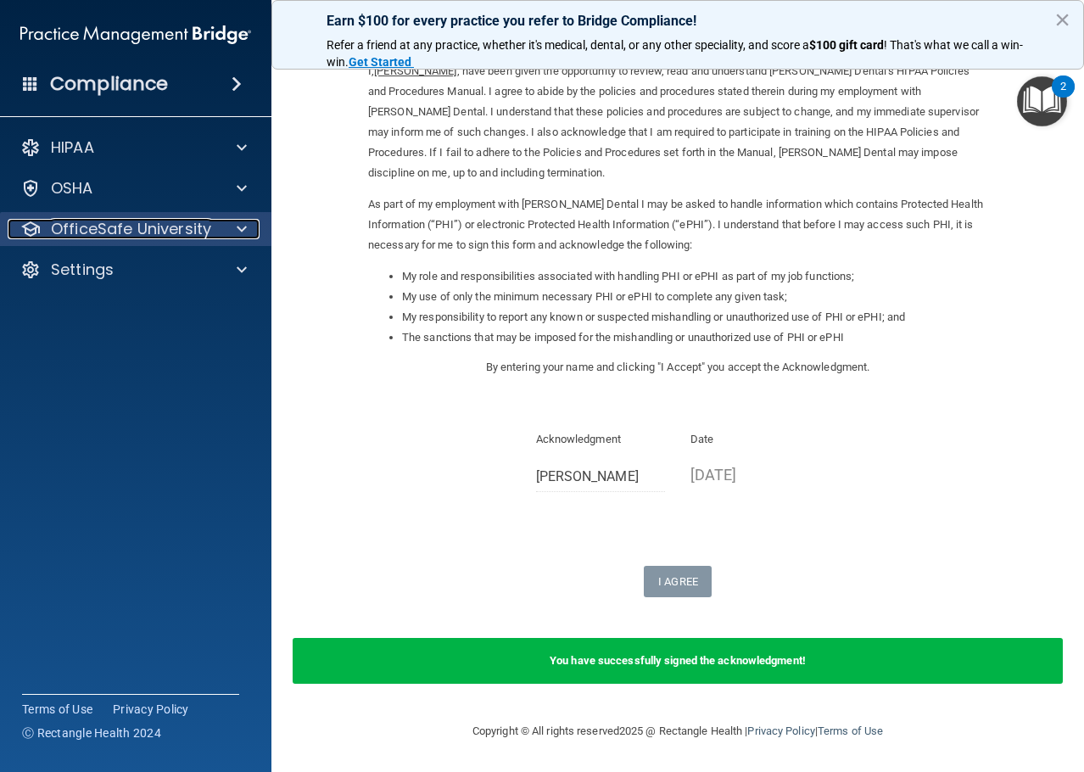
click at [244, 235] on span at bounding box center [242, 229] width 10 height 20
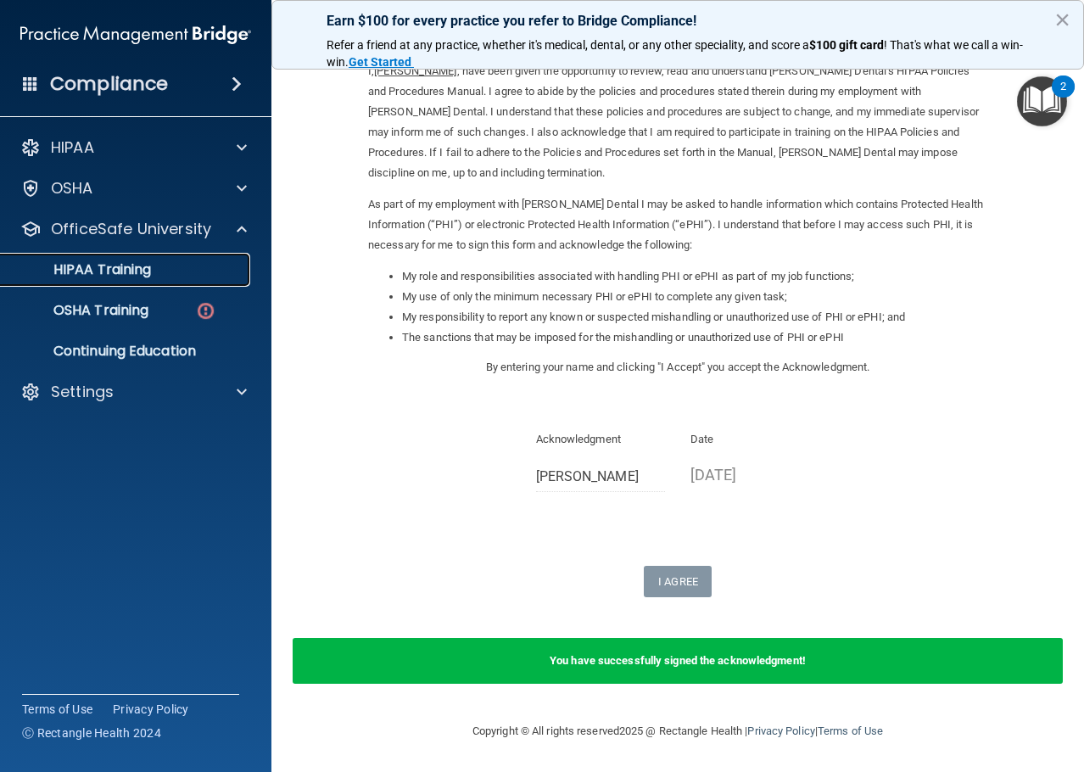
click at [192, 276] on div "HIPAA Training" at bounding box center [126, 269] width 231 height 17
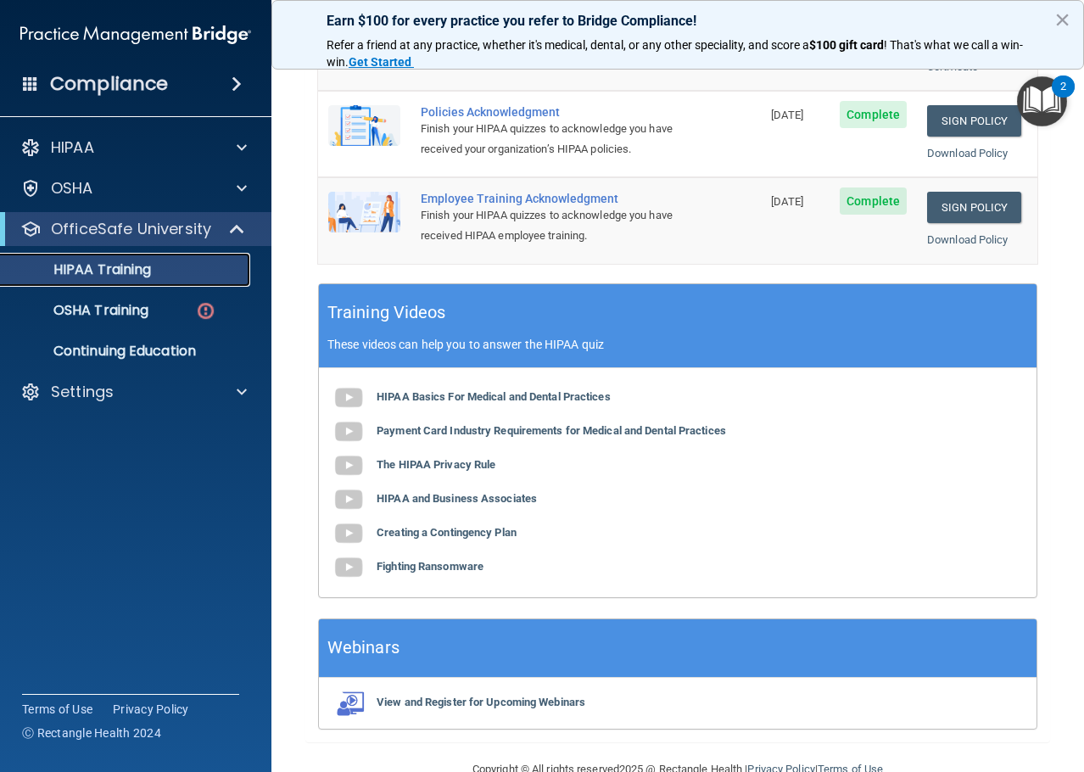
scroll to position [583, 0]
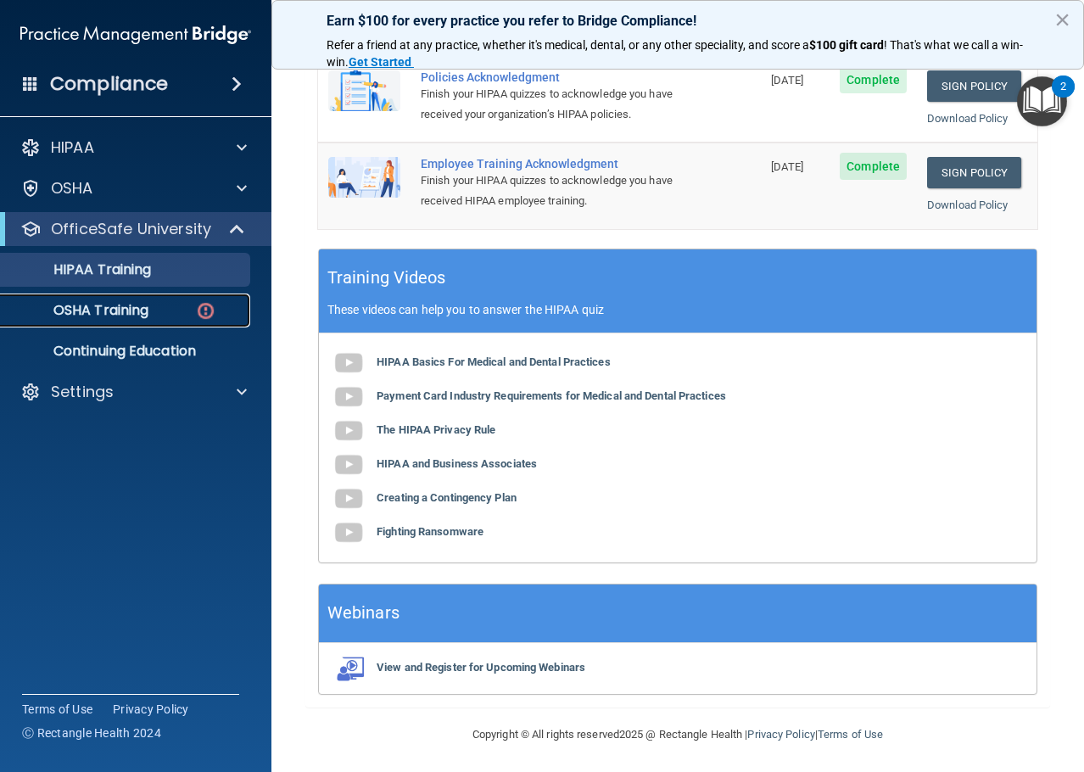
click at [97, 312] on p "OSHA Training" at bounding box center [79, 310] width 137 height 17
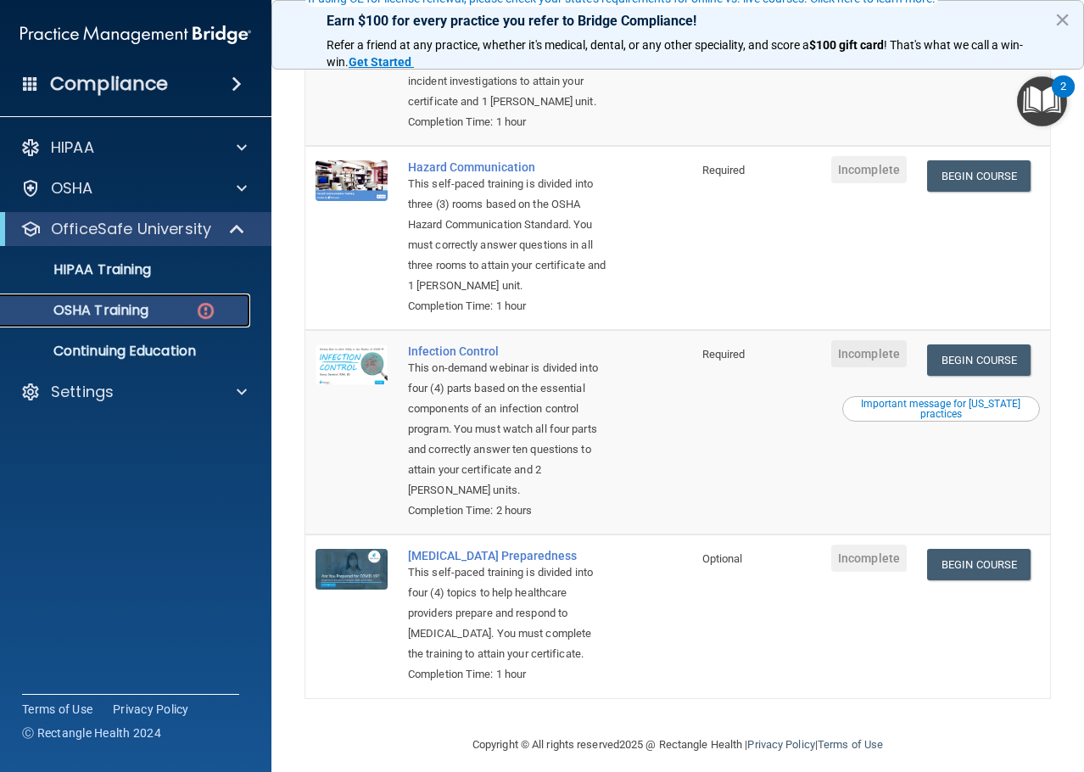
scroll to position [339, 0]
